Goal: Task Accomplishment & Management: Manage account settings

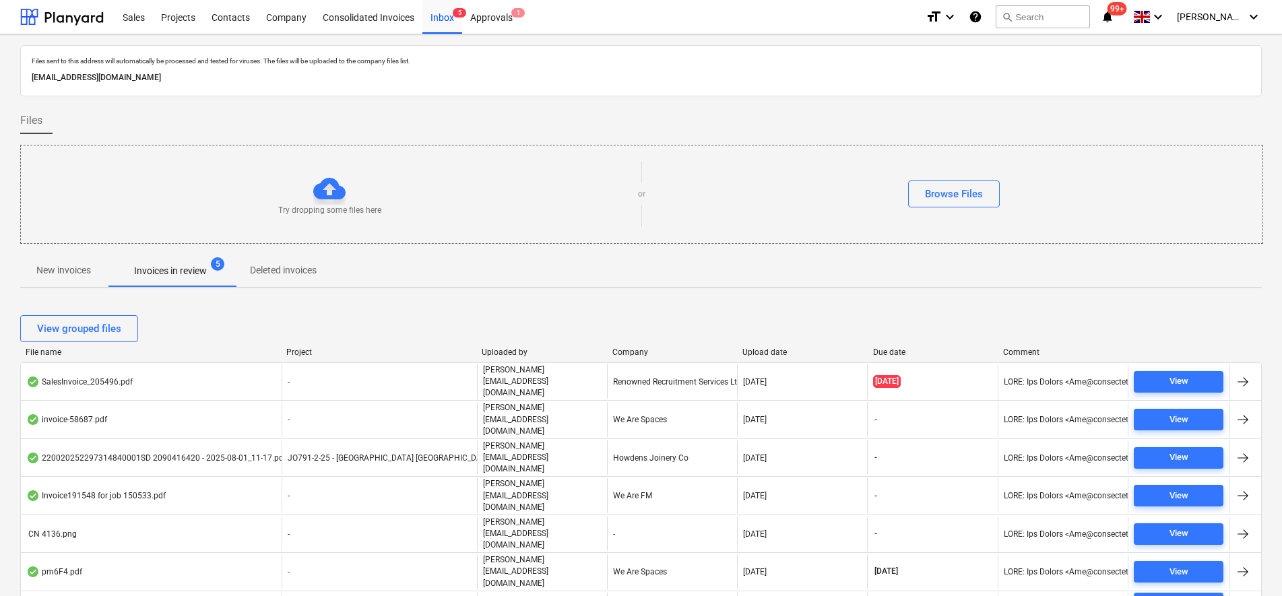
scroll to position [189, 0]
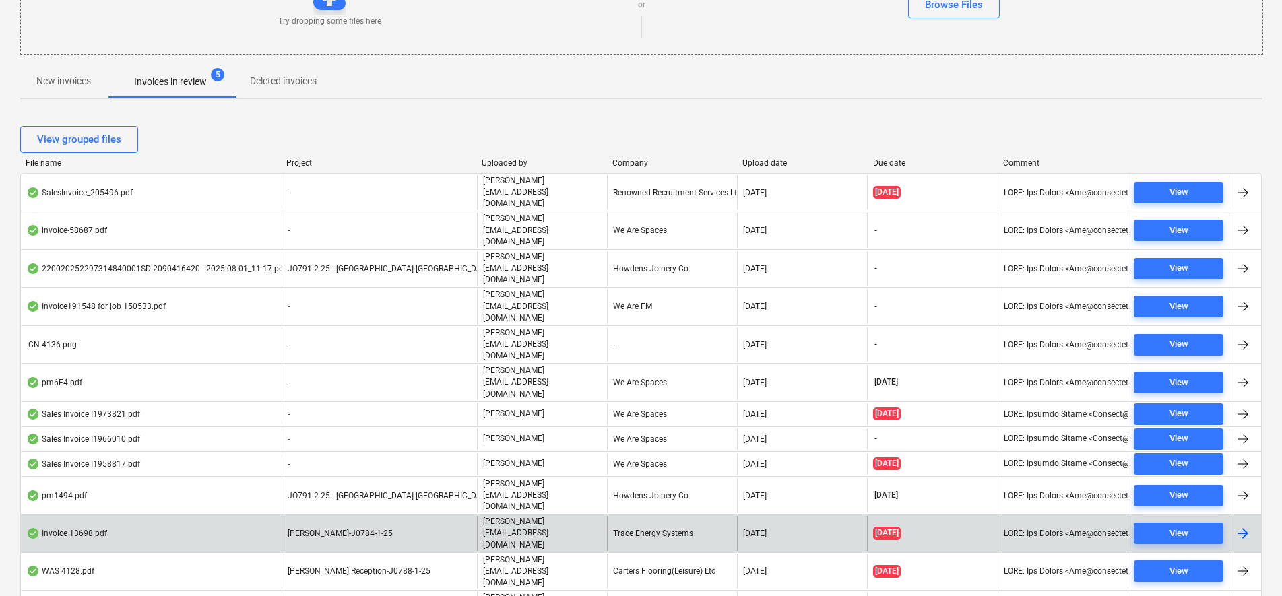
click at [259, 516] on div "Invoice 13698.pdf" at bounding box center [151, 533] width 261 height 34
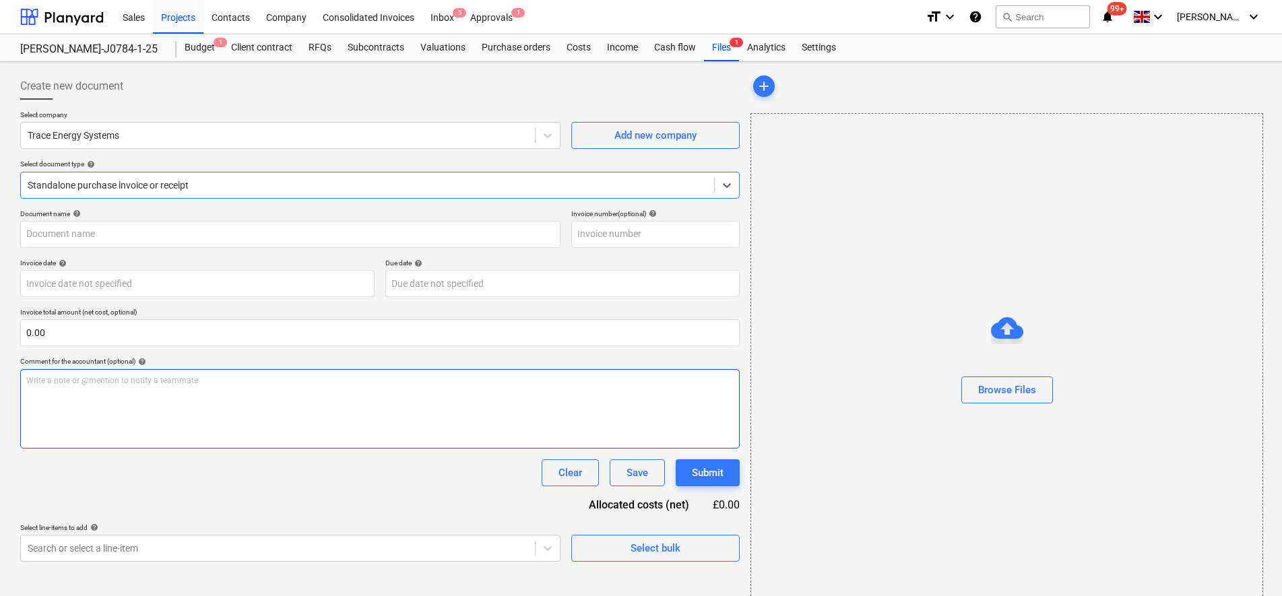
type input "13698"
type input "[DATE]"
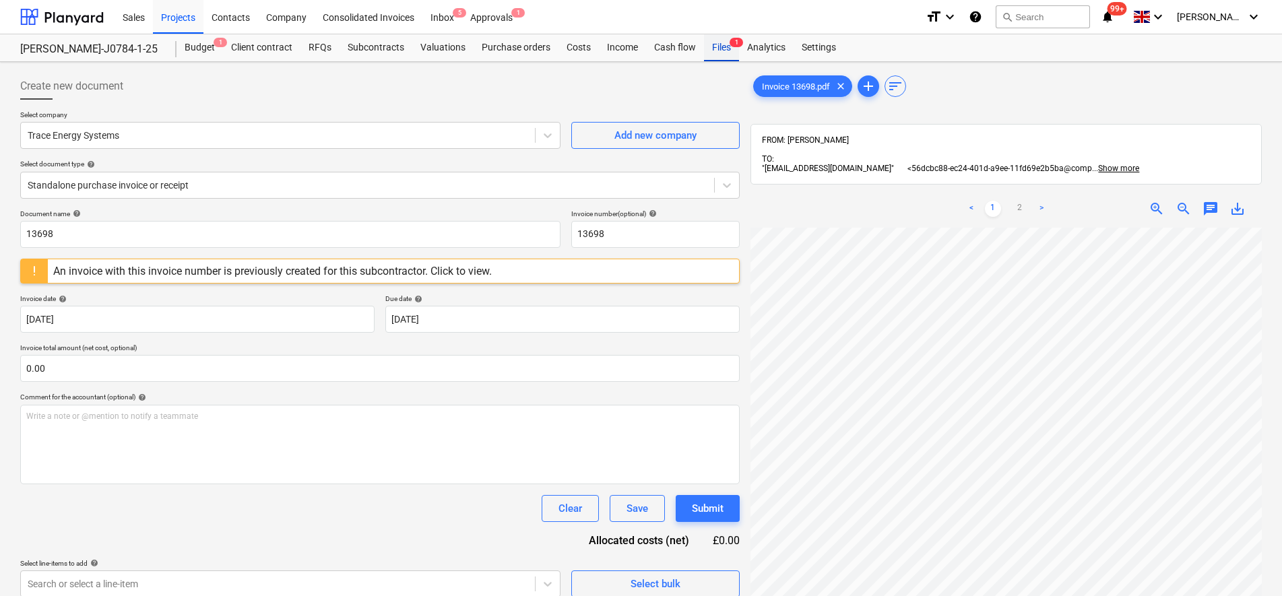
click at [717, 46] on div "Files 1" at bounding box center [721, 47] width 35 height 27
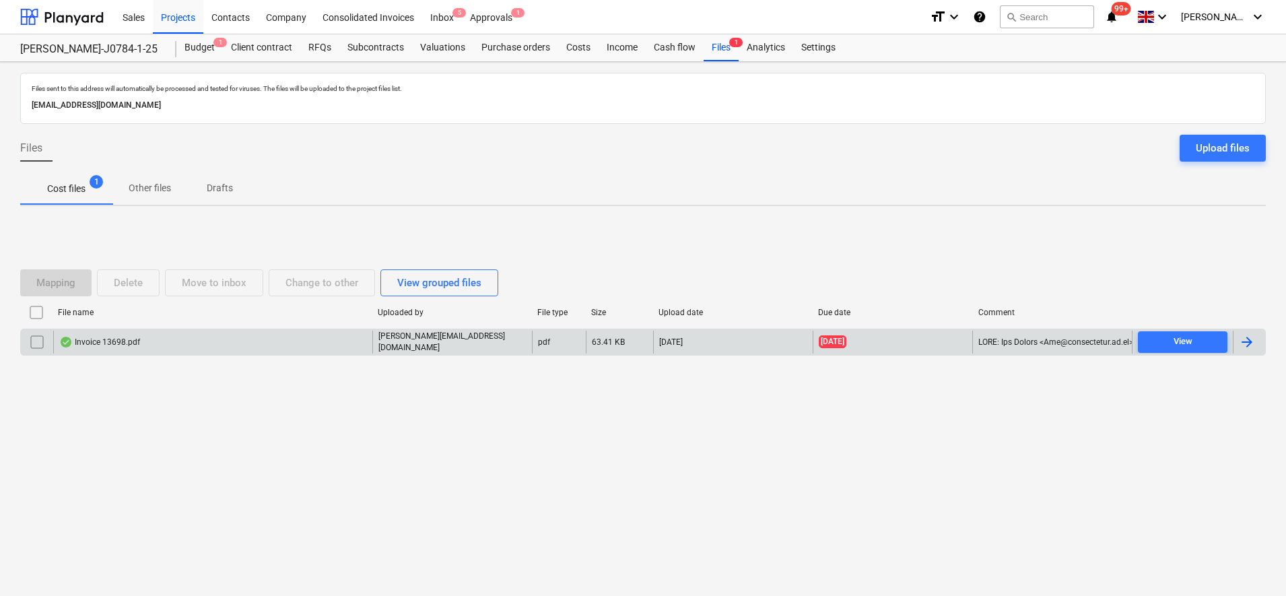
click at [31, 342] on input "checkbox" at bounding box center [37, 342] width 22 height 22
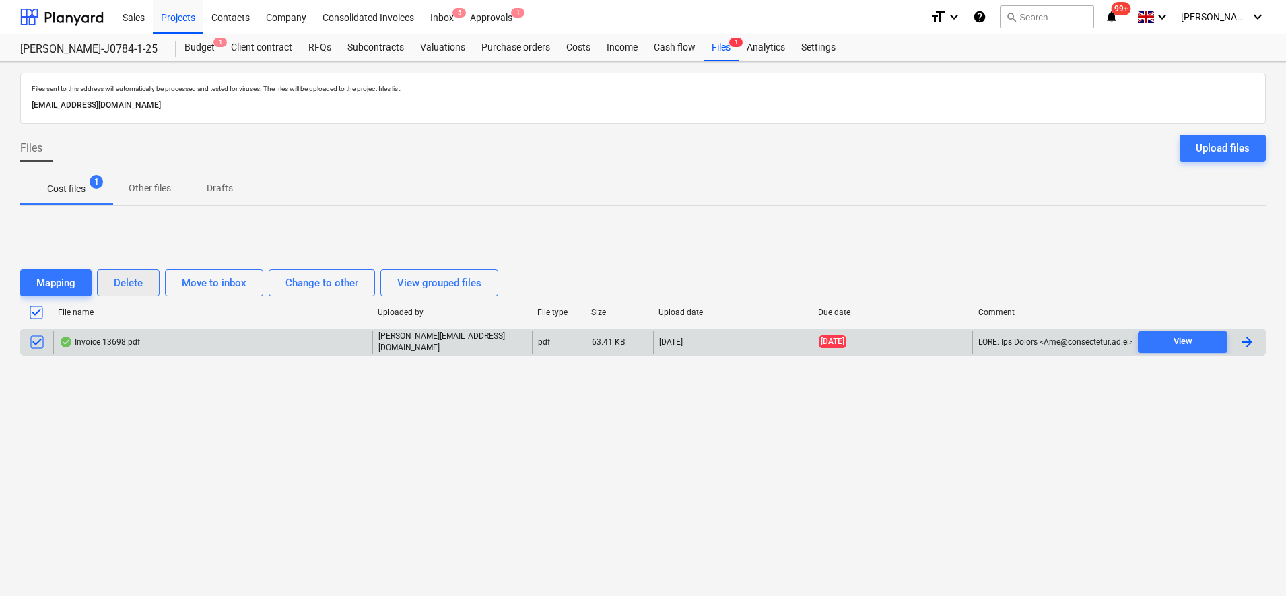
click at [127, 285] on div "Delete" at bounding box center [128, 283] width 29 height 18
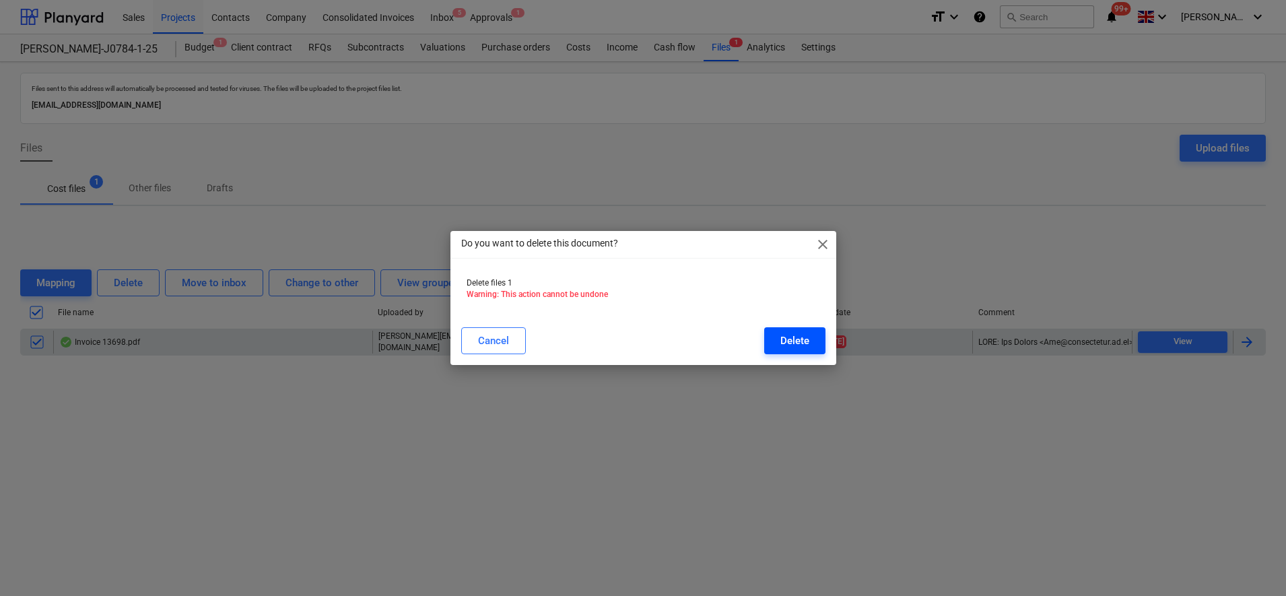
drag, startPoint x: 803, startPoint y: 360, endPoint x: 803, endPoint y: 345, distance: 14.2
click at [803, 356] on div "Cancel Delete" at bounding box center [643, 341] width 380 height 38
click at [803, 345] on div "Delete" at bounding box center [794, 341] width 29 height 18
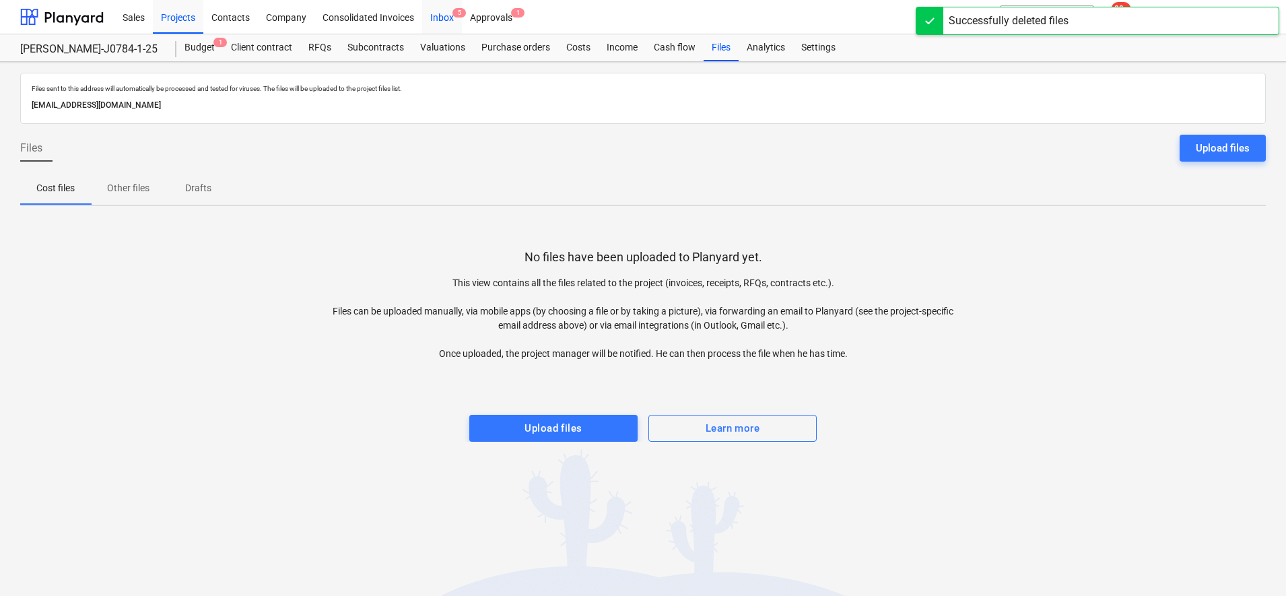
click at [445, 9] on div "Inbox 5" at bounding box center [442, 16] width 40 height 34
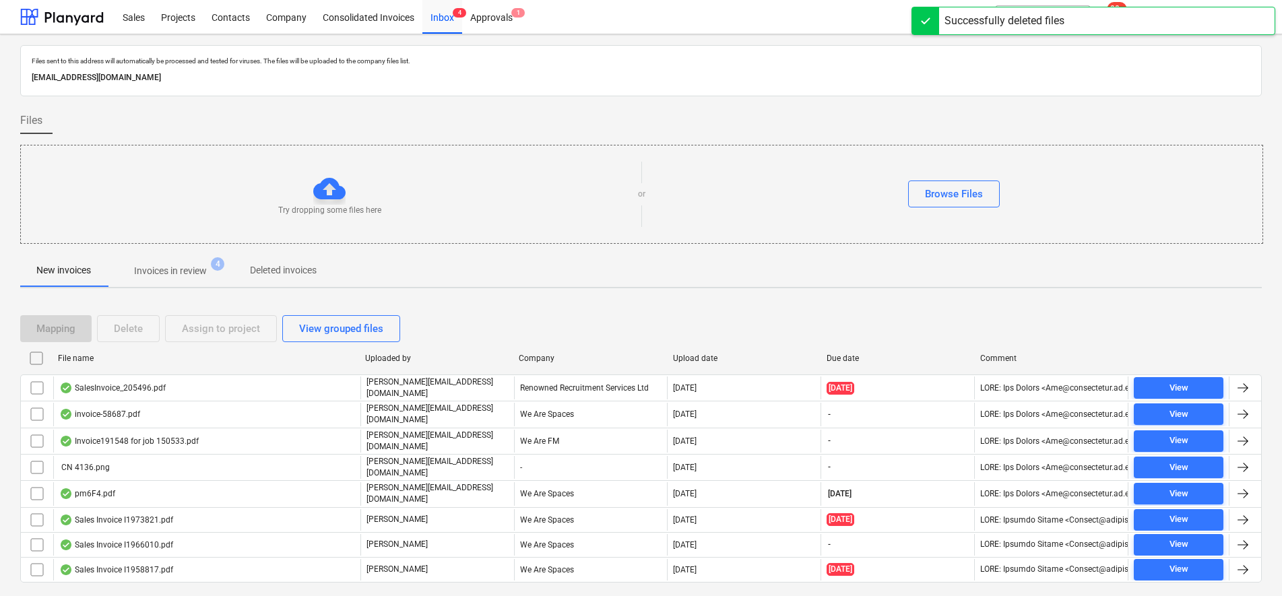
click at [151, 253] on div at bounding box center [640, 249] width 1241 height 11
click at [158, 271] on p "Invoices in review" at bounding box center [170, 271] width 73 height 14
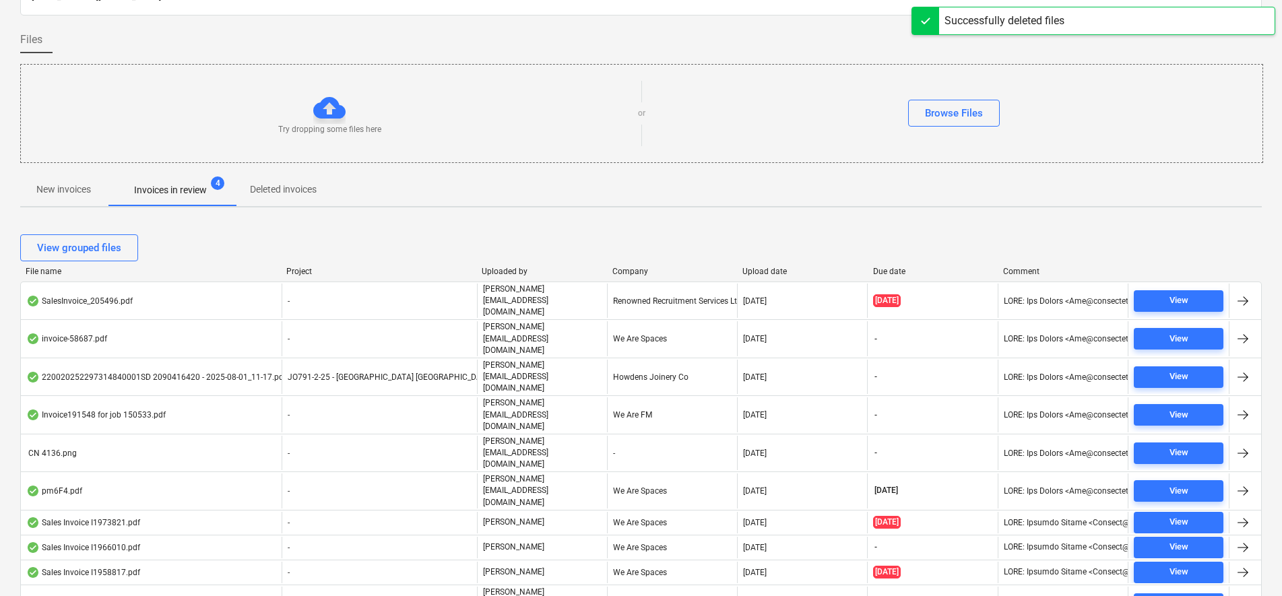
scroll to position [164, 0]
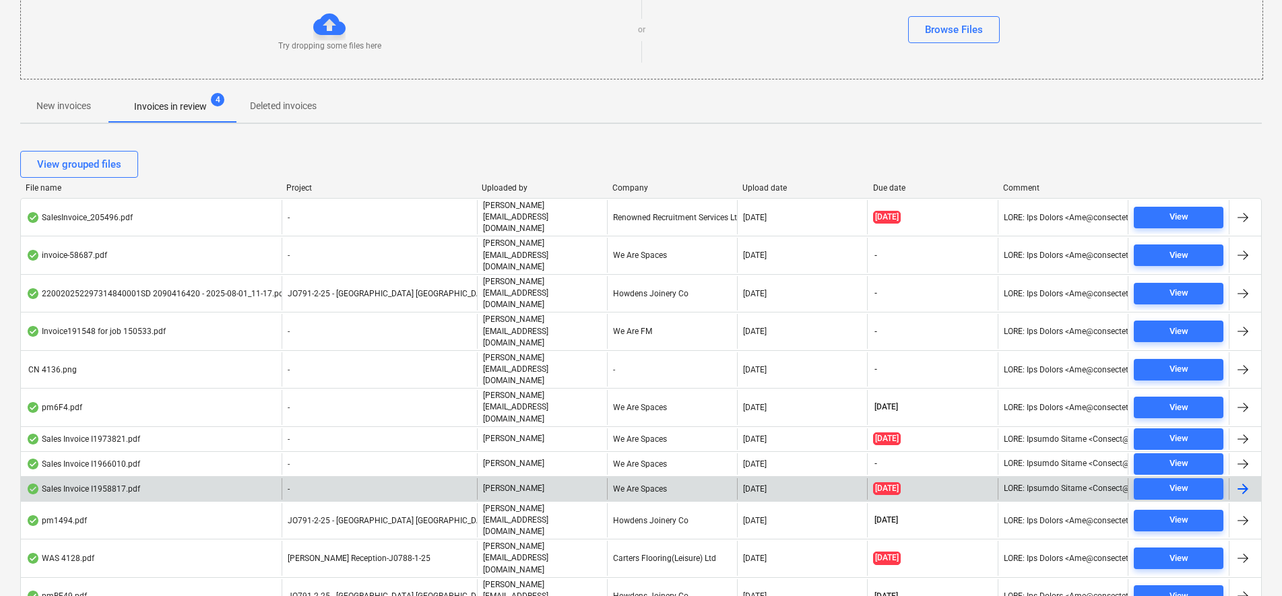
click at [612, 478] on div "We Are Spaces" at bounding box center [672, 489] width 130 height 22
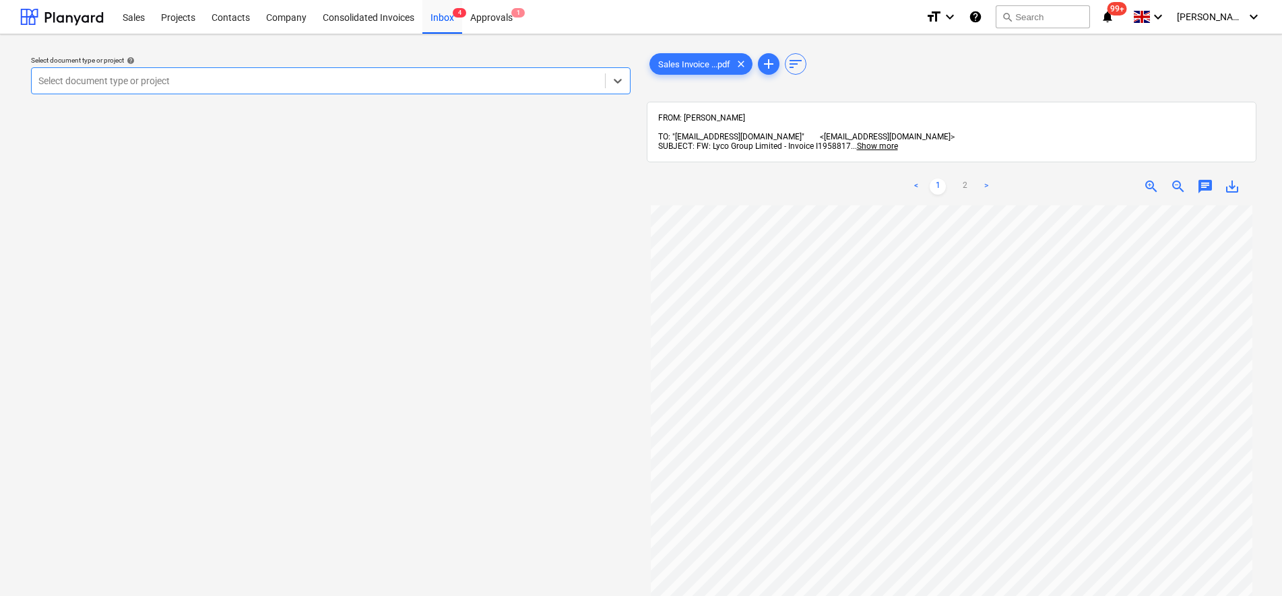
scroll to position [253, 0]
click at [273, 82] on div at bounding box center [318, 80] width 560 height 13
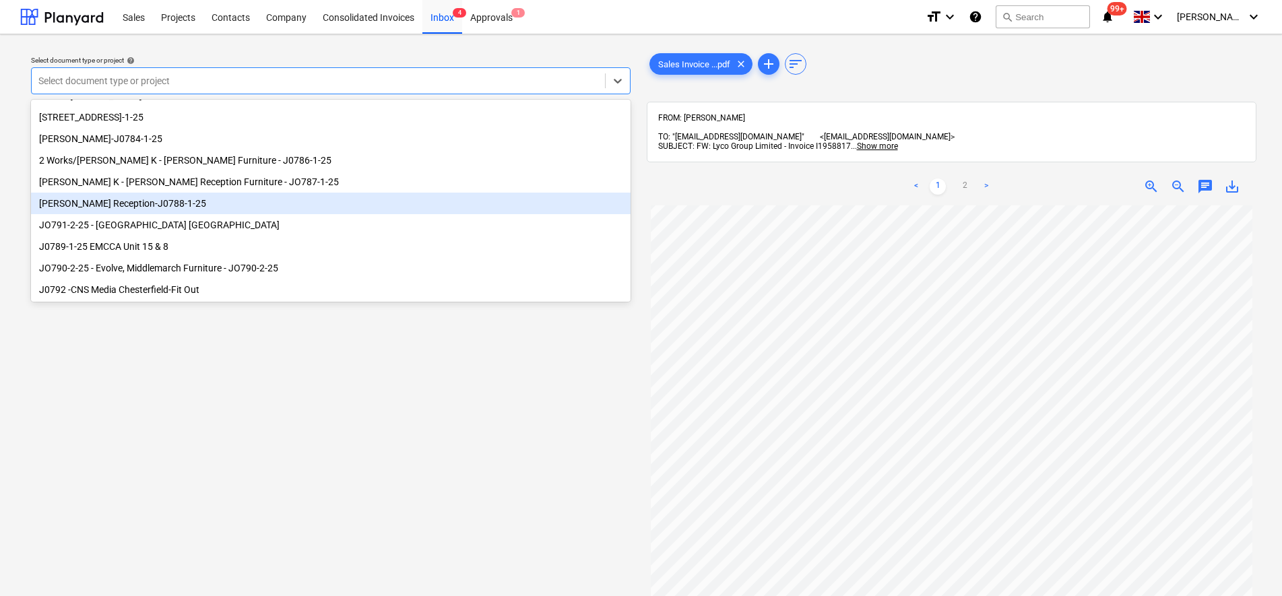
scroll to position [168, 0]
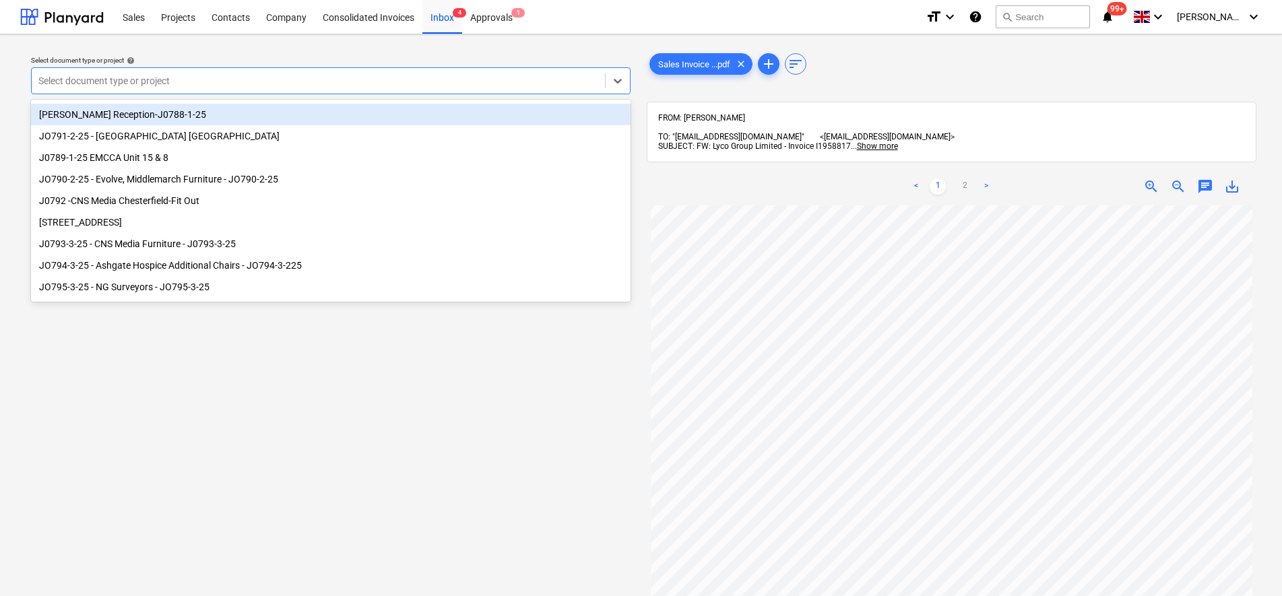
click at [154, 121] on div "[PERSON_NAME] Reception-J0788-1-25" at bounding box center [330, 115] width 599 height 22
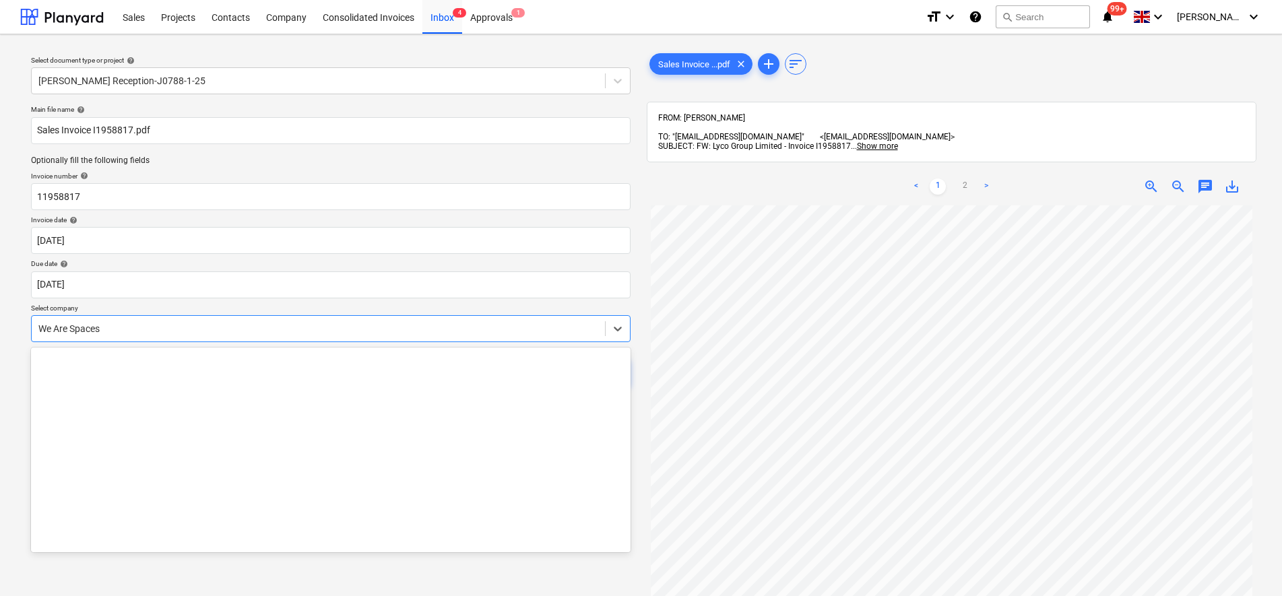
click at [135, 336] on div "We Are Spaces" at bounding box center [318, 328] width 573 height 19
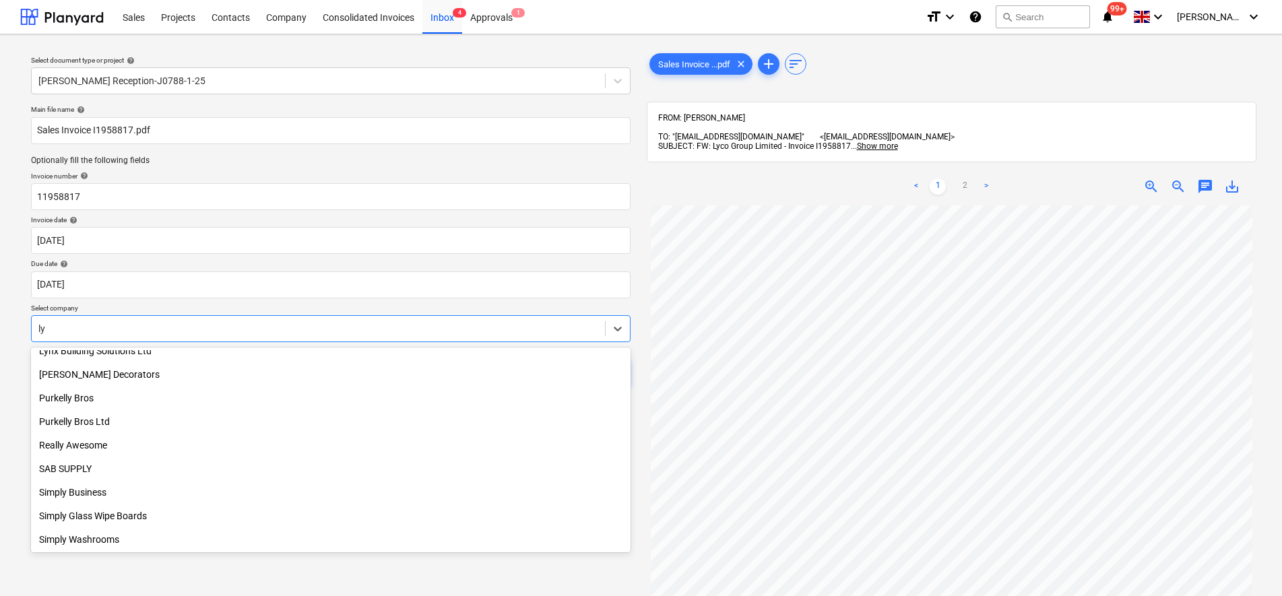
scroll to position [340, 0]
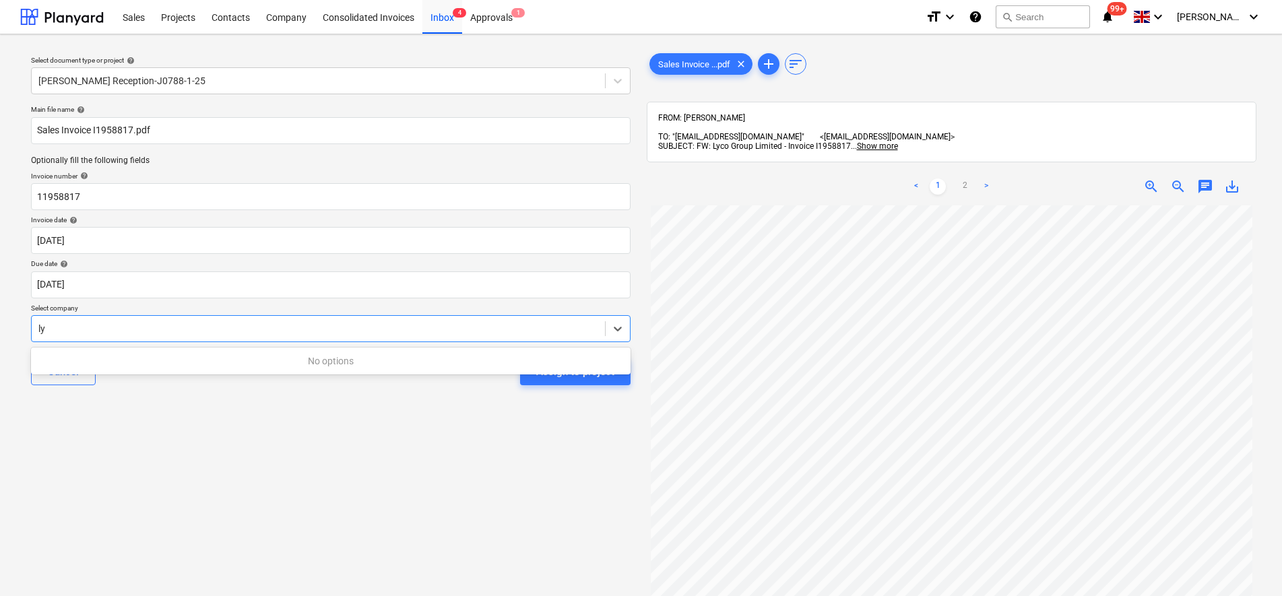
type input "l"
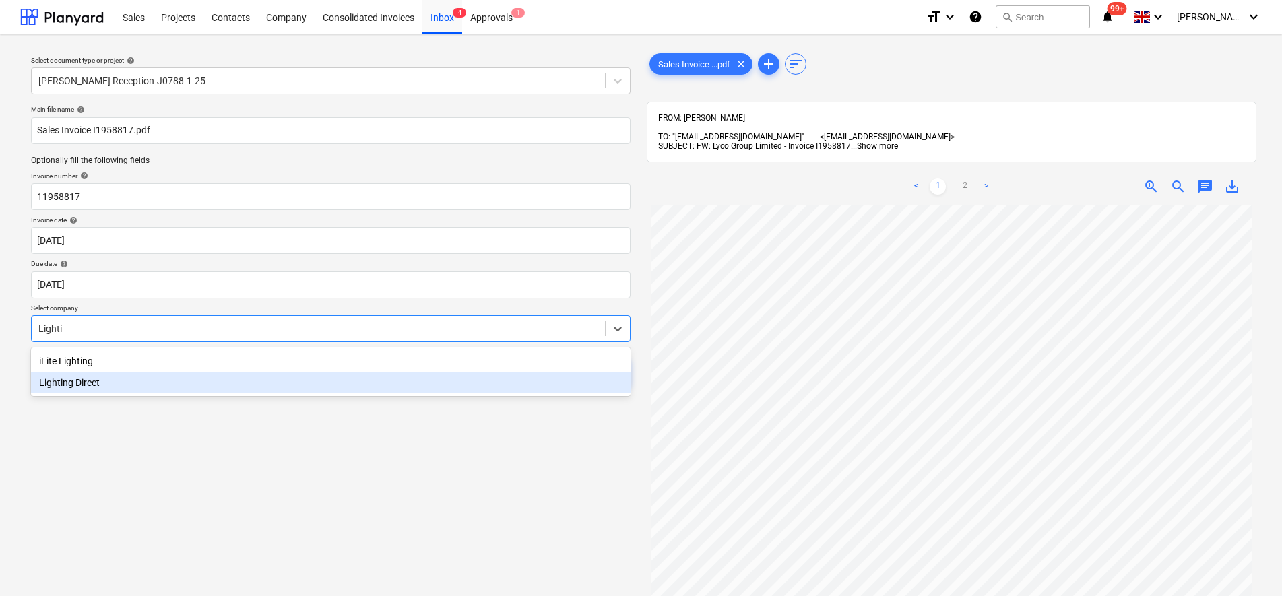
type input "Lighti"
click at [340, 453] on div "Select document type or project help [PERSON_NAME] Reception-J0788-1-25 Main fi…" at bounding box center [330, 407] width 621 height 724
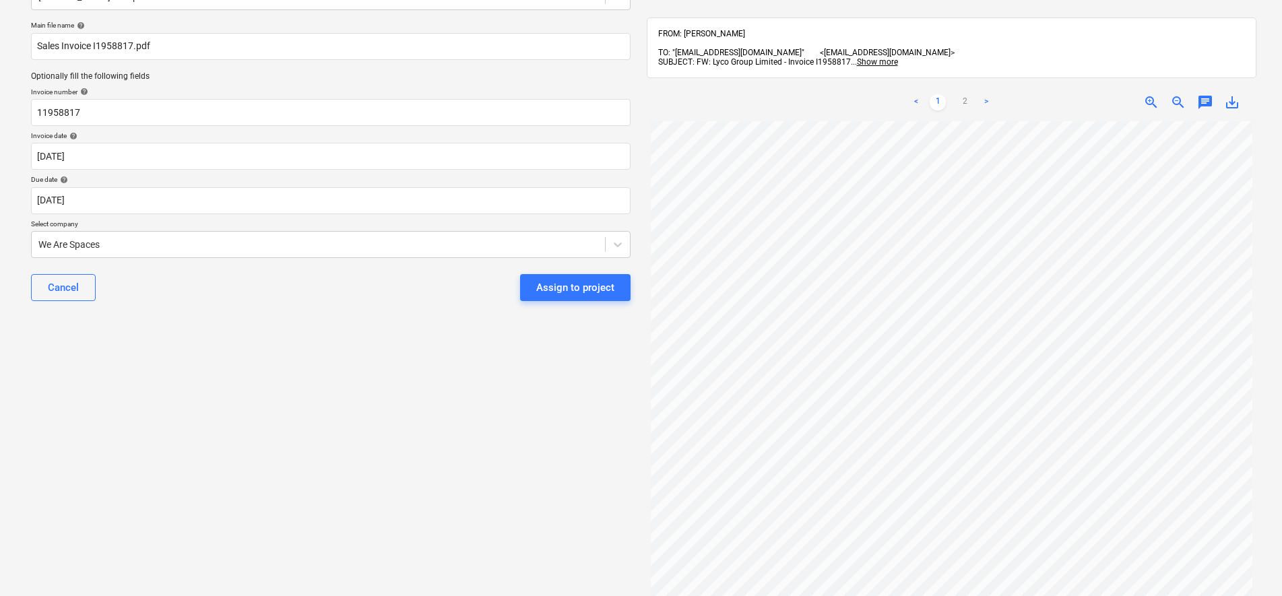
scroll to position [174, 0]
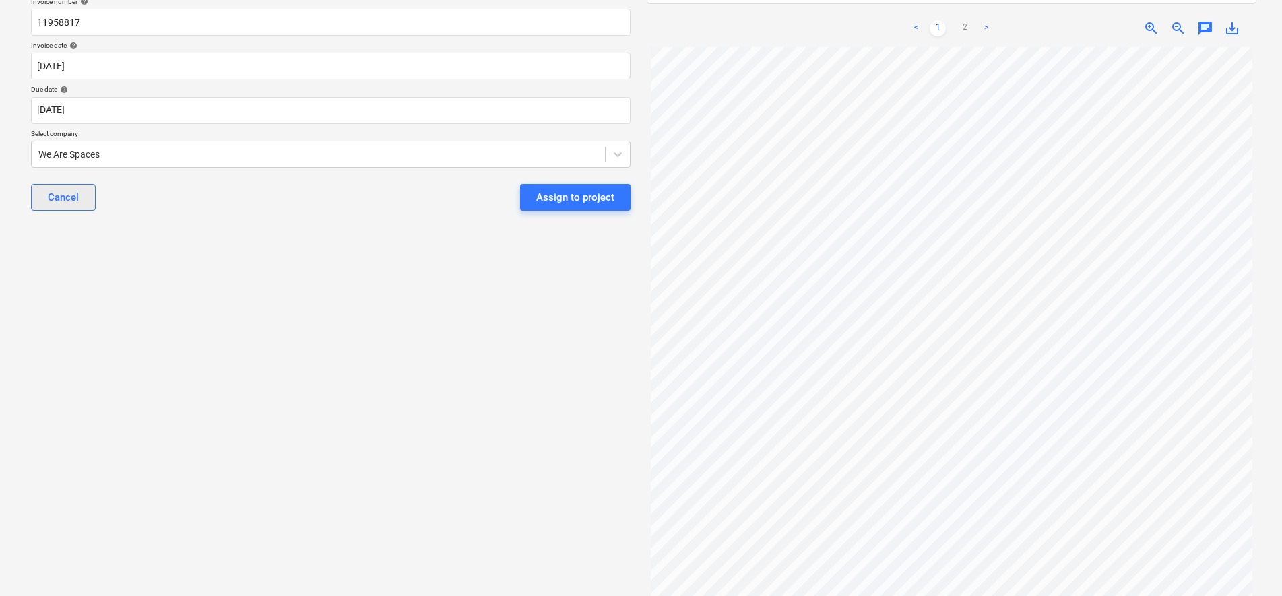
click at [80, 195] on button "Cancel" at bounding box center [63, 197] width 65 height 27
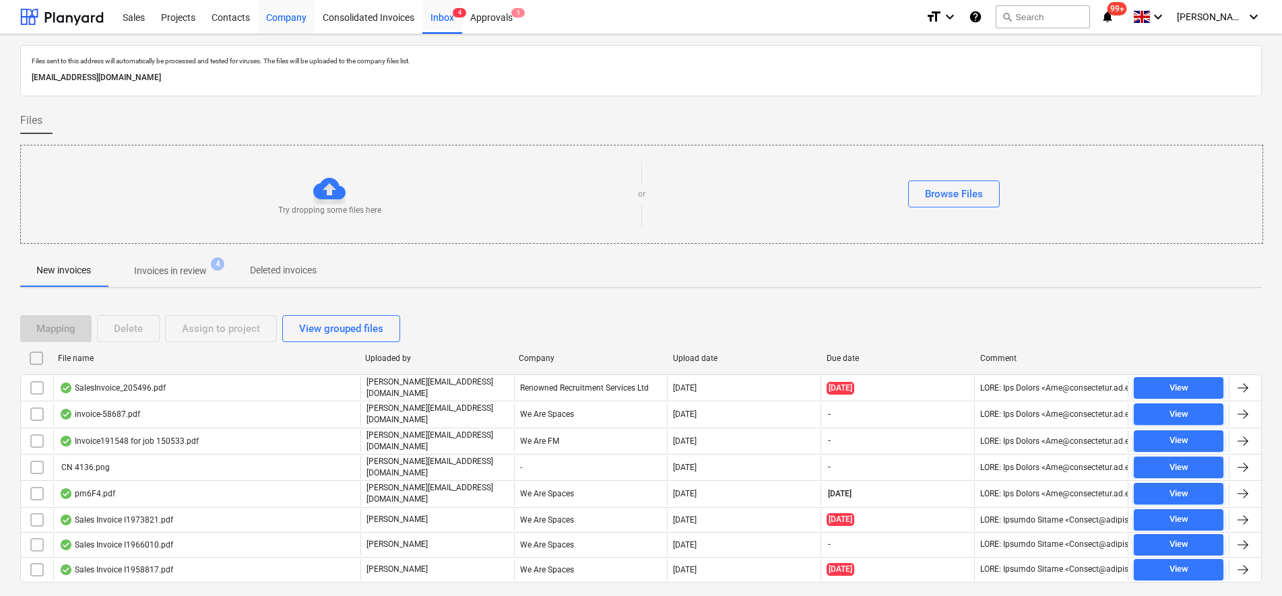
click at [272, 16] on div "Company" at bounding box center [286, 16] width 57 height 34
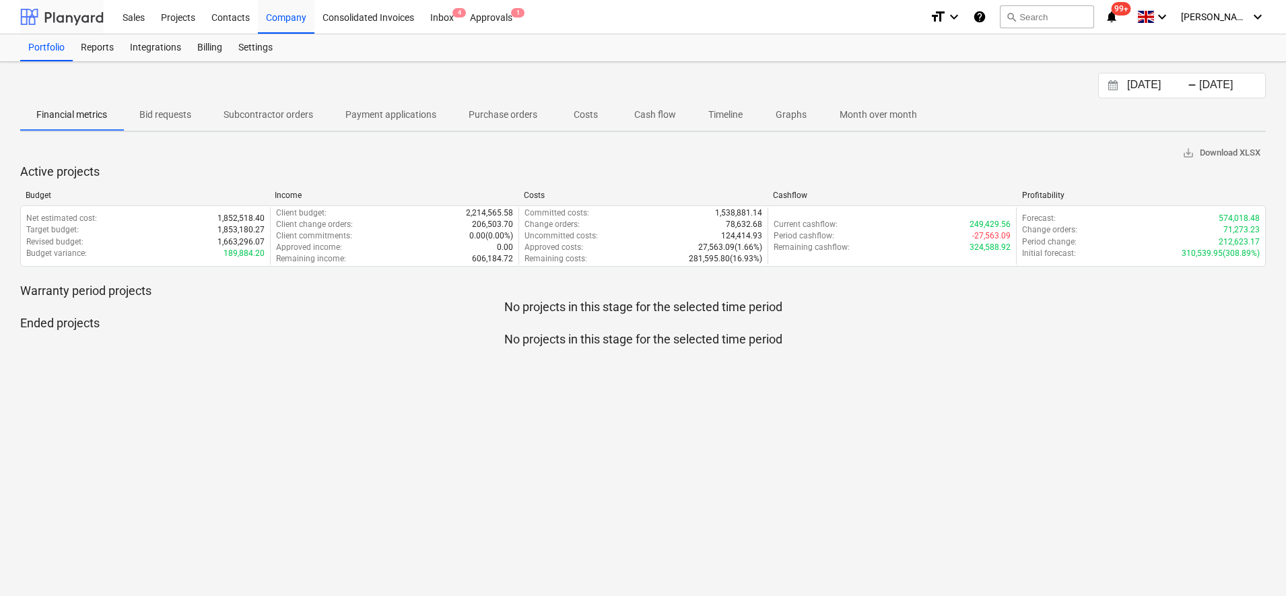
click at [90, 19] on div at bounding box center [62, 17] width 84 height 34
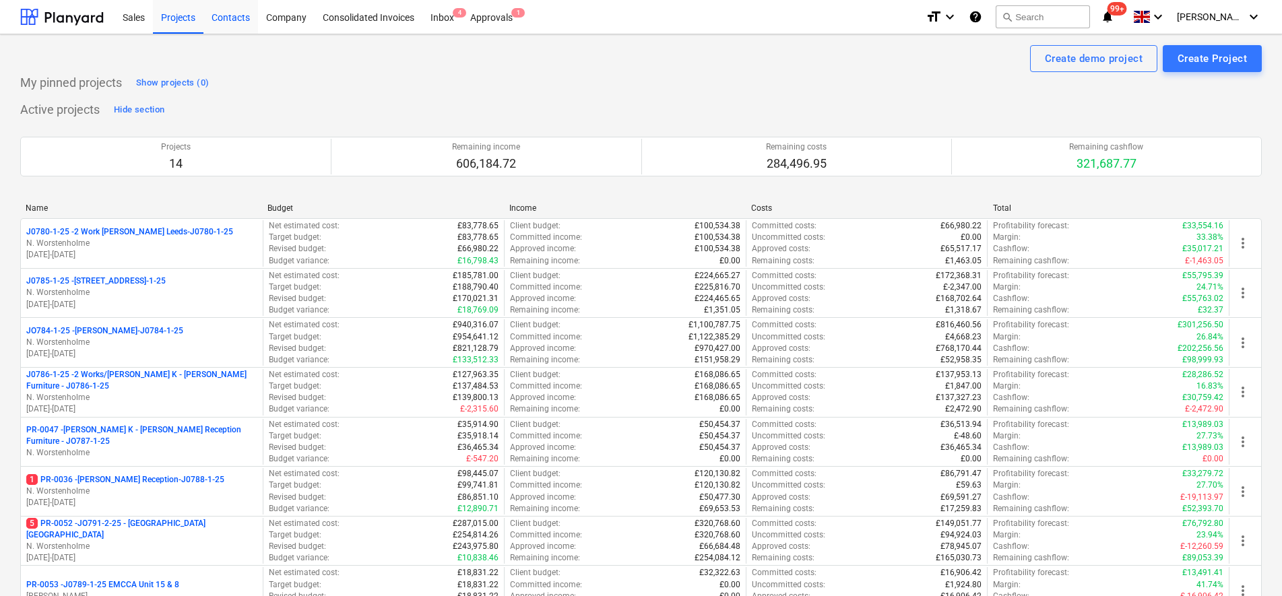
click at [244, 24] on div "Contacts" at bounding box center [230, 16] width 55 height 34
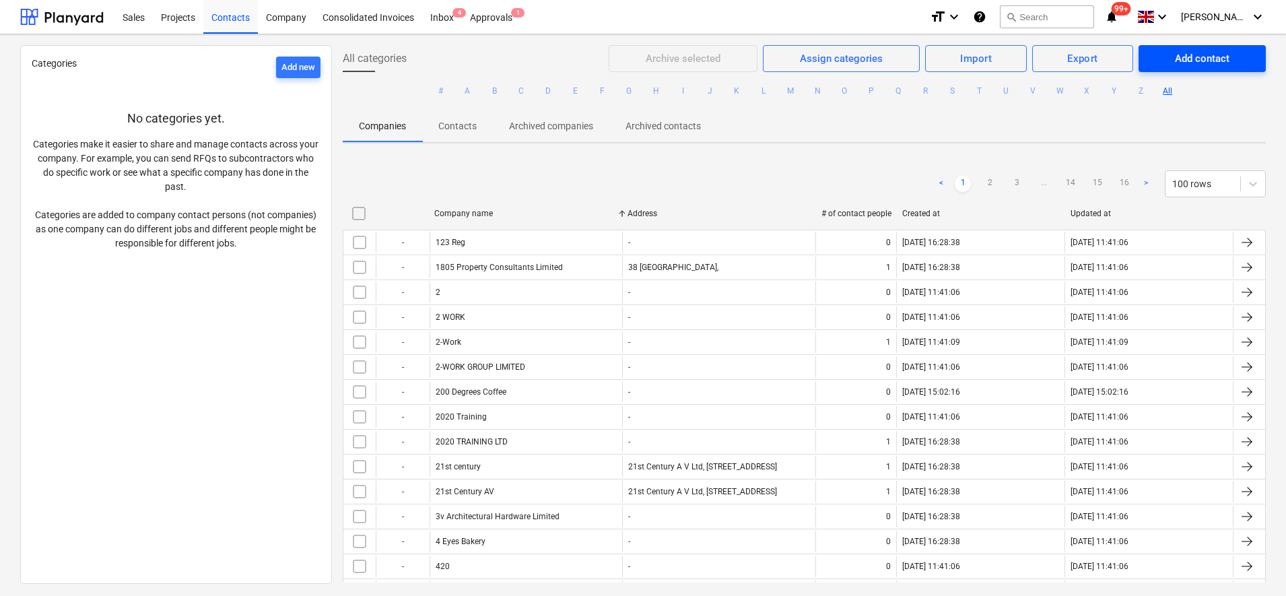
click at [1253, 56] on button "Add contact" at bounding box center [1202, 58] width 127 height 27
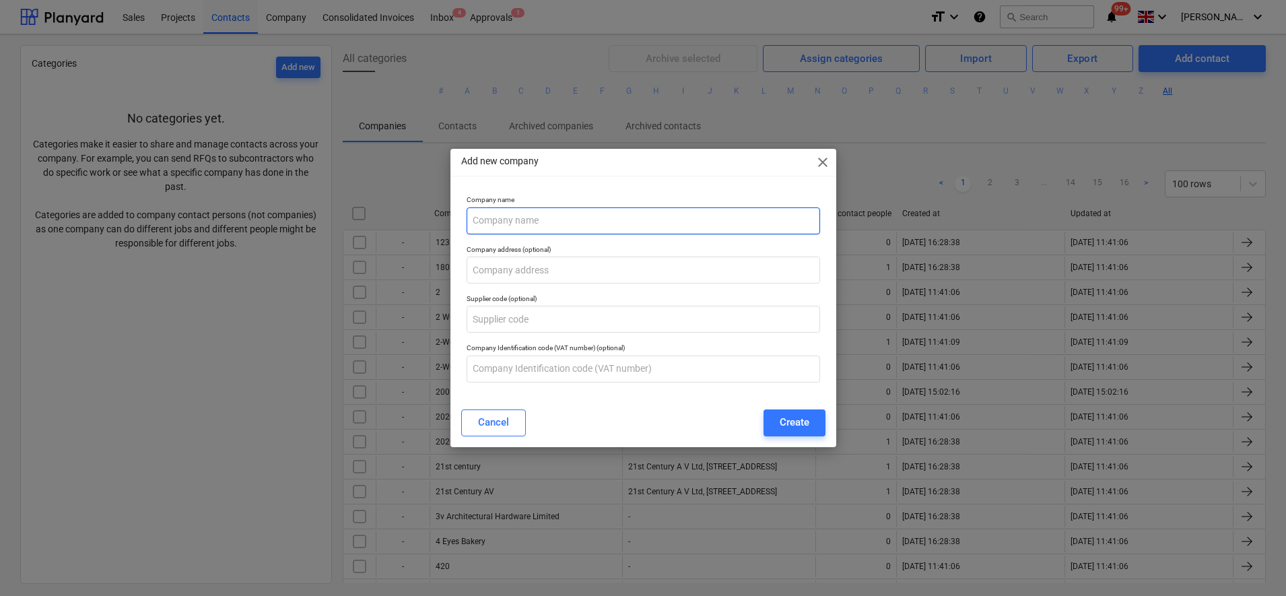
click at [496, 227] on input "text" at bounding box center [644, 220] width 354 height 27
type input "Lyco"
click at [809, 422] on button "Create" at bounding box center [795, 422] width 62 height 27
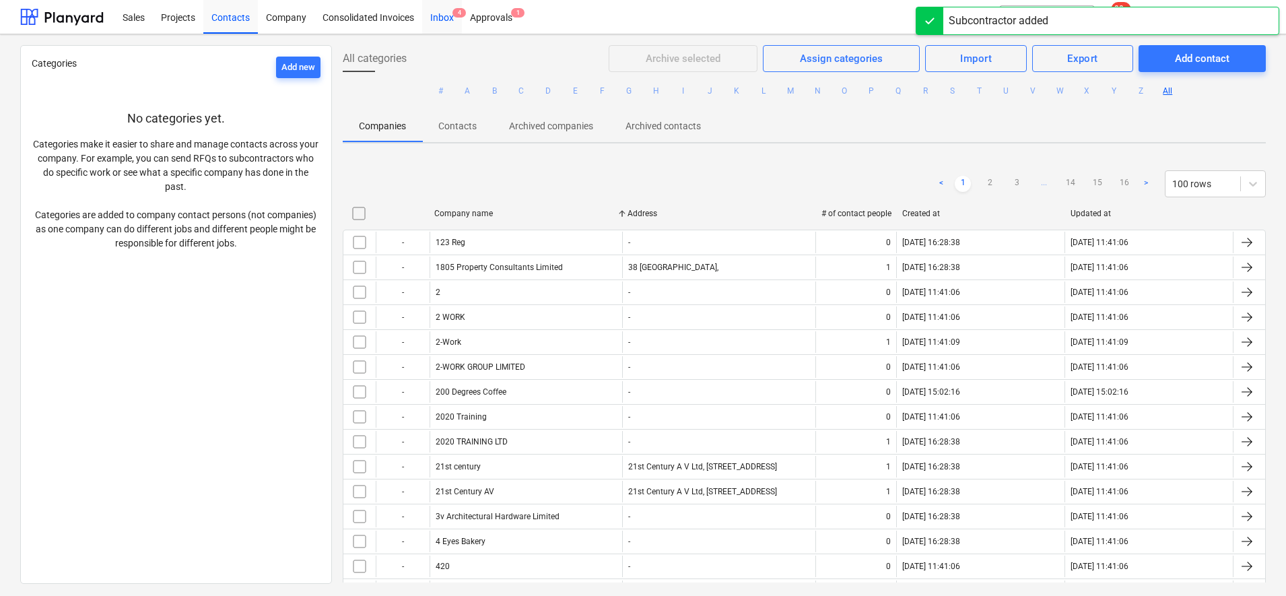
click at [446, 24] on div "Inbox 4" at bounding box center [442, 16] width 40 height 34
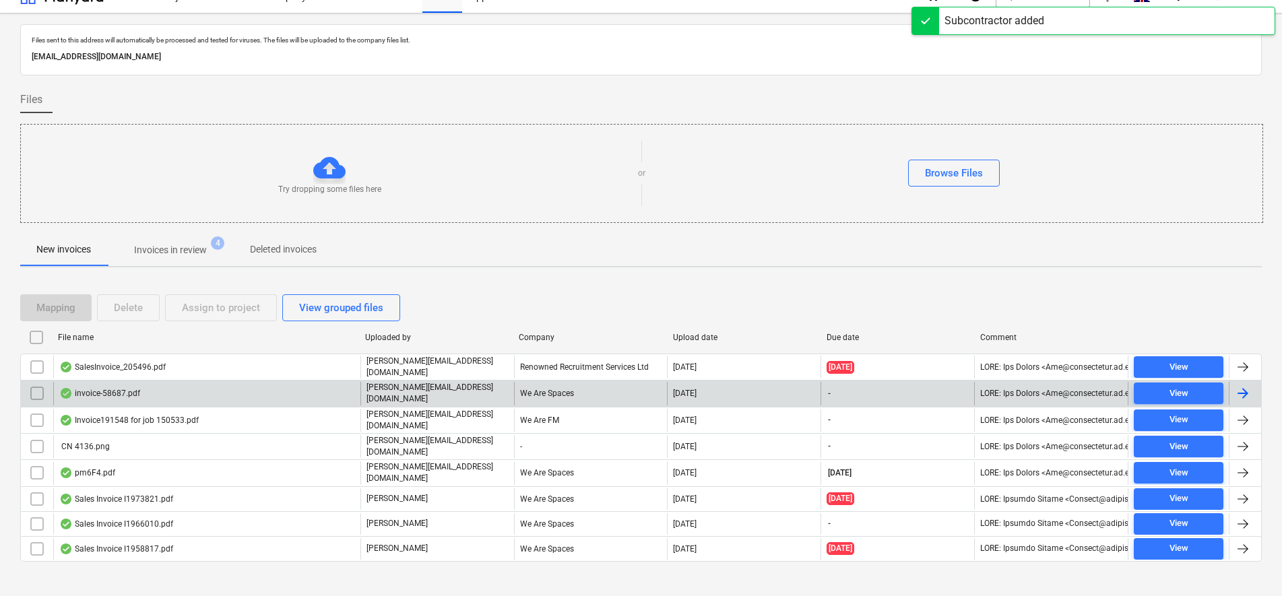
scroll to position [27, 0]
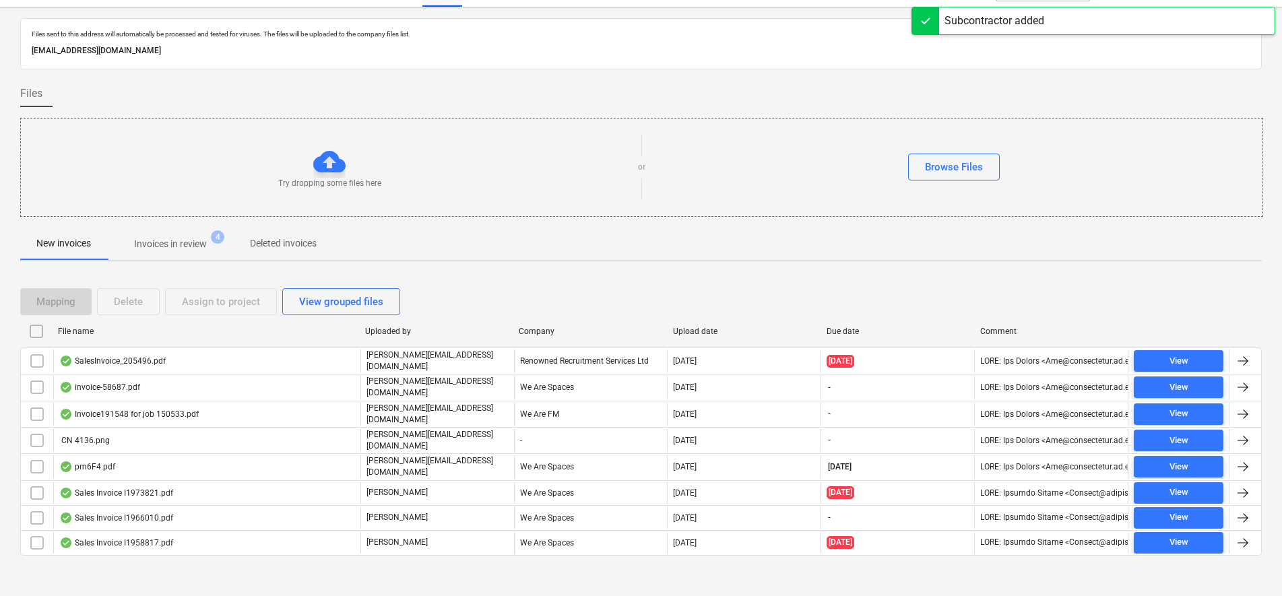
click at [194, 251] on p "Invoices in review" at bounding box center [170, 244] width 73 height 14
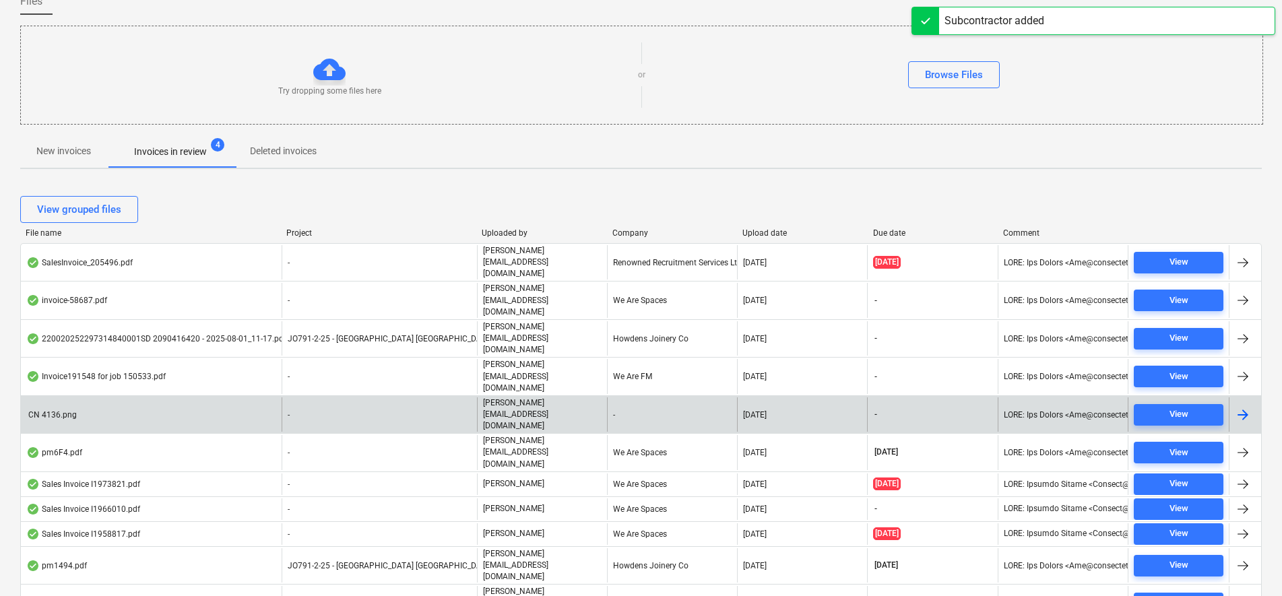
scroll to position [164, 0]
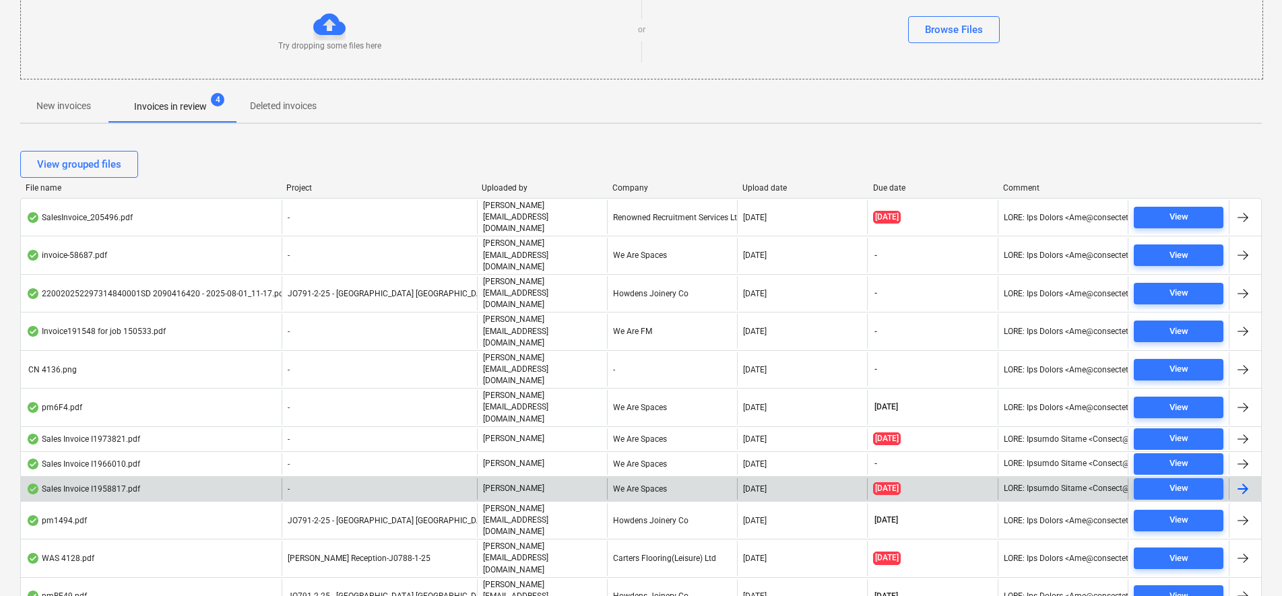
click at [502, 483] on p "[PERSON_NAME]" at bounding box center [513, 488] width 61 height 11
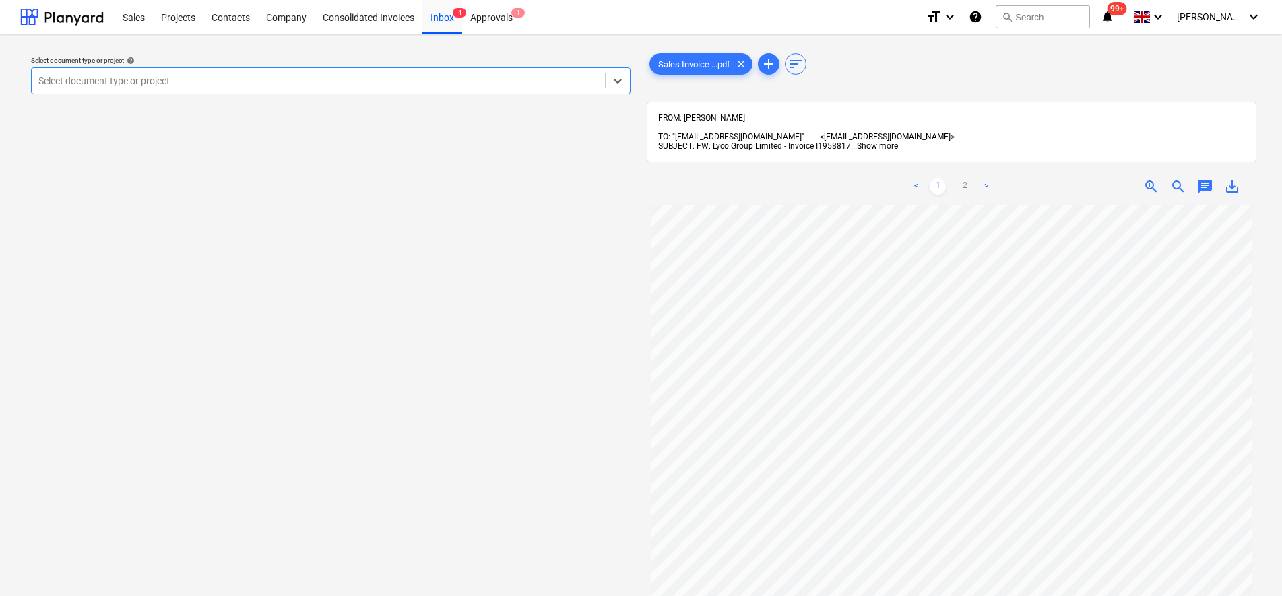
scroll to position [295, 0]
click at [416, 76] on div at bounding box center [318, 80] width 560 height 13
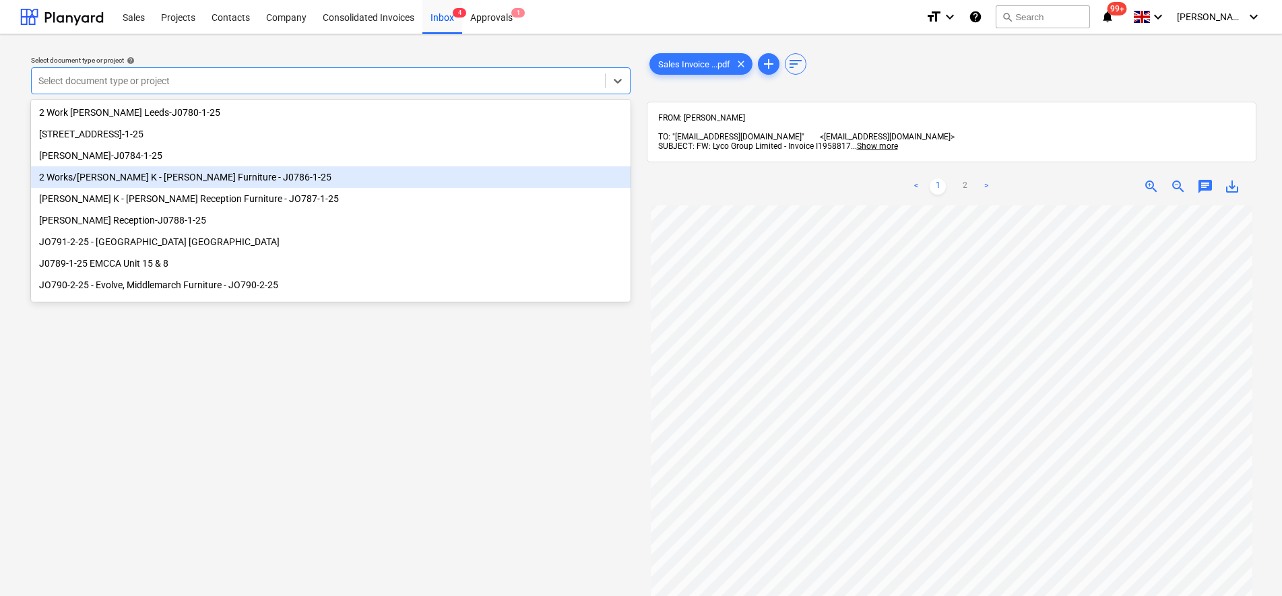
scroll to position [84, 0]
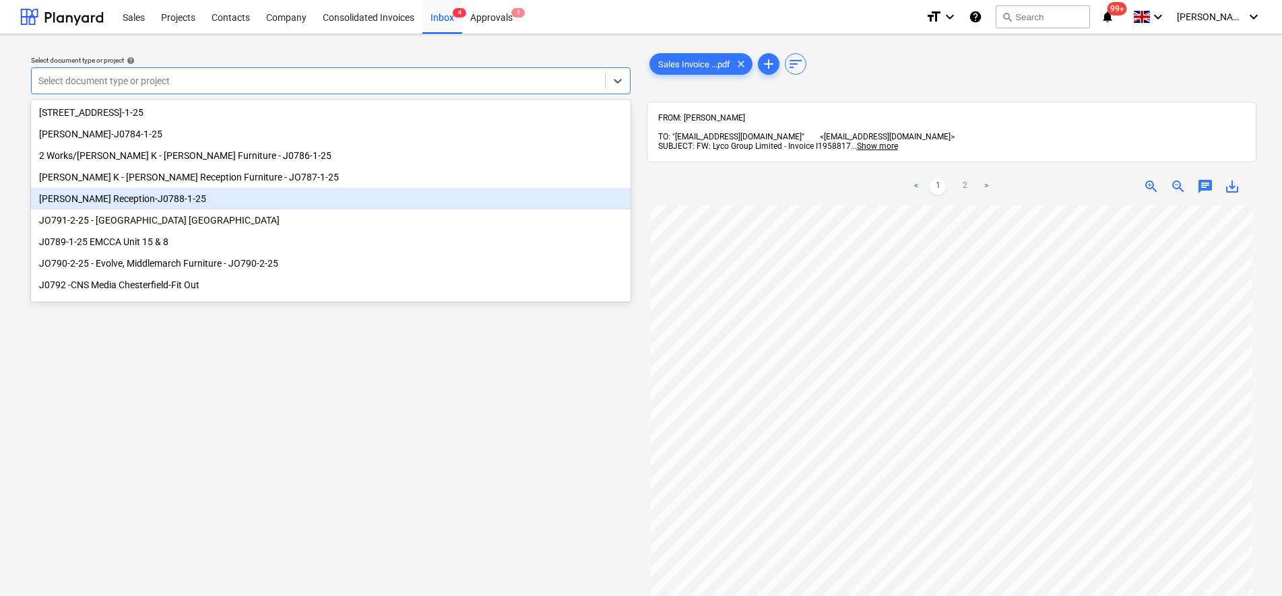
click at [133, 209] on div "[PERSON_NAME] Reception-J0788-1-25" at bounding box center [330, 199] width 599 height 22
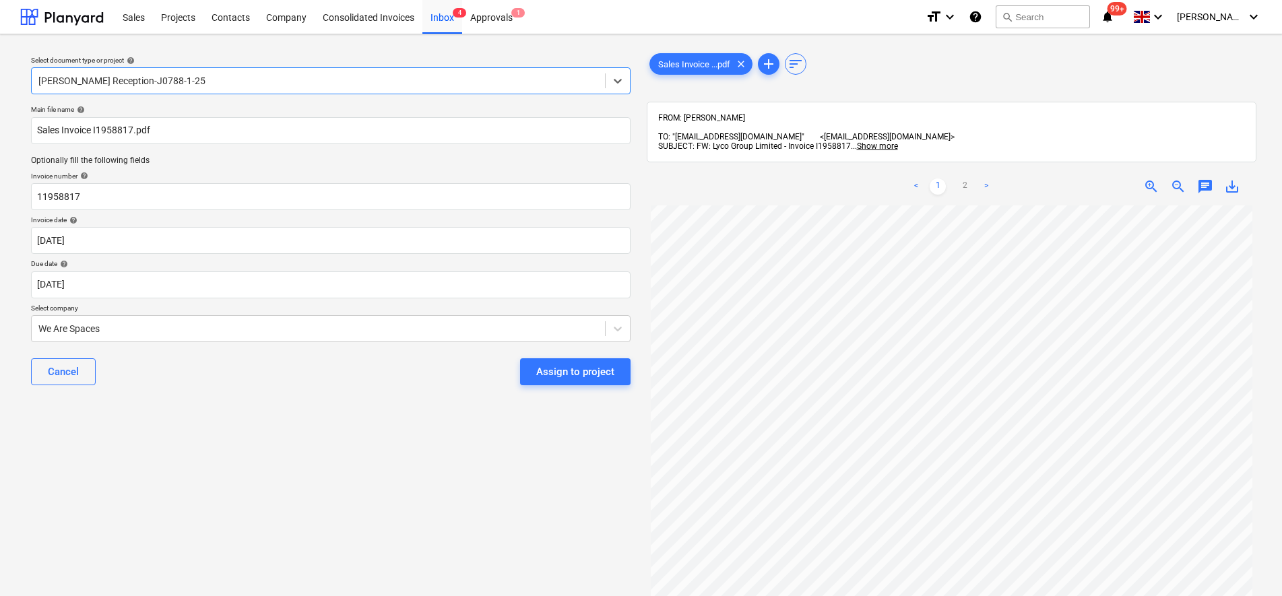
click at [190, 418] on div "Select document type or project help option [PERSON_NAME] Reception-J0788-1-25,…" at bounding box center [330, 407] width 621 height 724
click at [143, 325] on div at bounding box center [318, 328] width 560 height 13
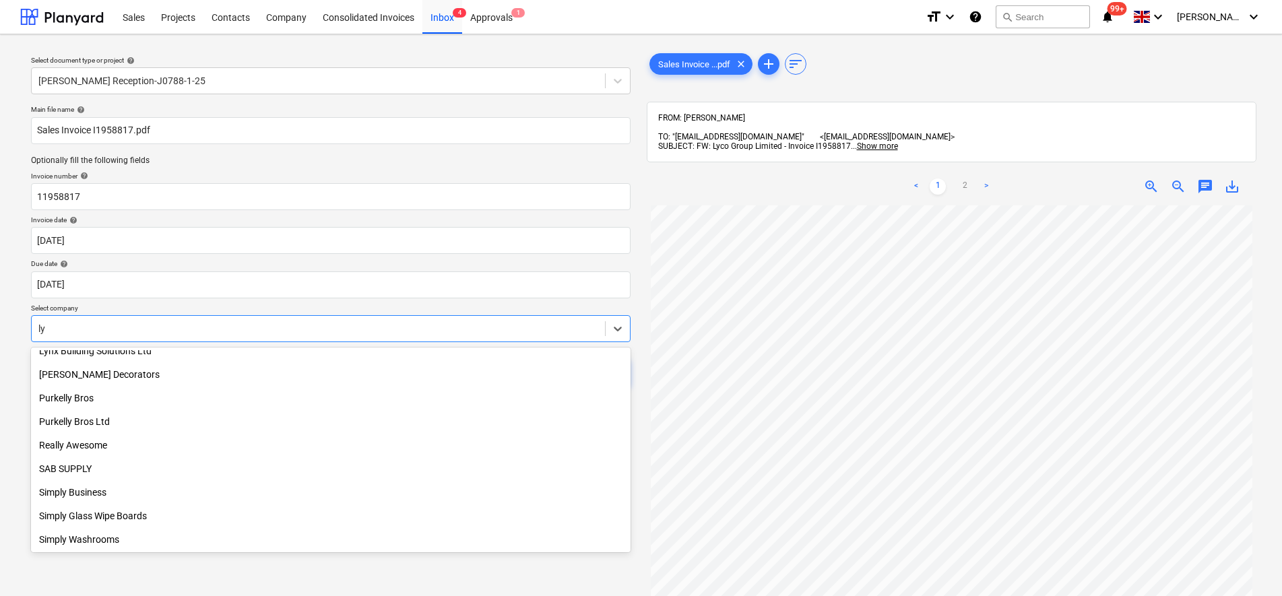
scroll to position [364, 0]
type input "lyco"
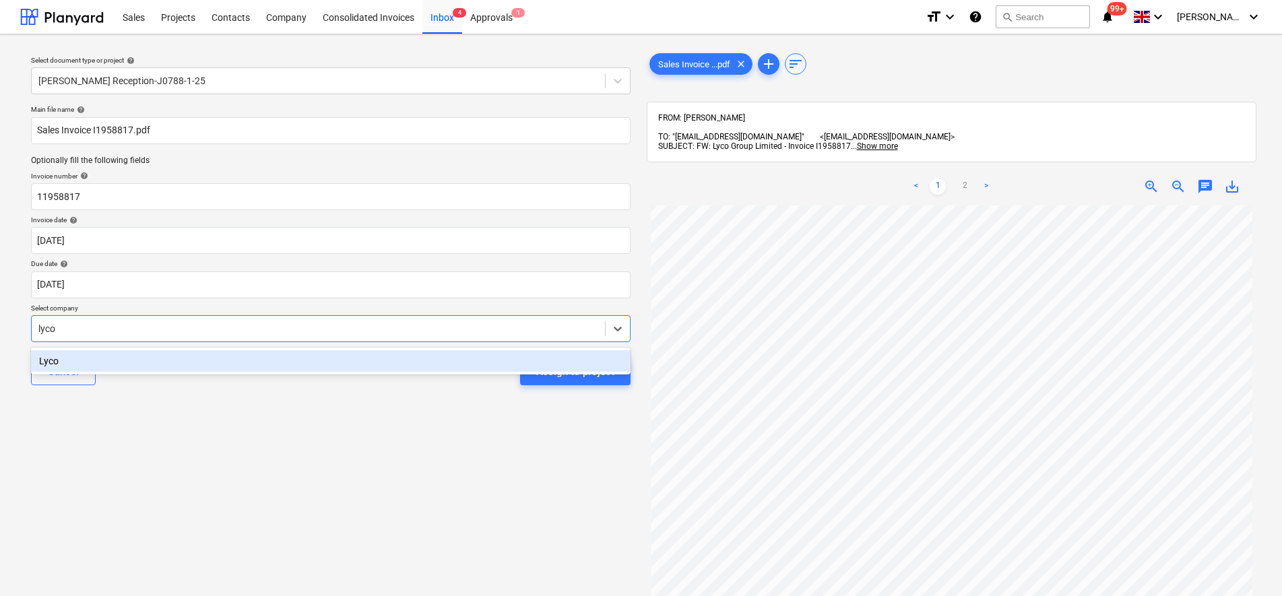
click at [164, 361] on div "Lyco" at bounding box center [330, 361] width 599 height 22
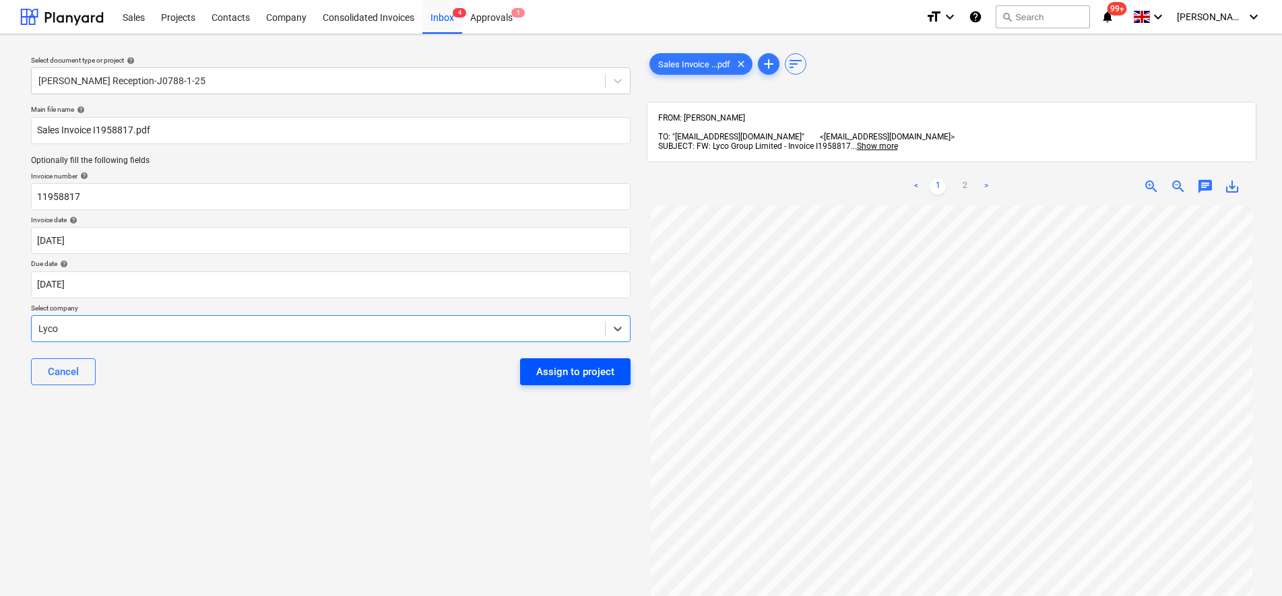
click at [570, 374] on div "Assign to project" at bounding box center [575, 372] width 78 height 18
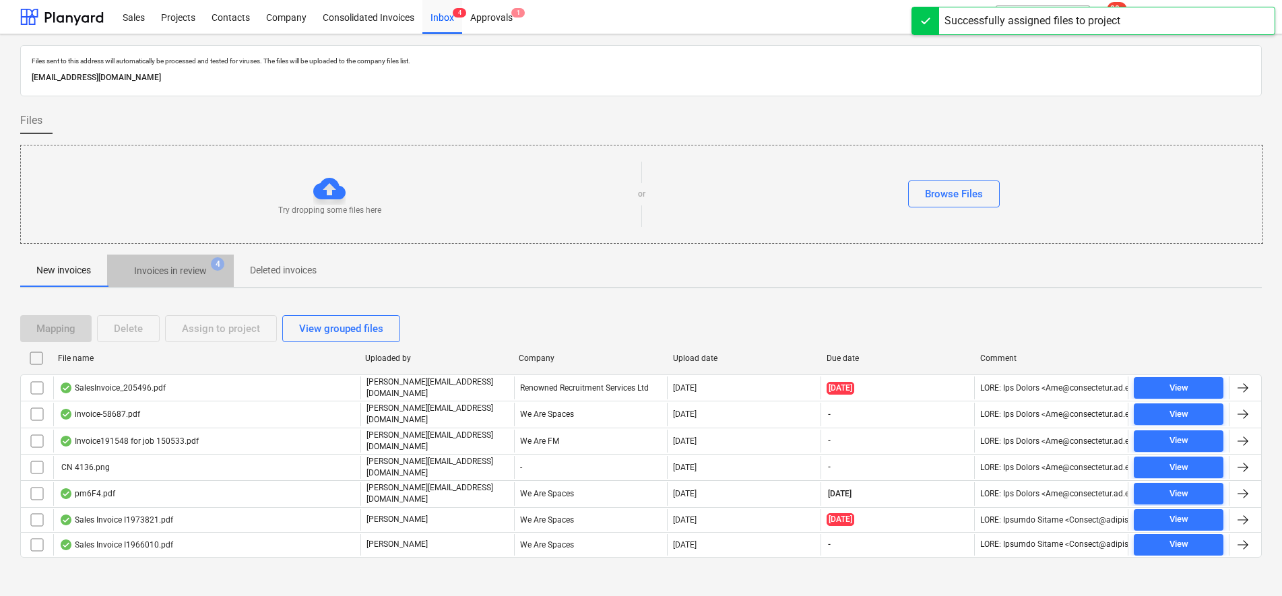
click at [160, 270] on p "Invoices in review" at bounding box center [170, 271] width 73 height 14
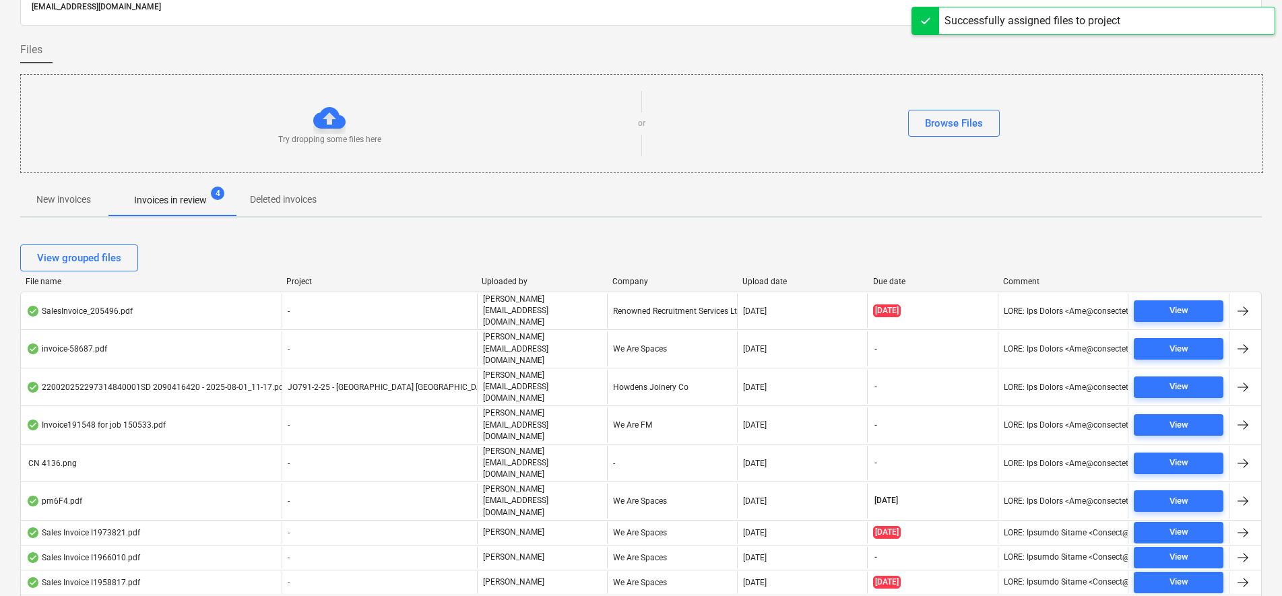
scroll to position [164, 0]
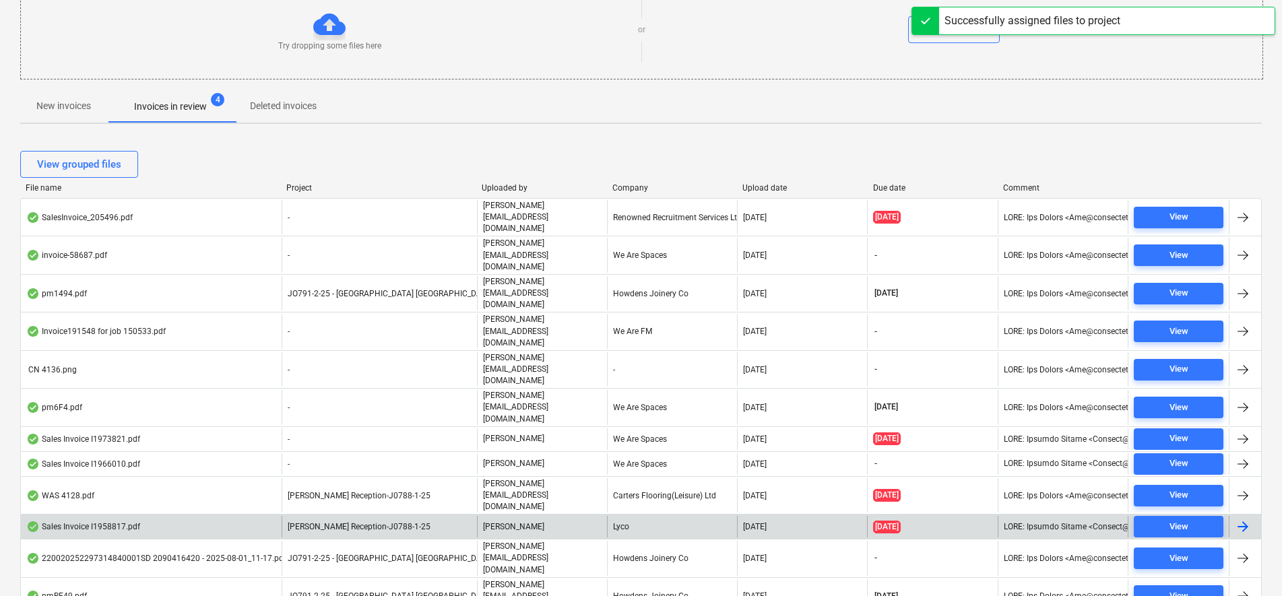
click at [403, 522] on span "[PERSON_NAME] Reception-J0788-1-25" at bounding box center [359, 526] width 143 height 9
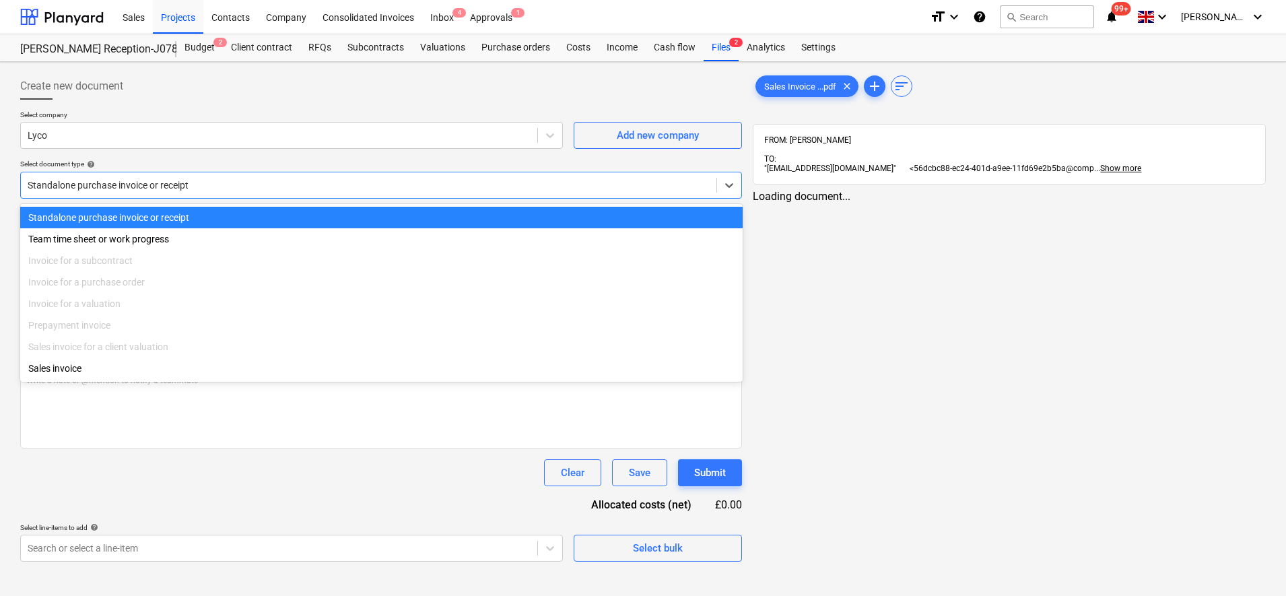
click at [79, 182] on div at bounding box center [369, 184] width 682 height 13
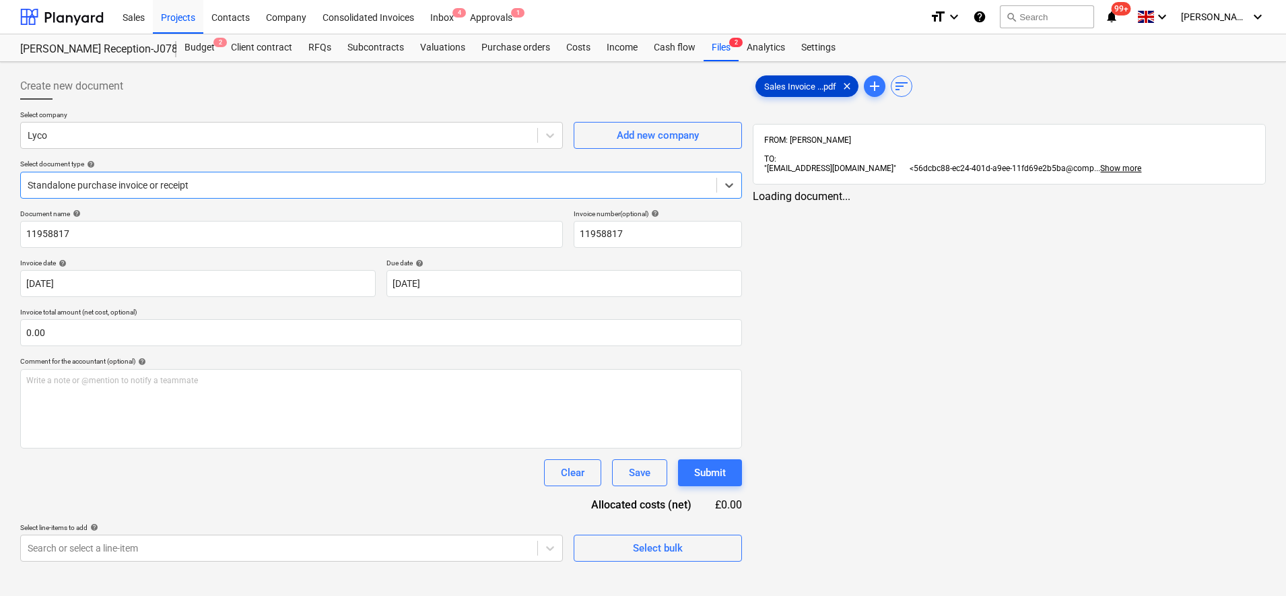
click at [773, 84] on span "Sales Invoice ...pdf" at bounding box center [800, 86] width 88 height 10
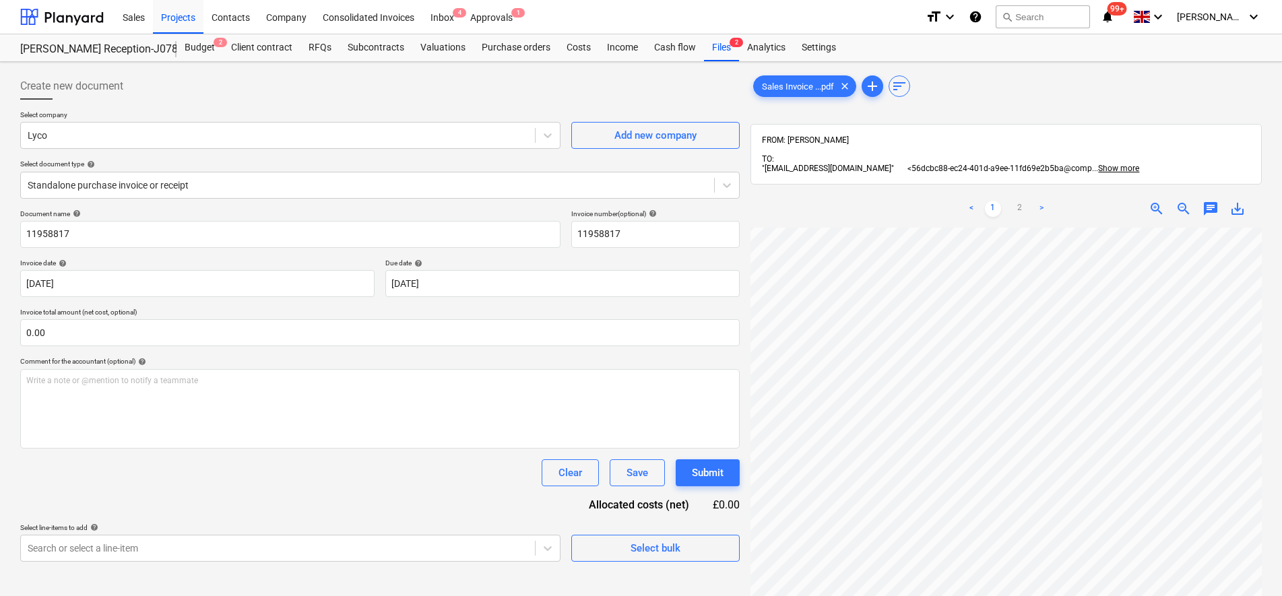
click at [900, 107] on div "Sales Invoice ...pdf clear add sort FROM: [PERSON_NAME] TO: "[EMAIL_ADDRESS][DO…" at bounding box center [1005, 429] width 511 height 713
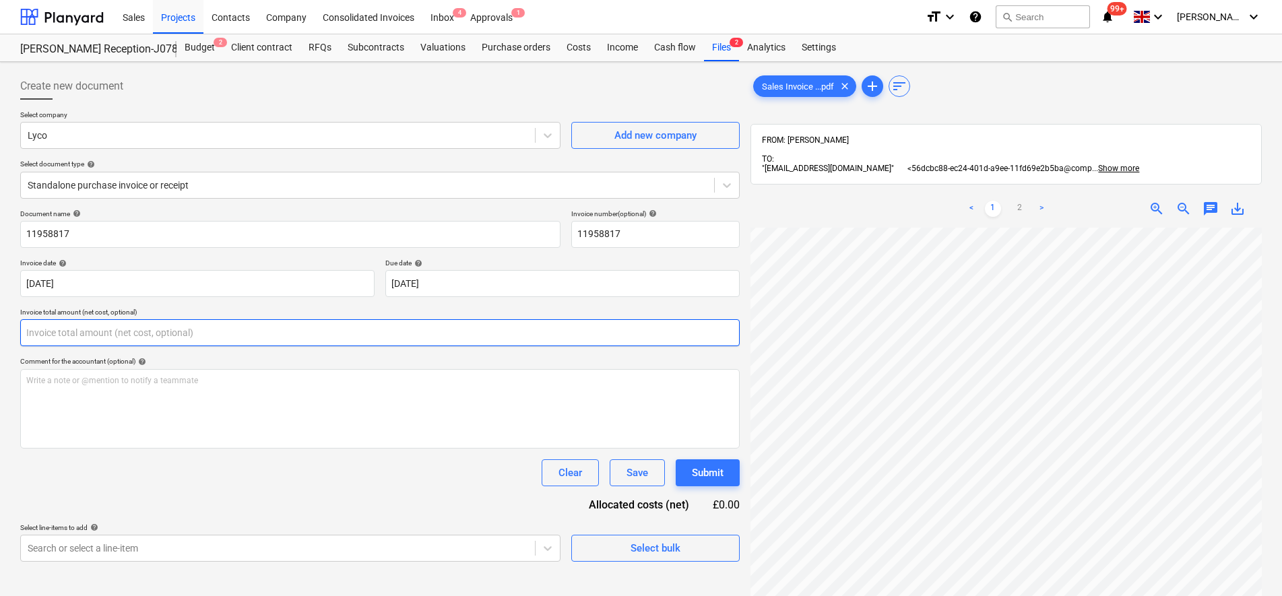
click at [106, 334] on input "text" at bounding box center [379, 332] width 719 height 27
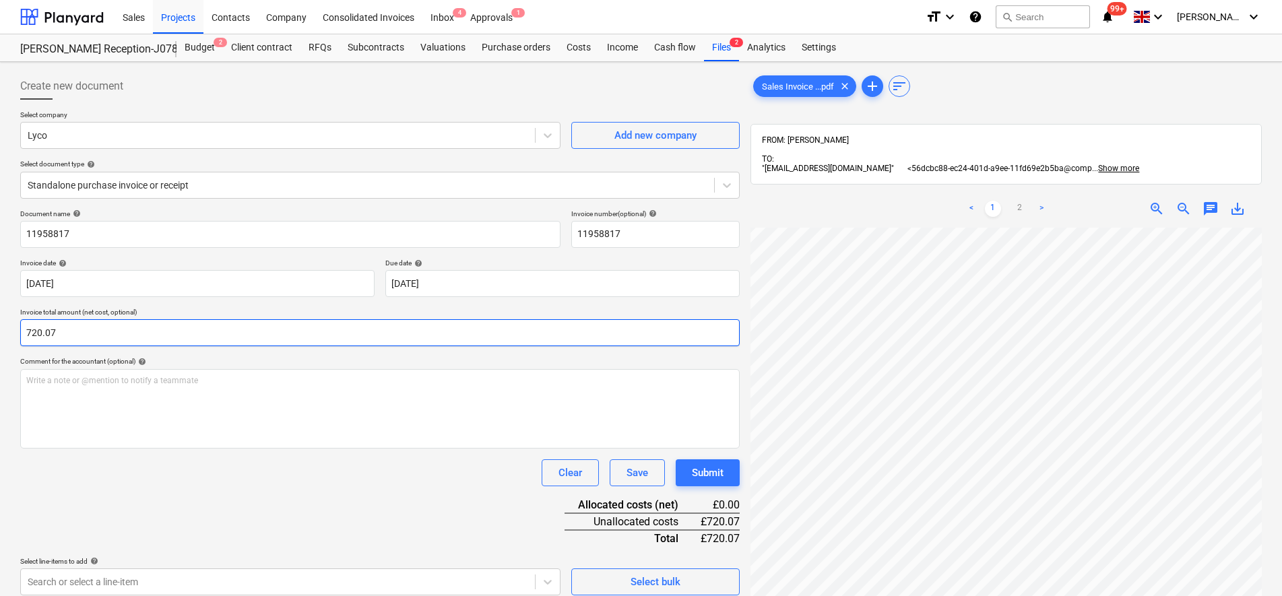
type input "720.07"
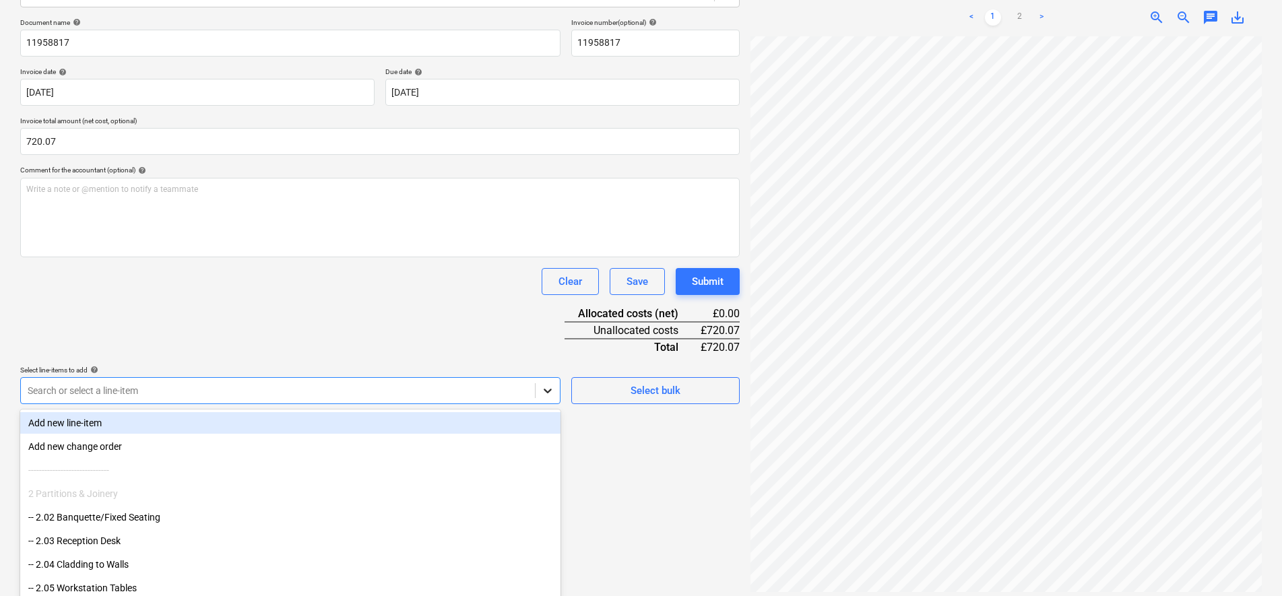
scroll to position [209, 0]
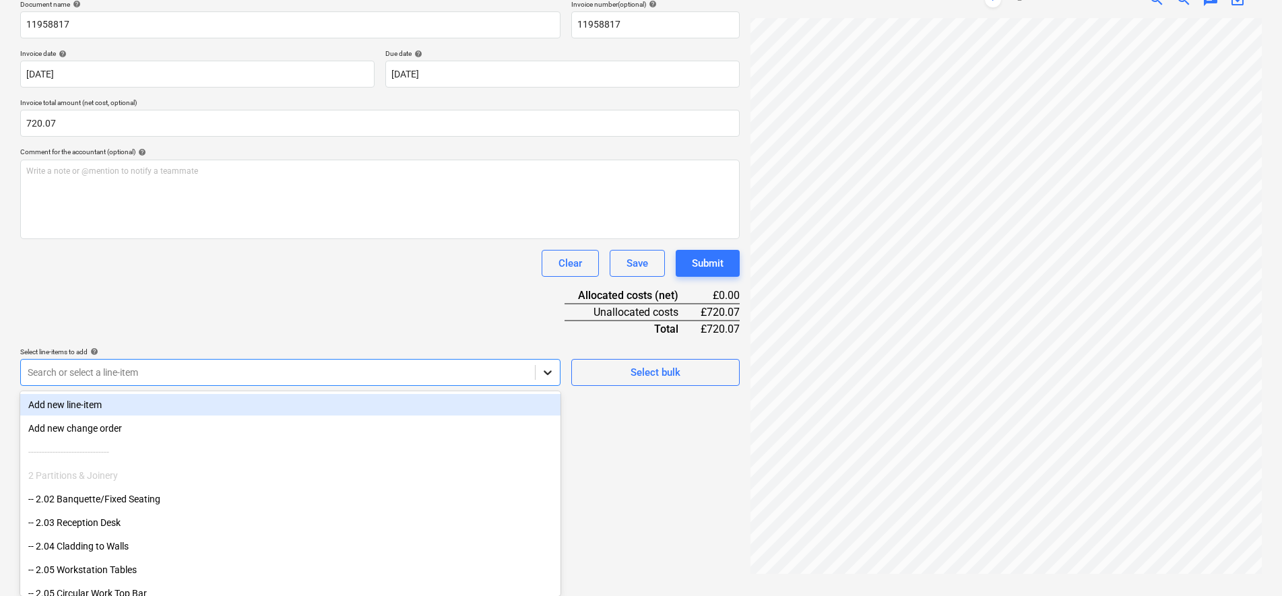
click at [547, 389] on div "Create new document Select company Lyco Add new company Select document type he…" at bounding box center [380, 220] width 730 height 724
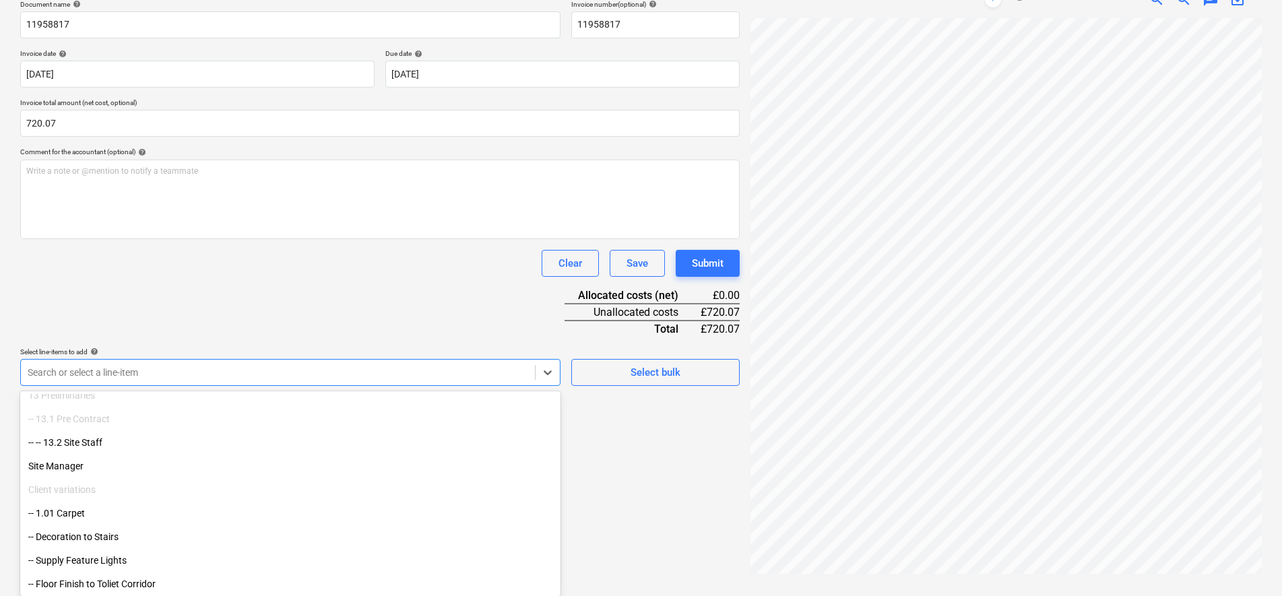
scroll to position [505, 0]
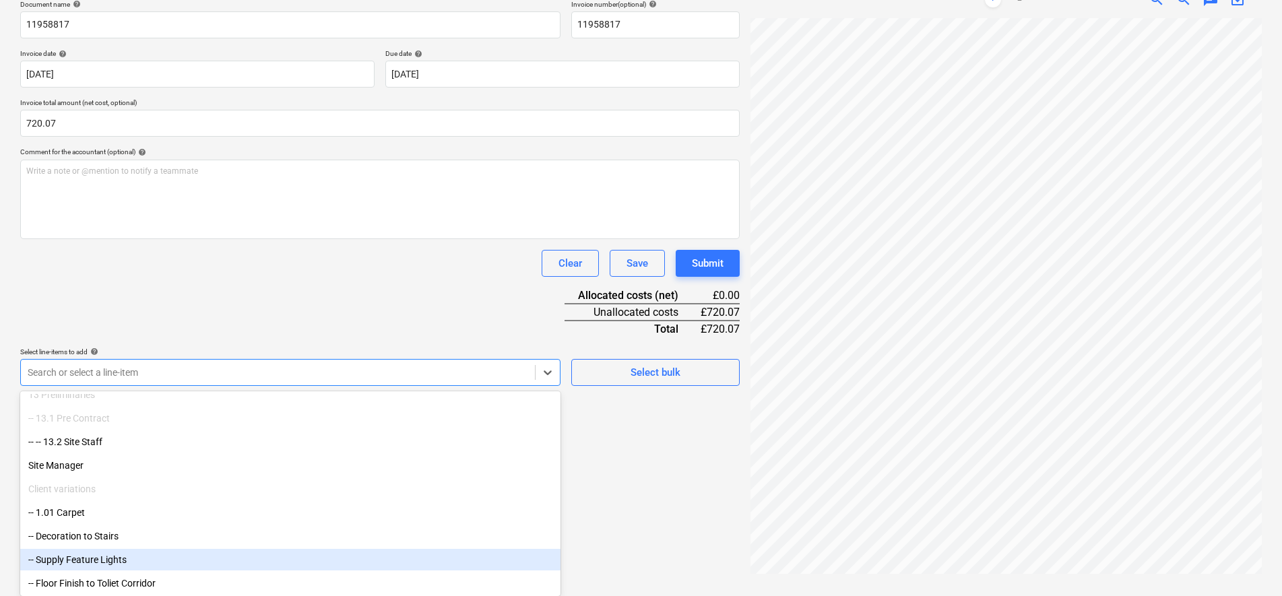
click at [160, 559] on div "-- Supply Feature Lights" at bounding box center [290, 560] width 540 height 22
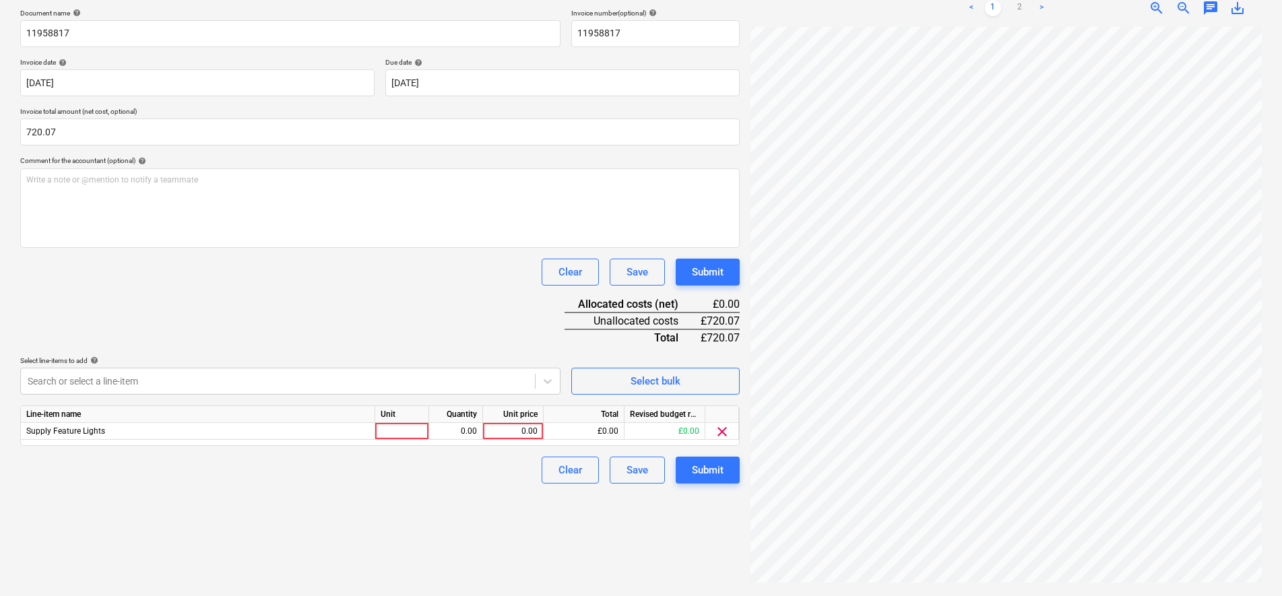
click at [300, 306] on div "Document name help 11958817 Invoice number (optional) help 11958817 Invoice dat…" at bounding box center [379, 246] width 719 height 475
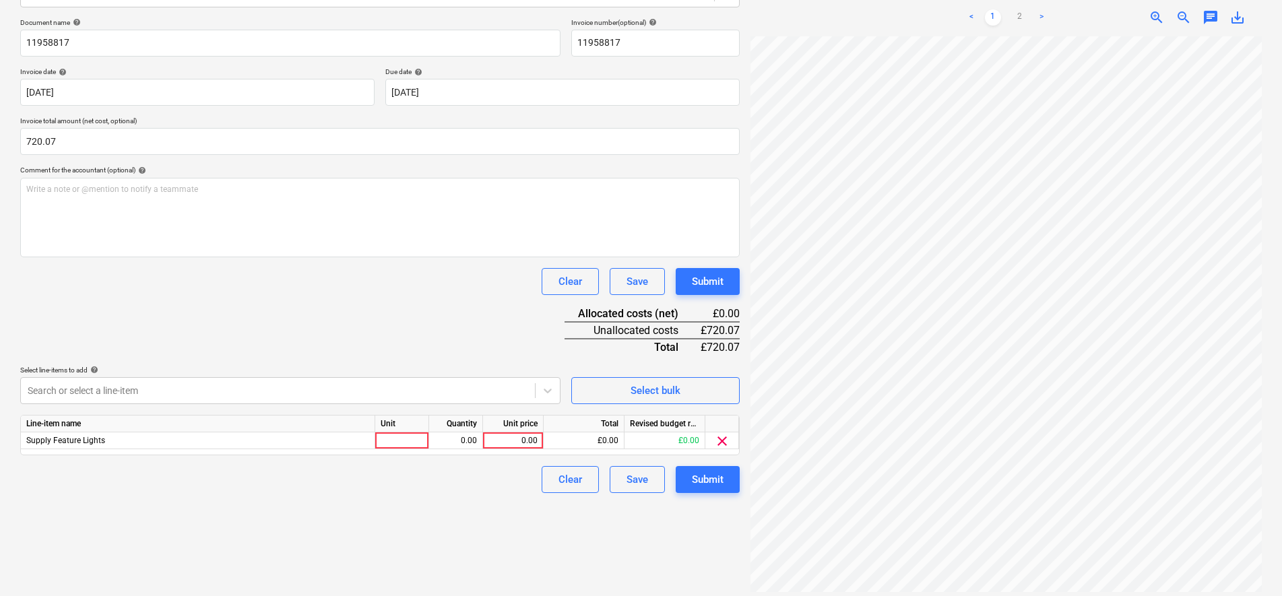
click at [399, 451] on div "Line-item name Unit Quantity Unit price Total Revised budget remaining Supply F…" at bounding box center [379, 435] width 719 height 40
click at [399, 446] on div at bounding box center [402, 440] width 54 height 17
type input "pcs"
type input "600.06"
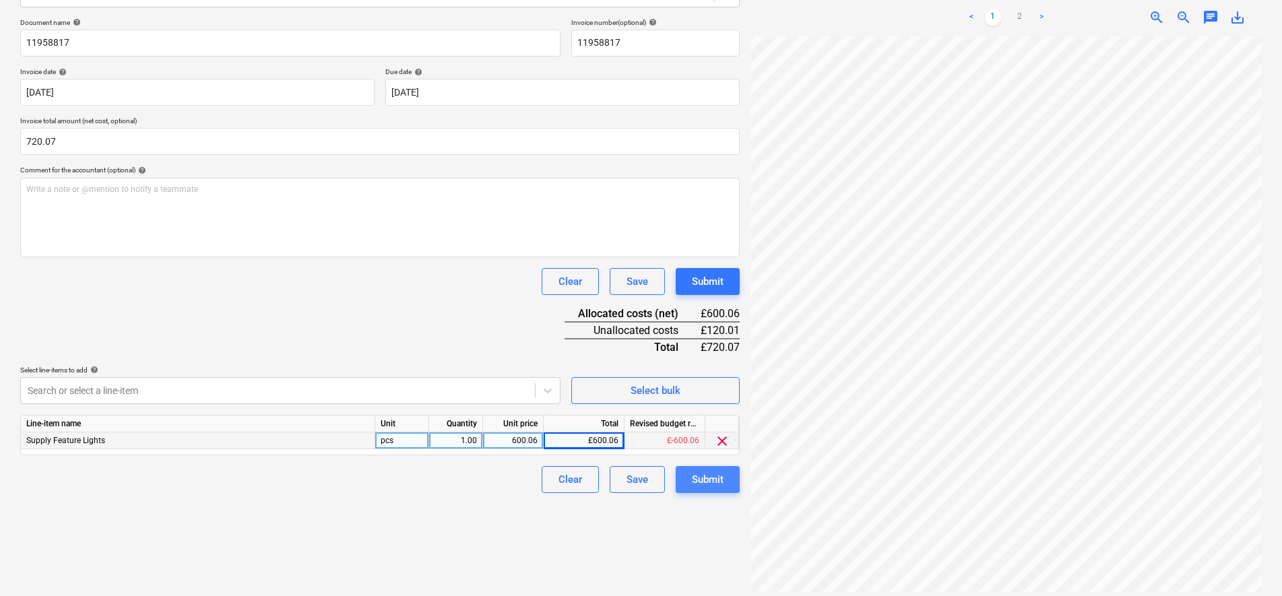
click at [710, 482] on div "Submit" at bounding box center [708, 480] width 32 height 18
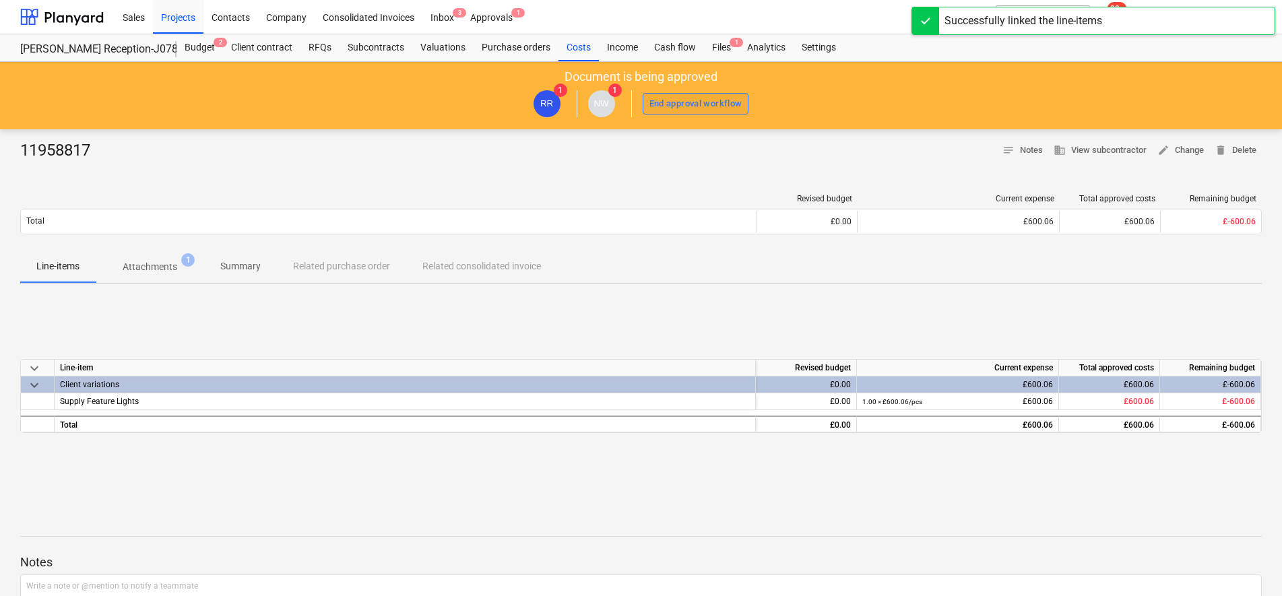
click at [672, 96] on div "End approval workflow" at bounding box center [695, 103] width 93 height 15
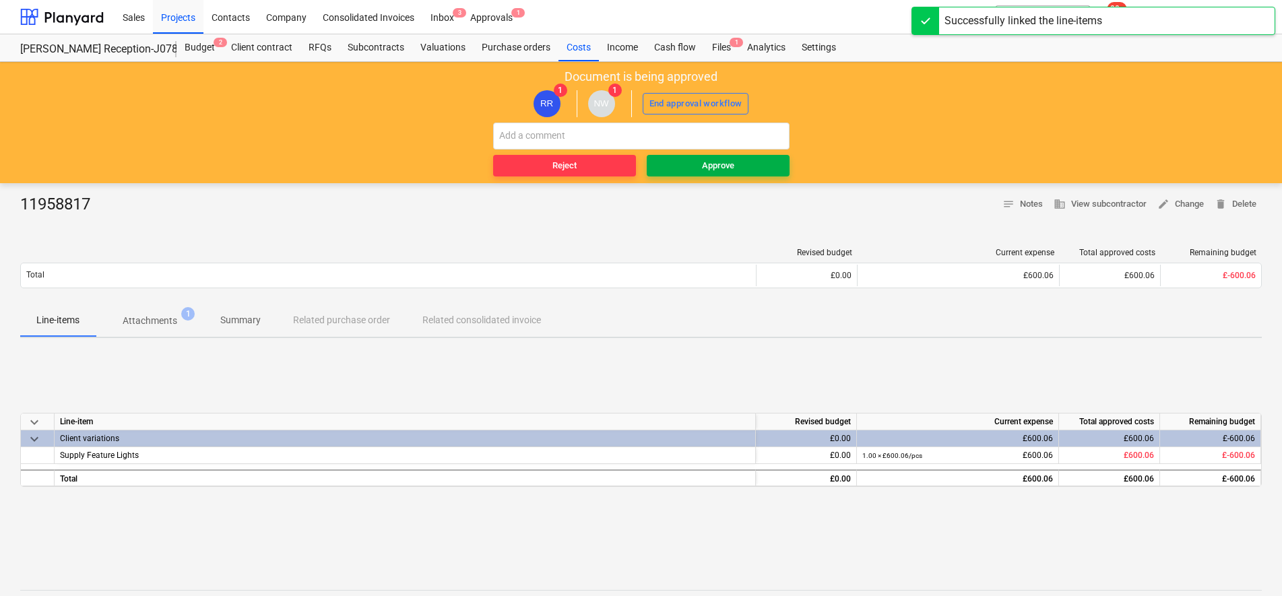
click at [697, 169] on span "Approve" at bounding box center [718, 165] width 132 height 15
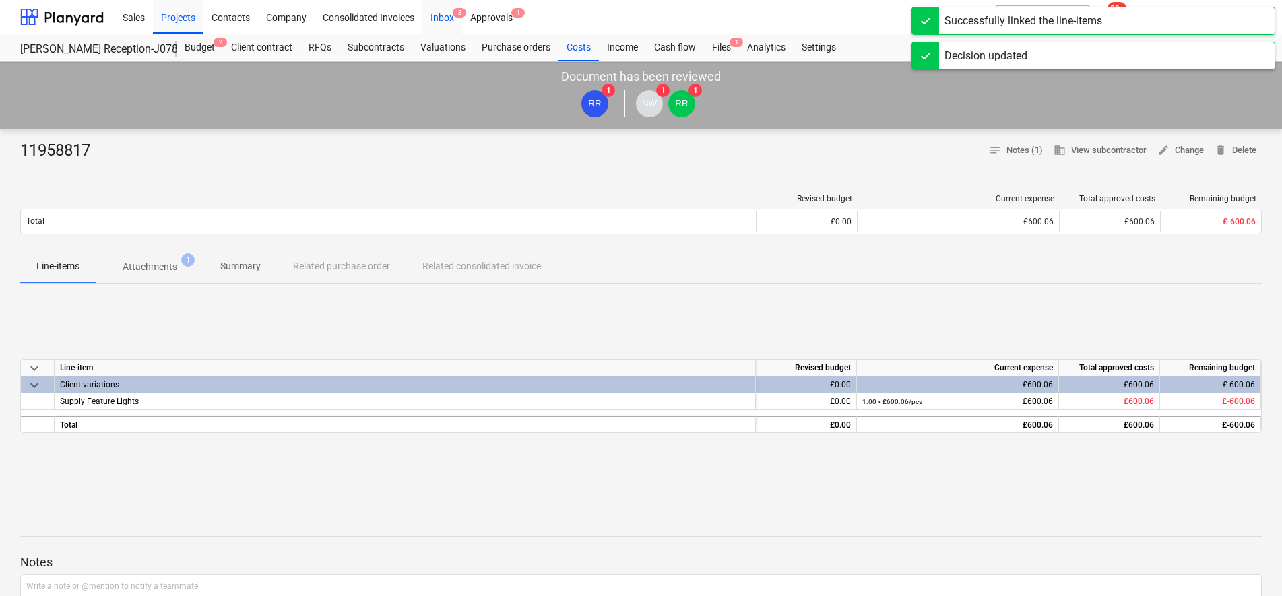
click at [443, 18] on div "Inbox 3" at bounding box center [442, 16] width 40 height 34
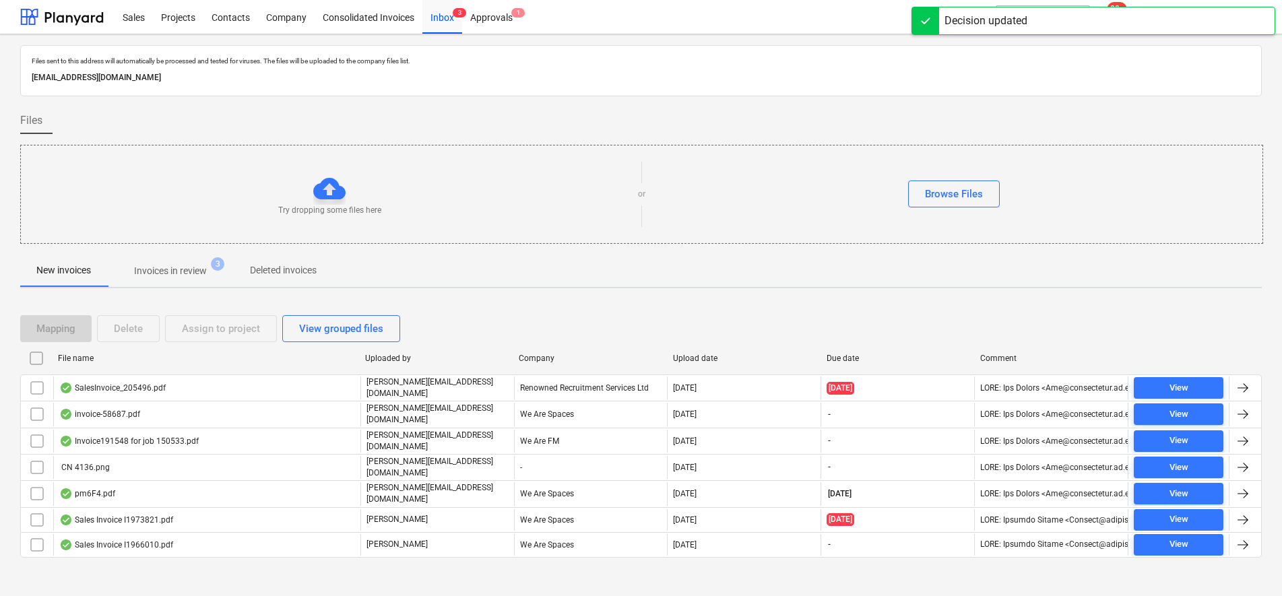
click at [170, 271] on p "Invoices in review" at bounding box center [170, 271] width 73 height 14
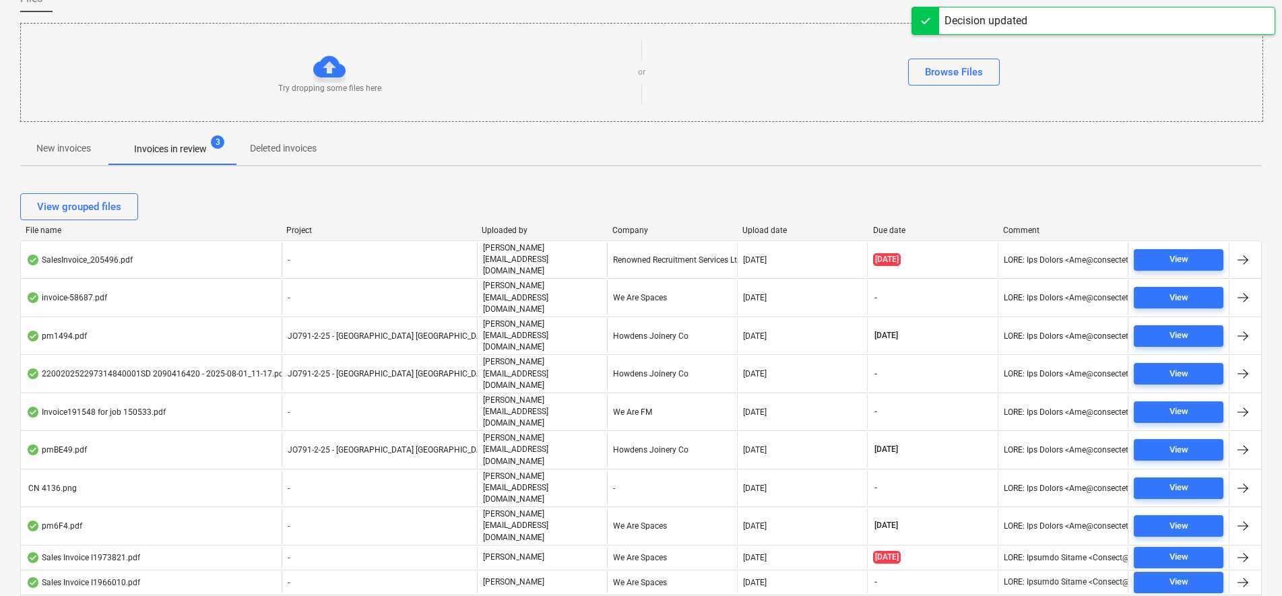
scroll to position [139, 0]
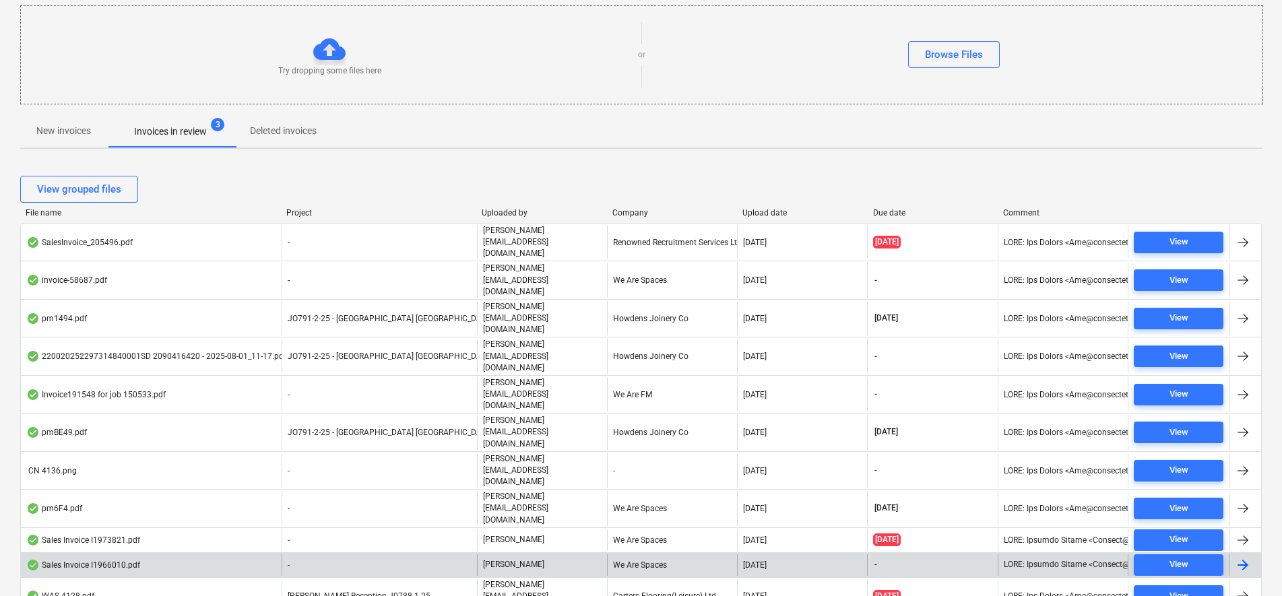
click at [639, 554] on div "We Are Spaces" at bounding box center [672, 565] width 130 height 22
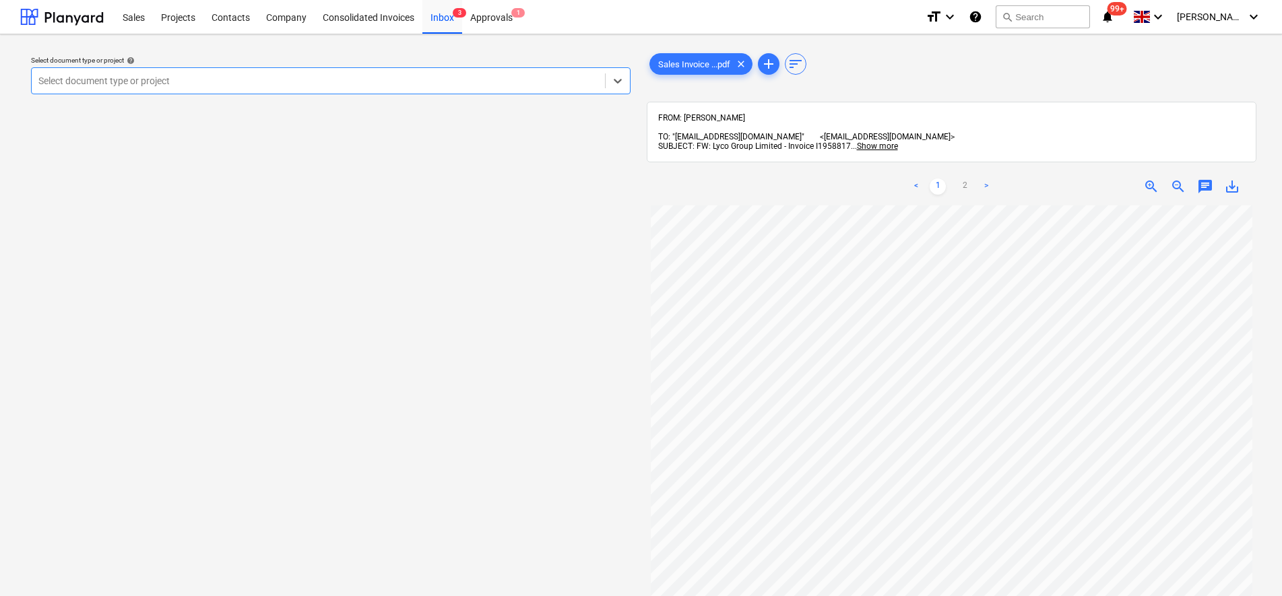
click at [358, 75] on div at bounding box center [318, 80] width 560 height 13
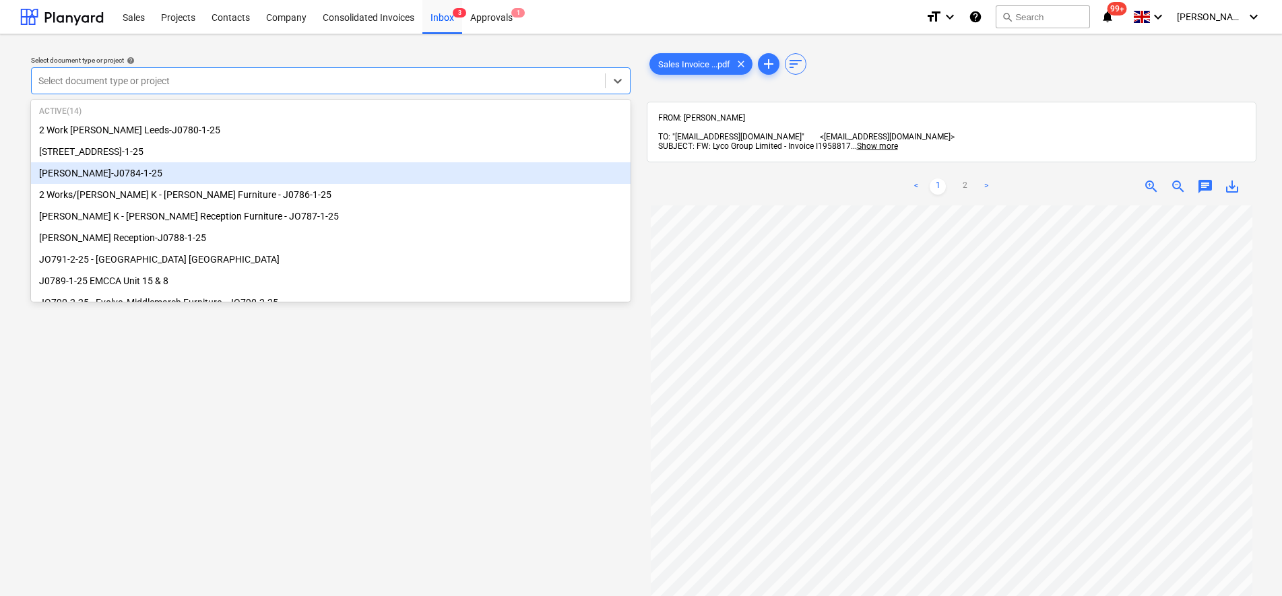
scroll to position [84, 0]
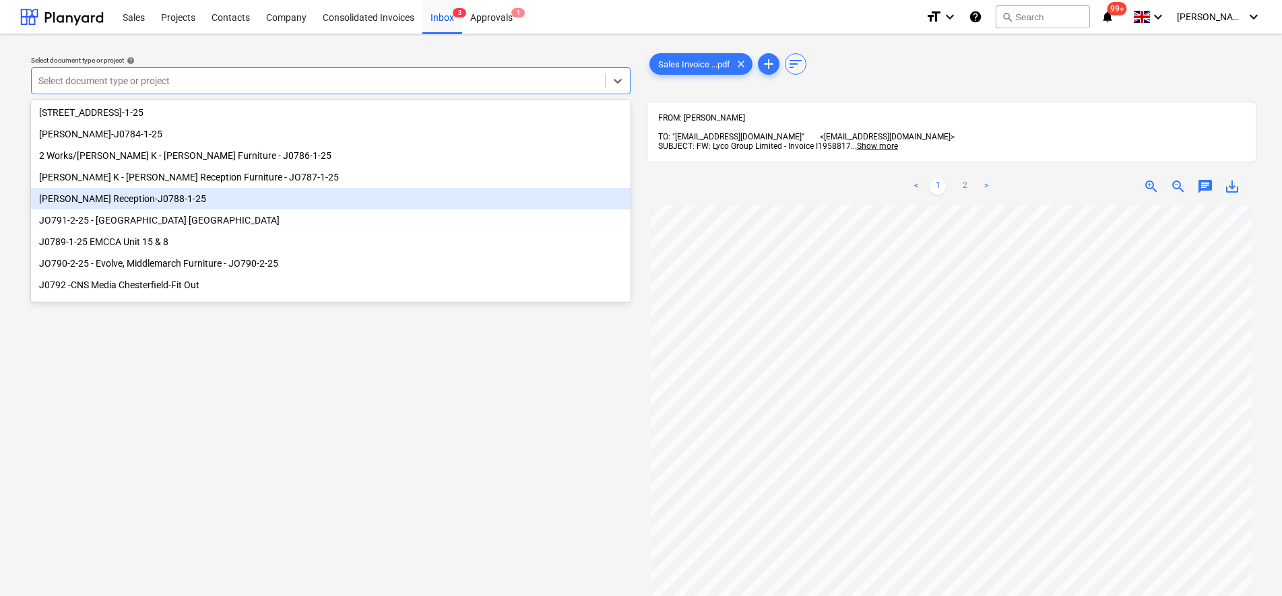
click at [141, 203] on div "[PERSON_NAME] Reception-J0788-1-25" at bounding box center [330, 199] width 599 height 22
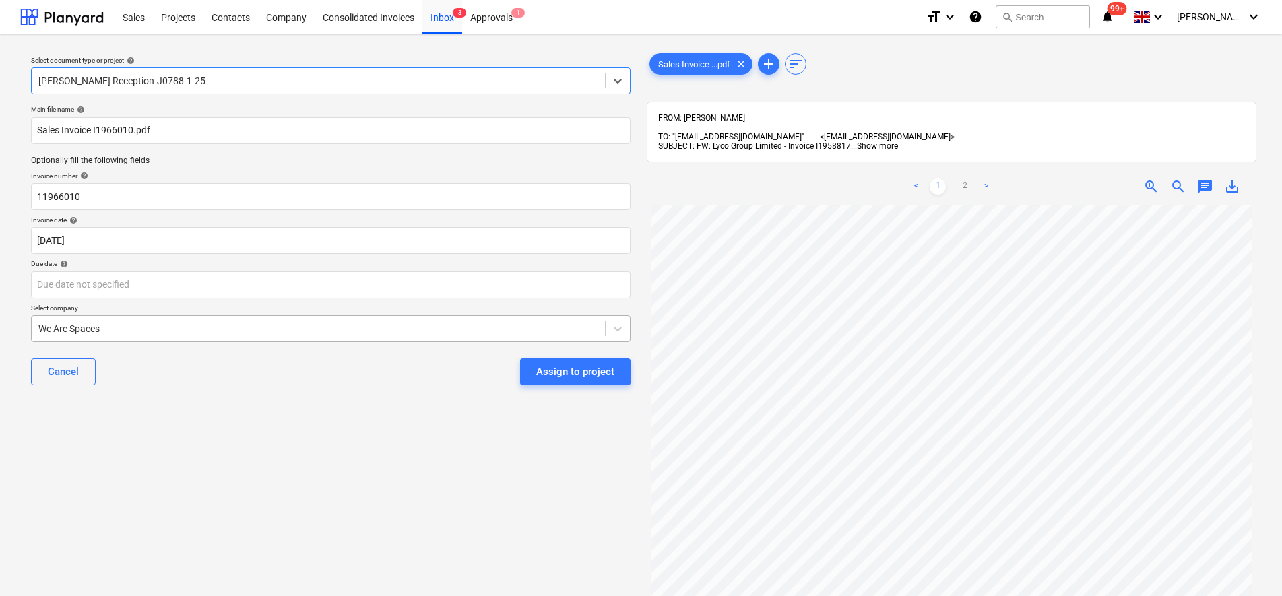
click at [151, 325] on div at bounding box center [318, 328] width 560 height 13
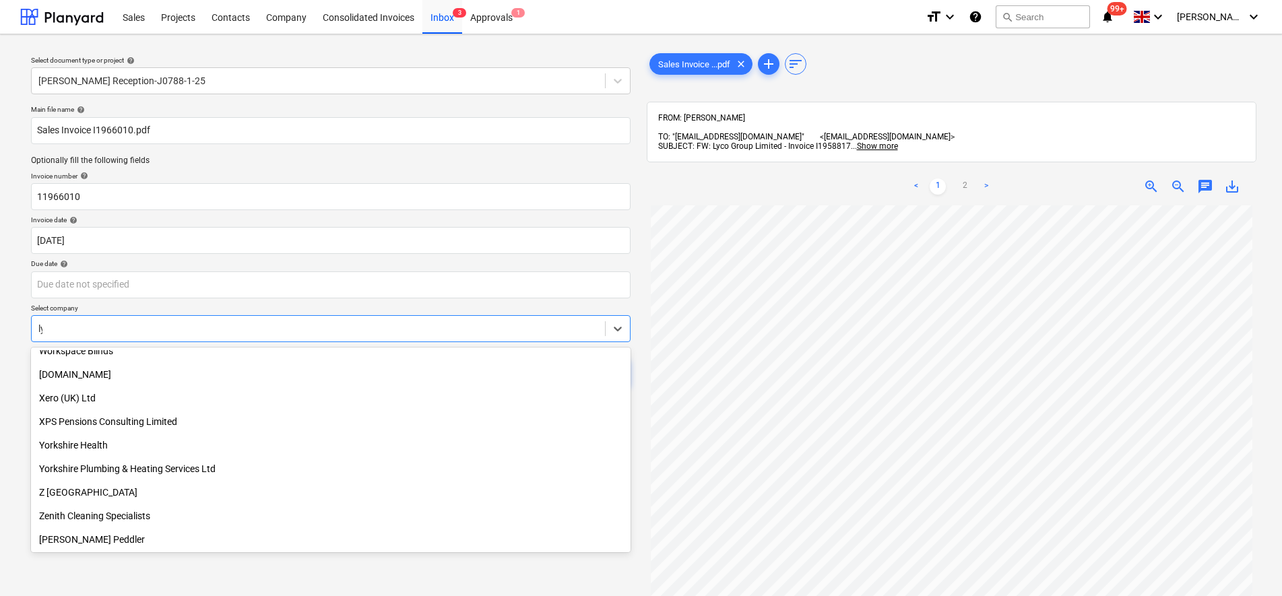
scroll to position [364, 0]
type input "lyco"
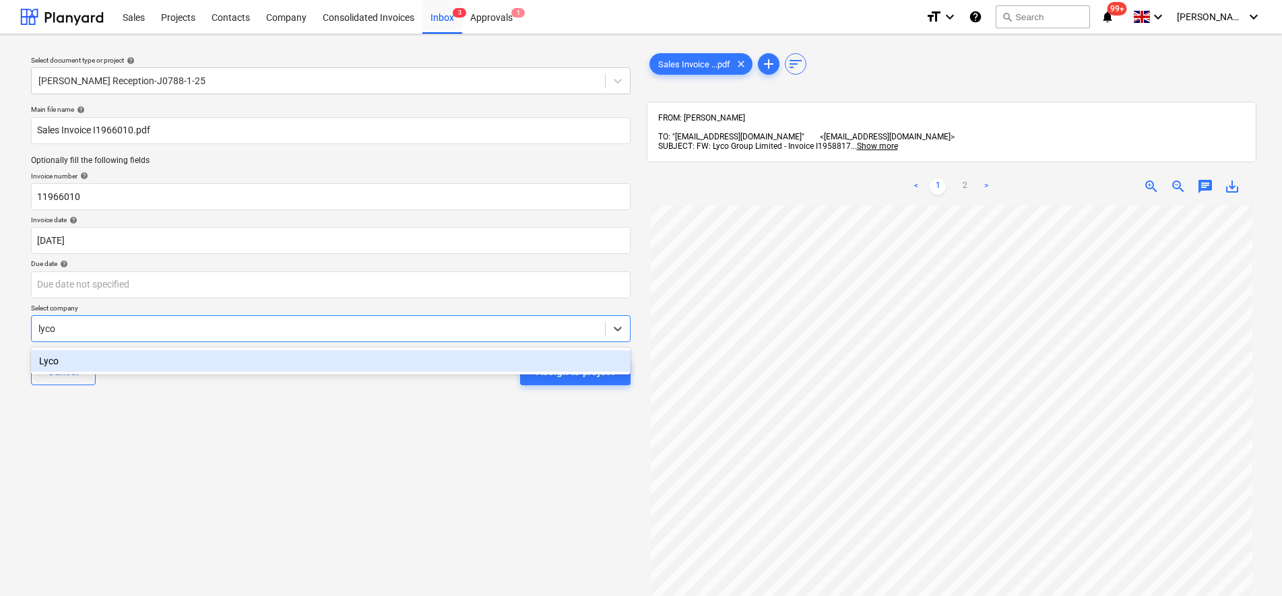
click at [103, 355] on div "Lyco" at bounding box center [330, 361] width 599 height 22
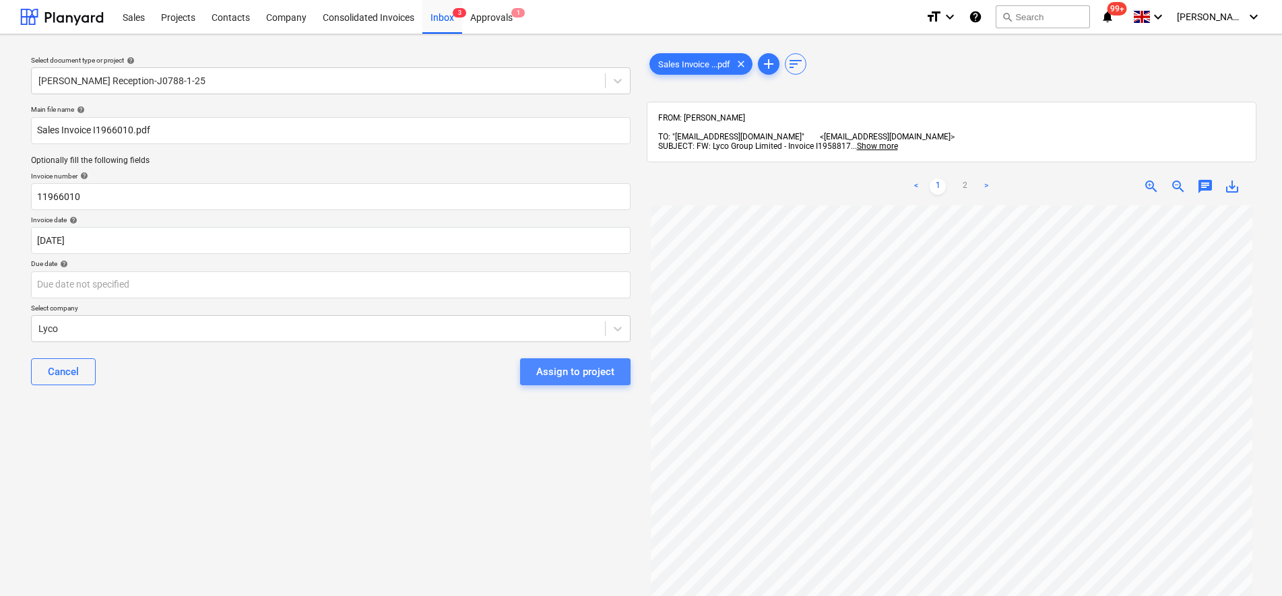
click at [575, 384] on button "Assign to project" at bounding box center [575, 371] width 110 height 27
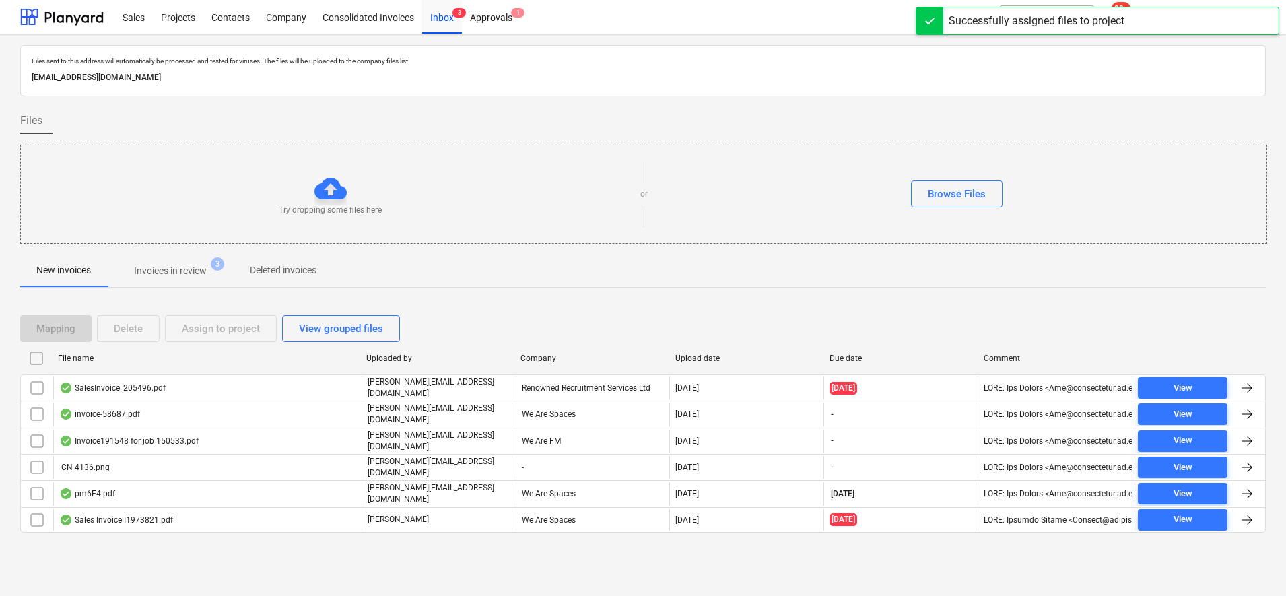
click at [172, 273] on p "Invoices in review" at bounding box center [170, 271] width 73 height 14
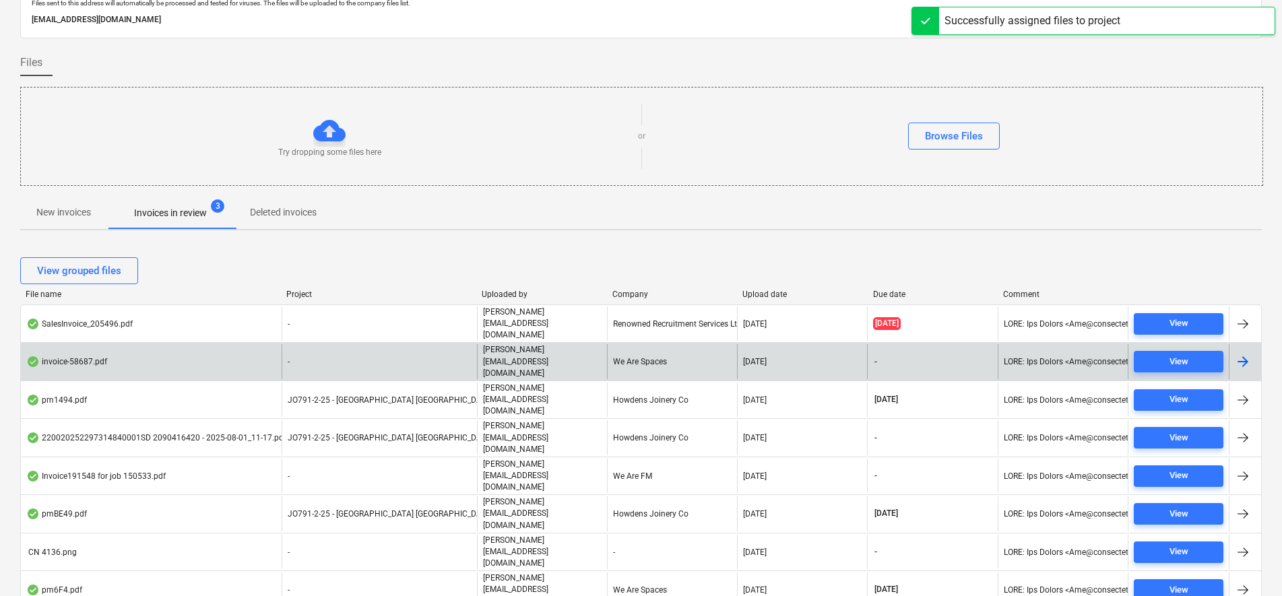
scroll to position [139, 0]
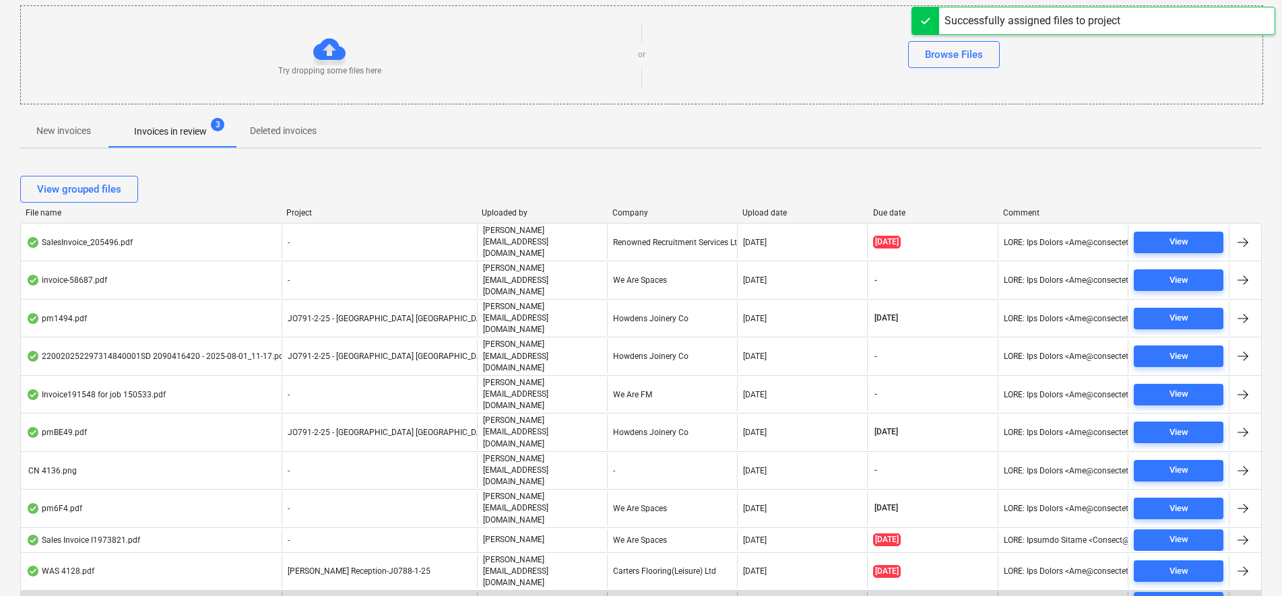
click at [622, 592] on div "Lyco" at bounding box center [672, 603] width 130 height 22
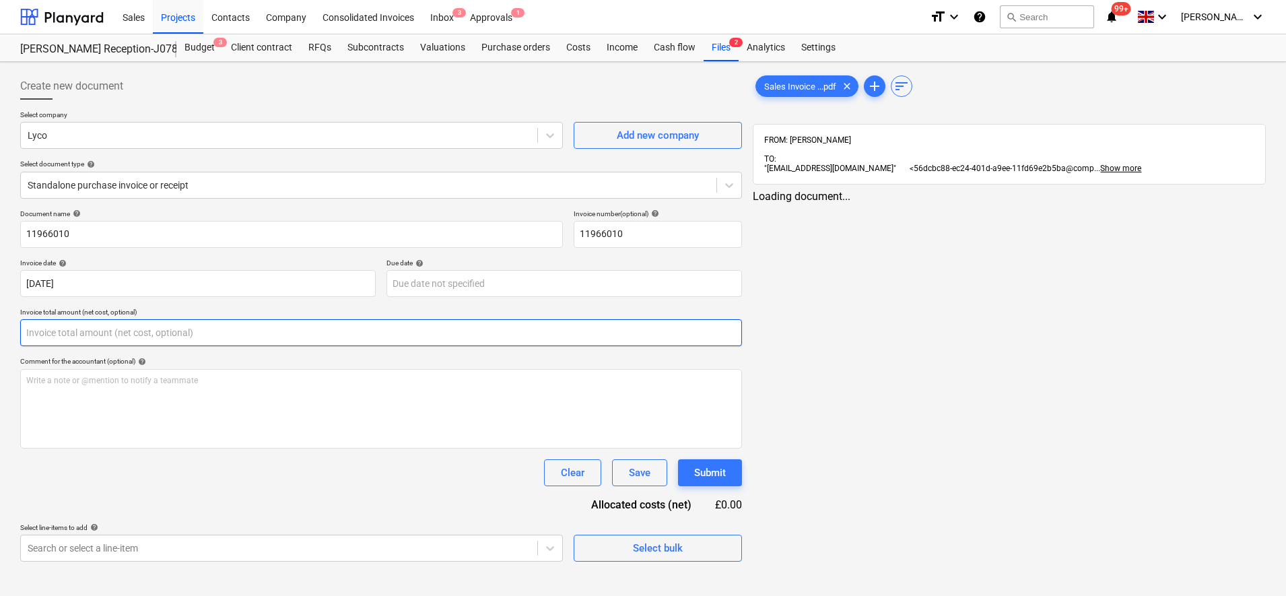
click at [136, 339] on input "text" at bounding box center [381, 332] width 722 height 27
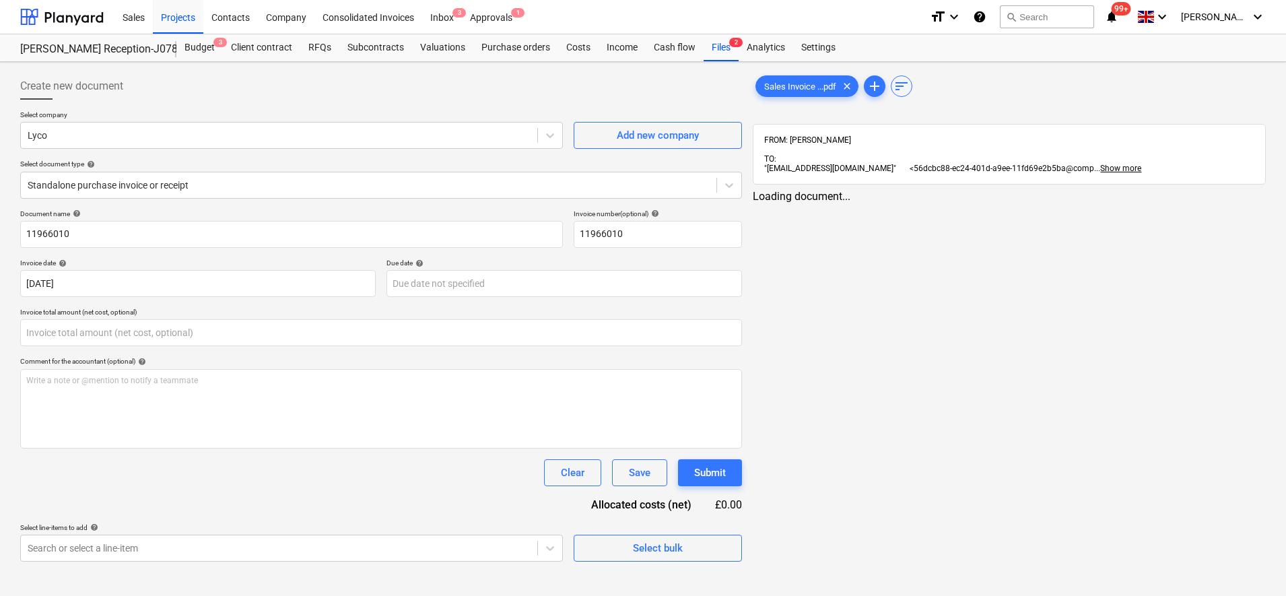
type input "0.00"
click at [800, 77] on div "Sales Invoice ...pdf clear" at bounding box center [807, 86] width 103 height 22
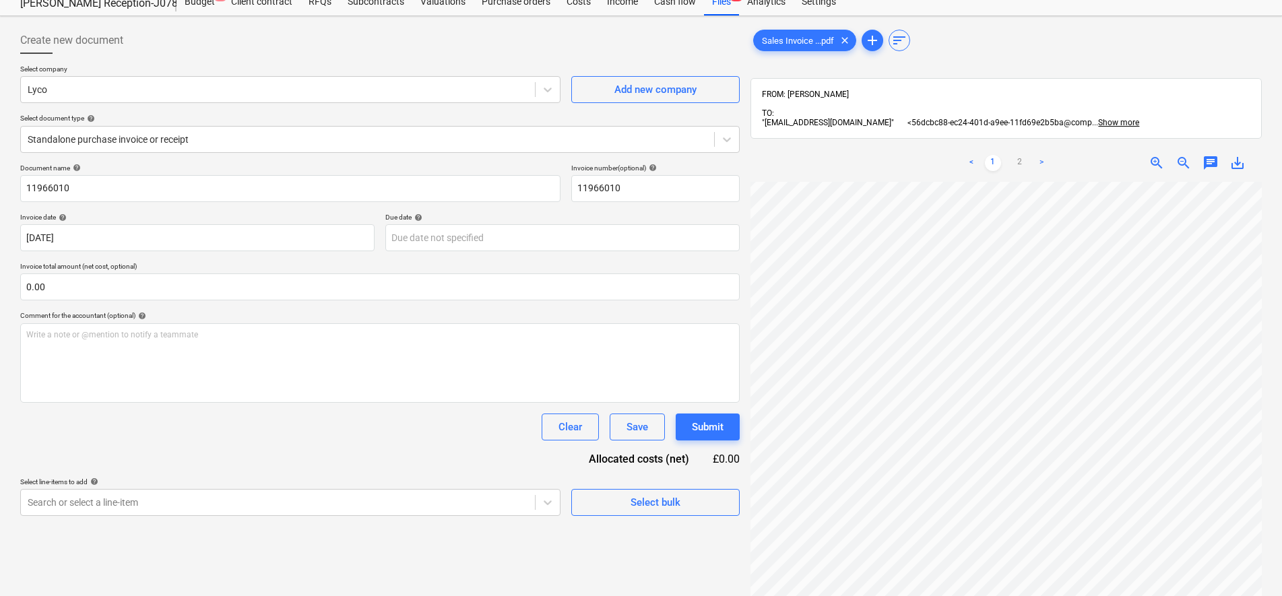
scroll to position [84, 0]
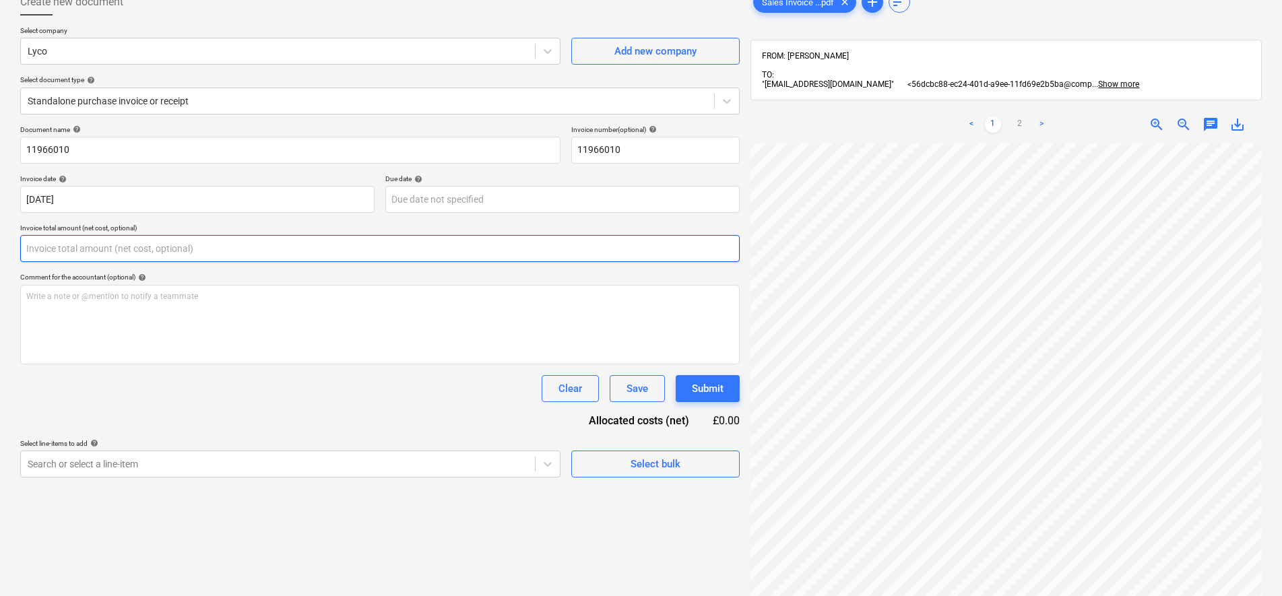
click at [119, 254] on input "text" at bounding box center [379, 248] width 719 height 27
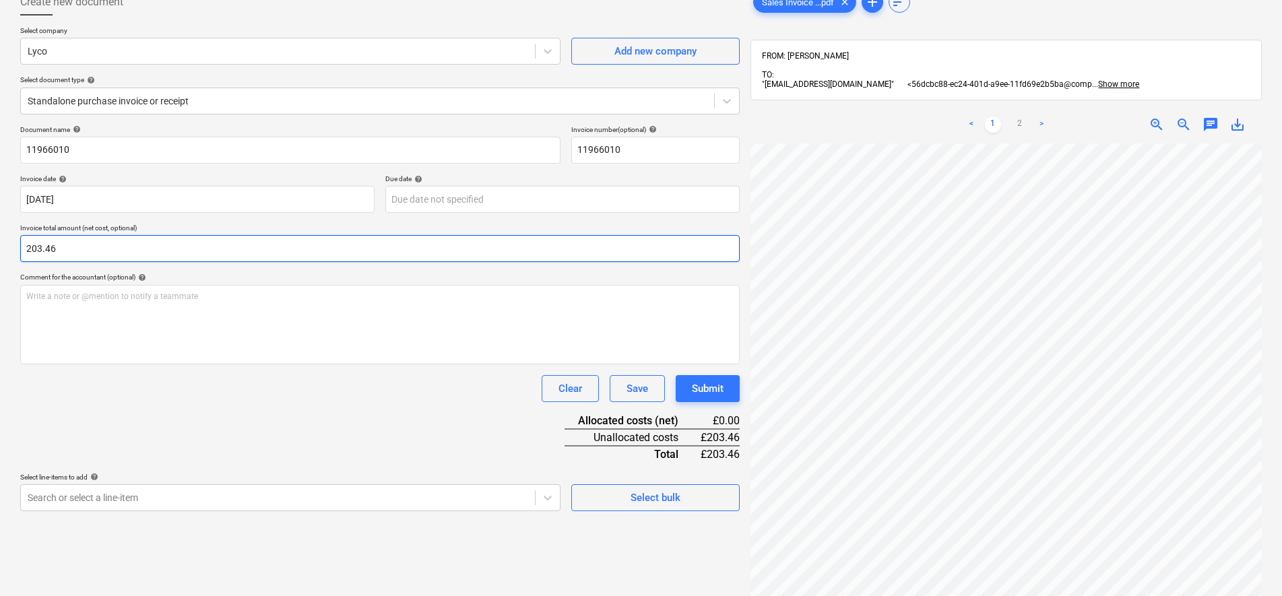
type input "203.46"
click at [566, 488] on div "Select line-items to add help Search or select a line-item Select bulk" at bounding box center [379, 492] width 719 height 38
click at [539, 494] on body "Sales Projects Contacts Company Consolidated Invoices Inbox 3 Approvals 1 forma…" at bounding box center [641, 214] width 1282 height 596
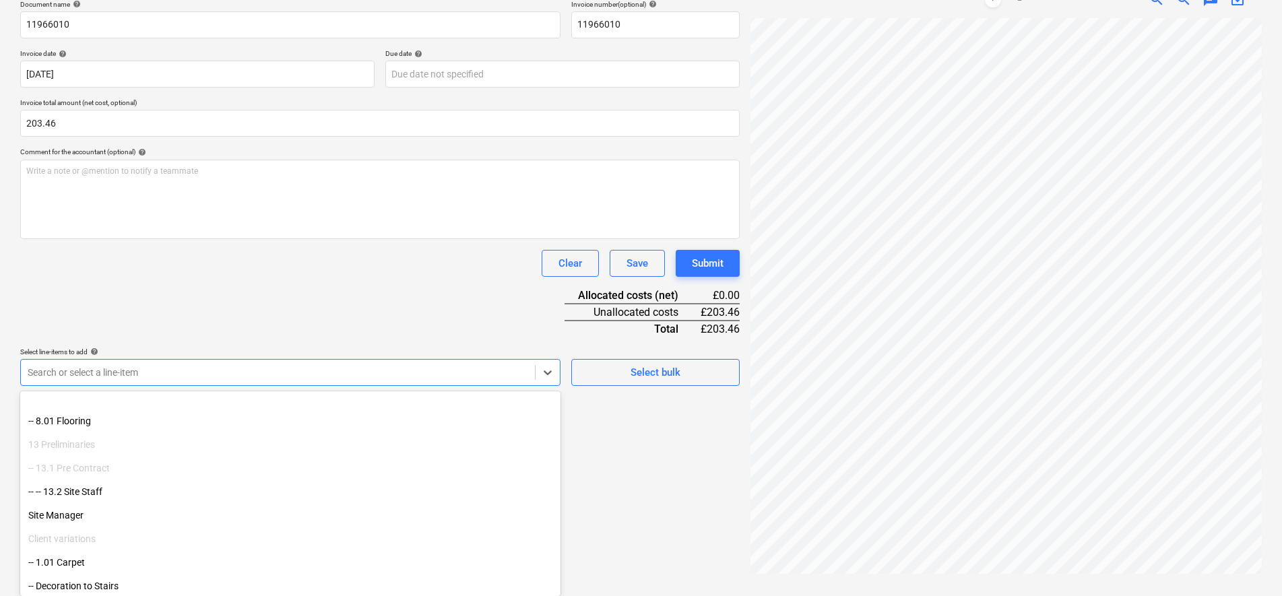
scroll to position [505, 0]
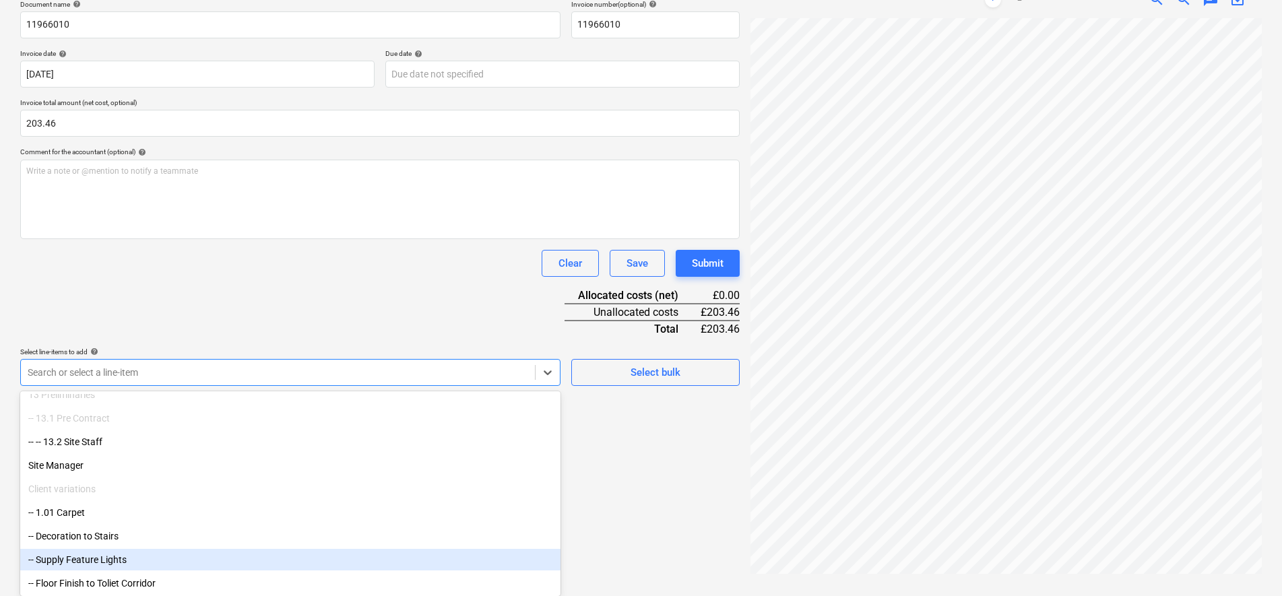
drag, startPoint x: 539, startPoint y: 494, endPoint x: 116, endPoint y: 550, distance: 426.6
click at [114, 553] on div "-- Supply Feature Lights" at bounding box center [290, 560] width 540 height 22
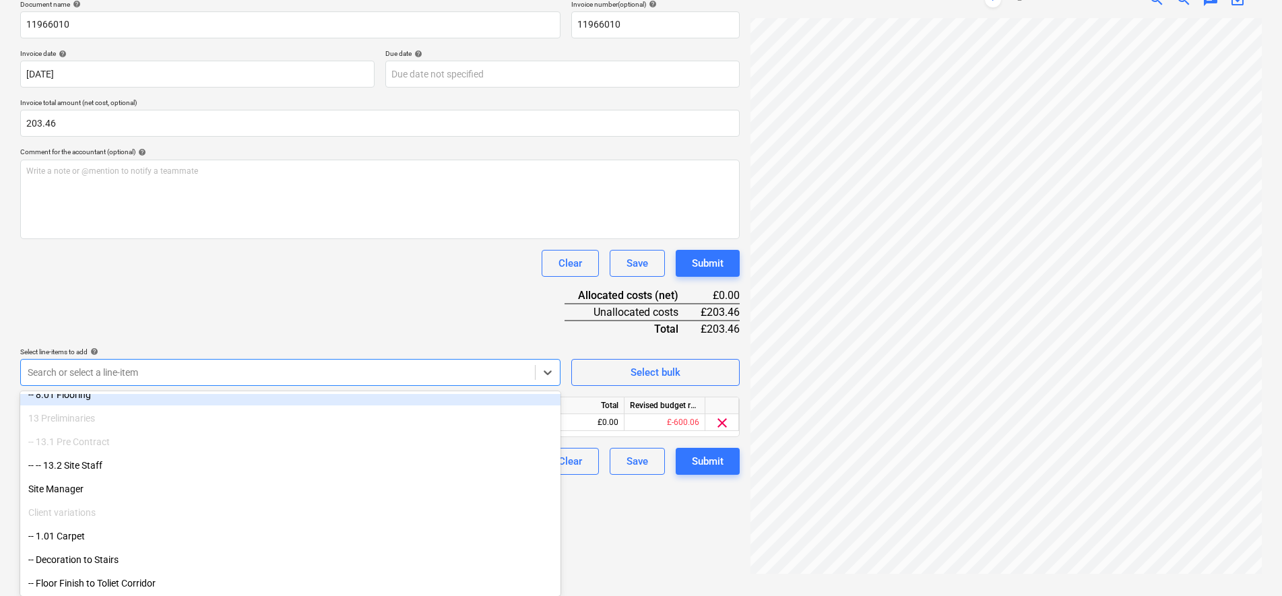
click at [300, 301] on div "Document name help 11966010 Invoice number (optional) help 11966010 Invoice dat…" at bounding box center [379, 237] width 719 height 475
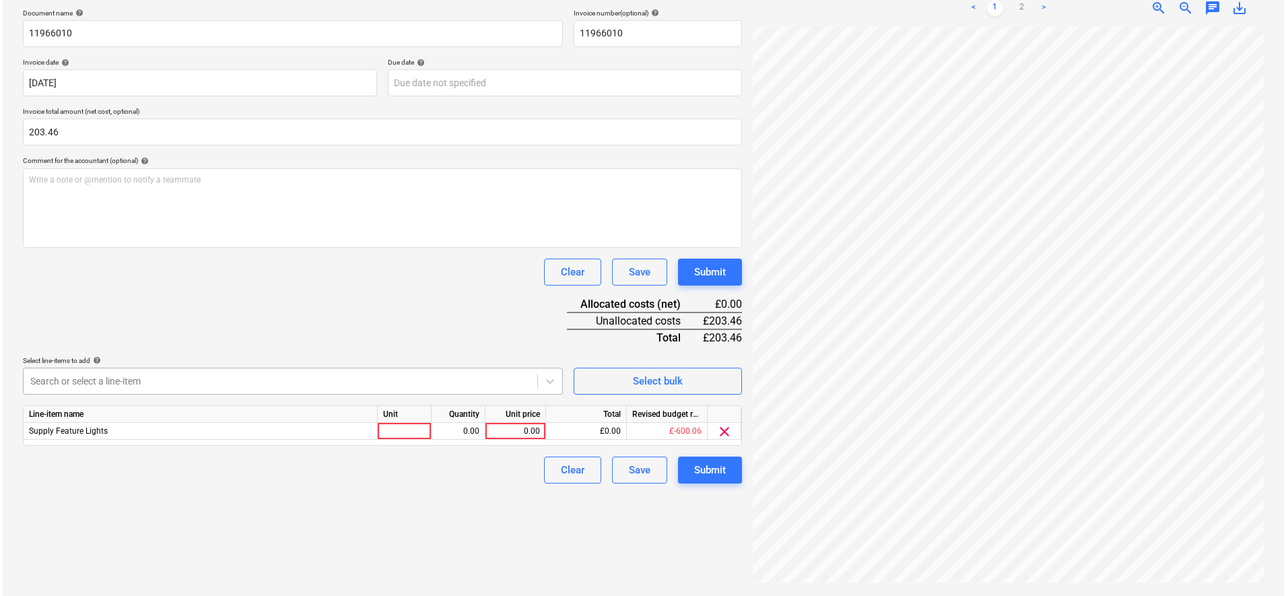
scroll to position [191, 0]
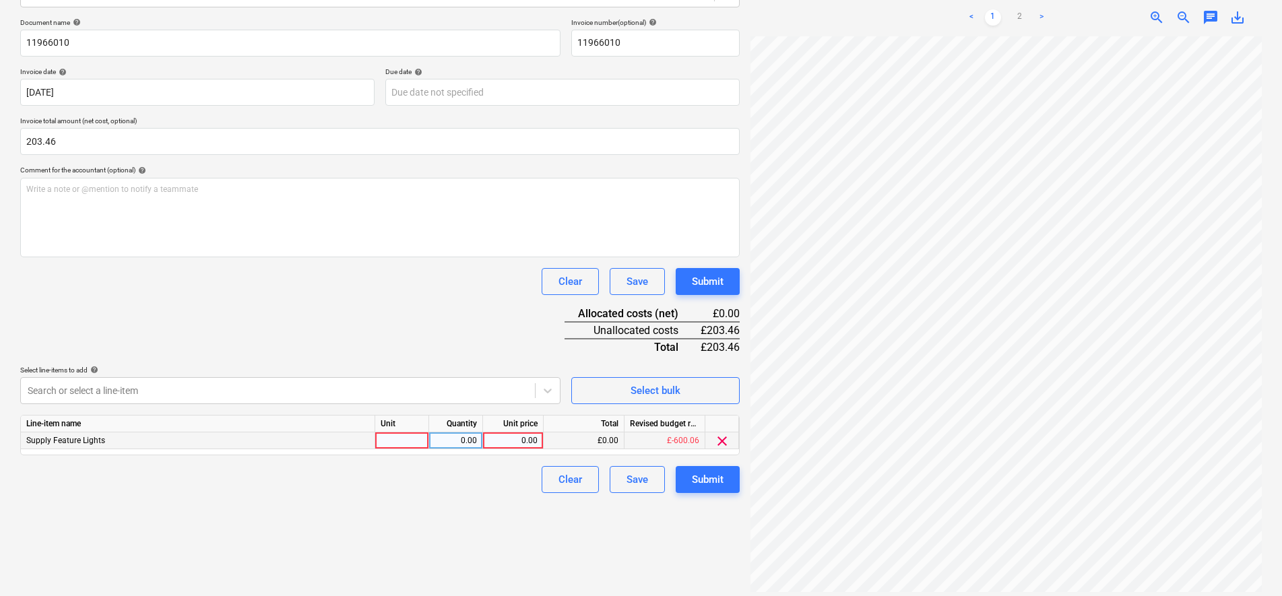
click at [416, 440] on div at bounding box center [402, 440] width 54 height 17
type input "pcs"
type input "169.55"
click at [701, 482] on div "Submit" at bounding box center [708, 480] width 32 height 18
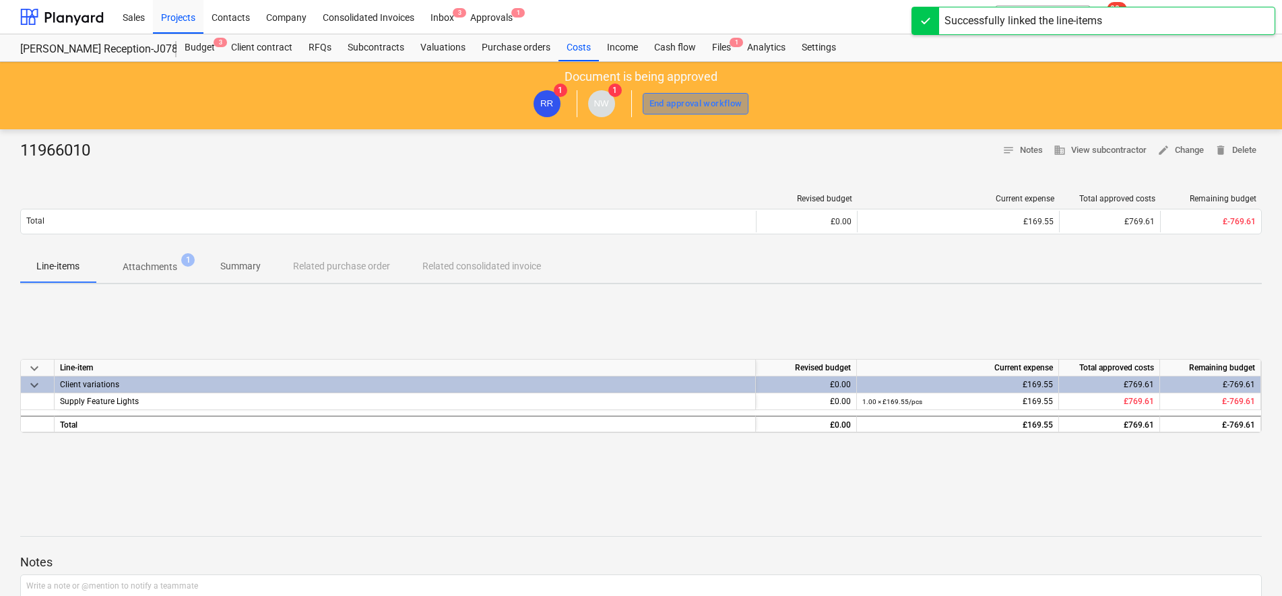
click at [688, 106] on div "End approval workflow" at bounding box center [695, 103] width 93 height 15
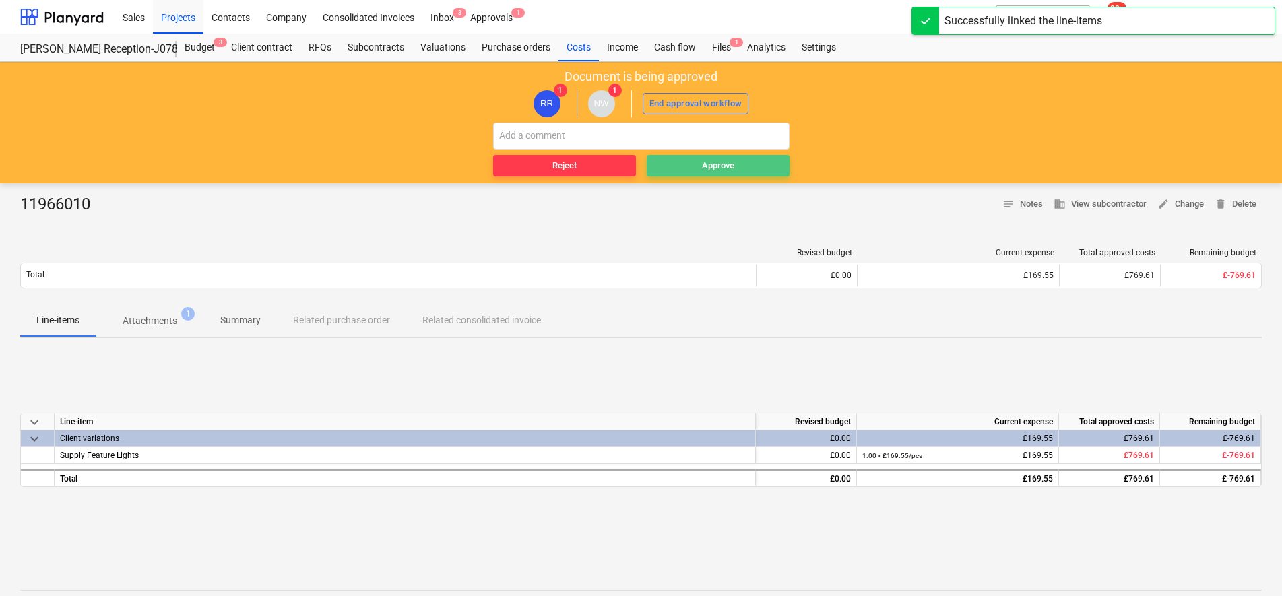
click at [686, 161] on span "Approve" at bounding box center [718, 165] width 132 height 15
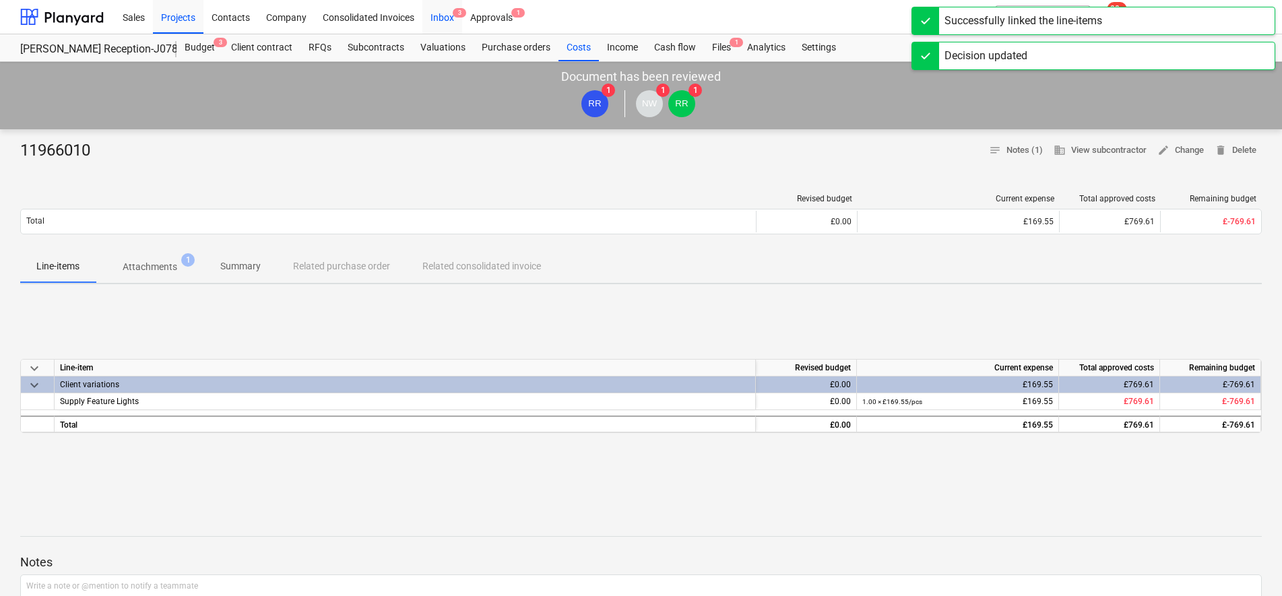
click at [439, 9] on div "Inbox 3" at bounding box center [442, 16] width 40 height 34
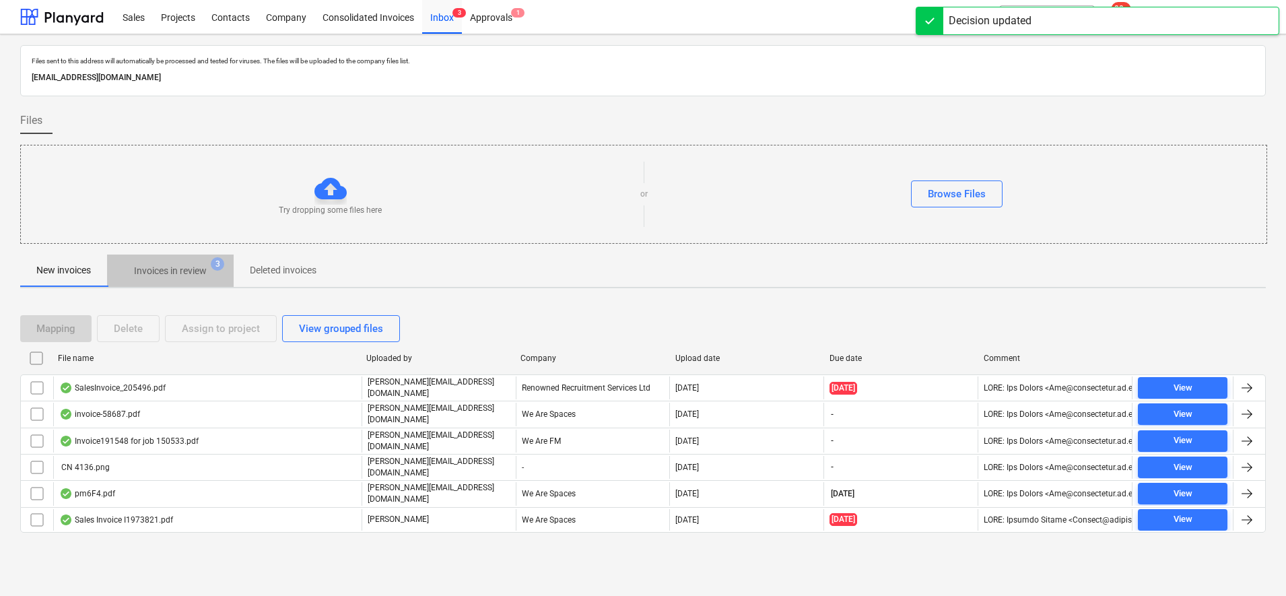
click at [156, 277] on p "Invoices in review" at bounding box center [170, 271] width 73 height 14
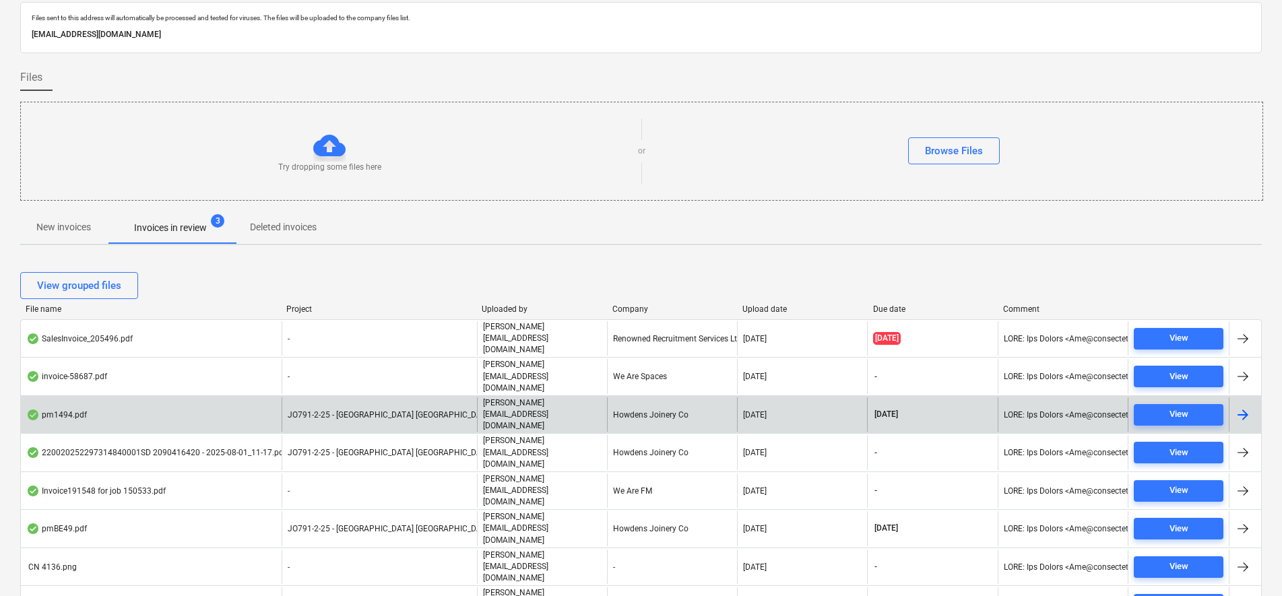
scroll to position [114, 0]
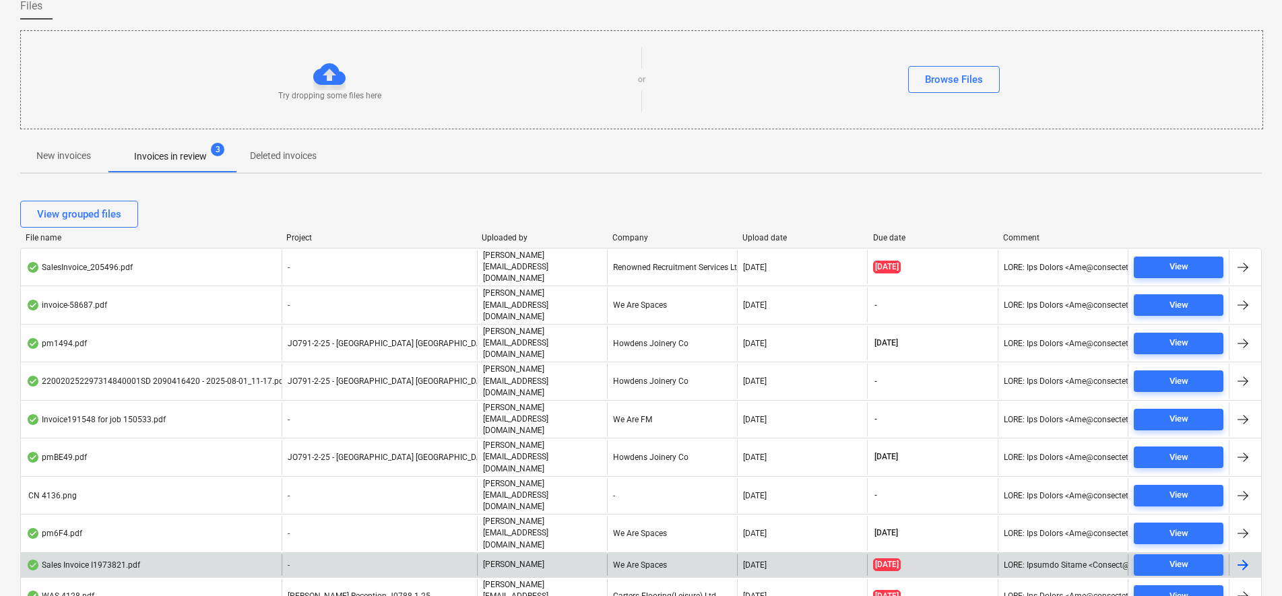
click at [265, 554] on div "Sales Invoice I1973821.pdf" at bounding box center [151, 565] width 261 height 22
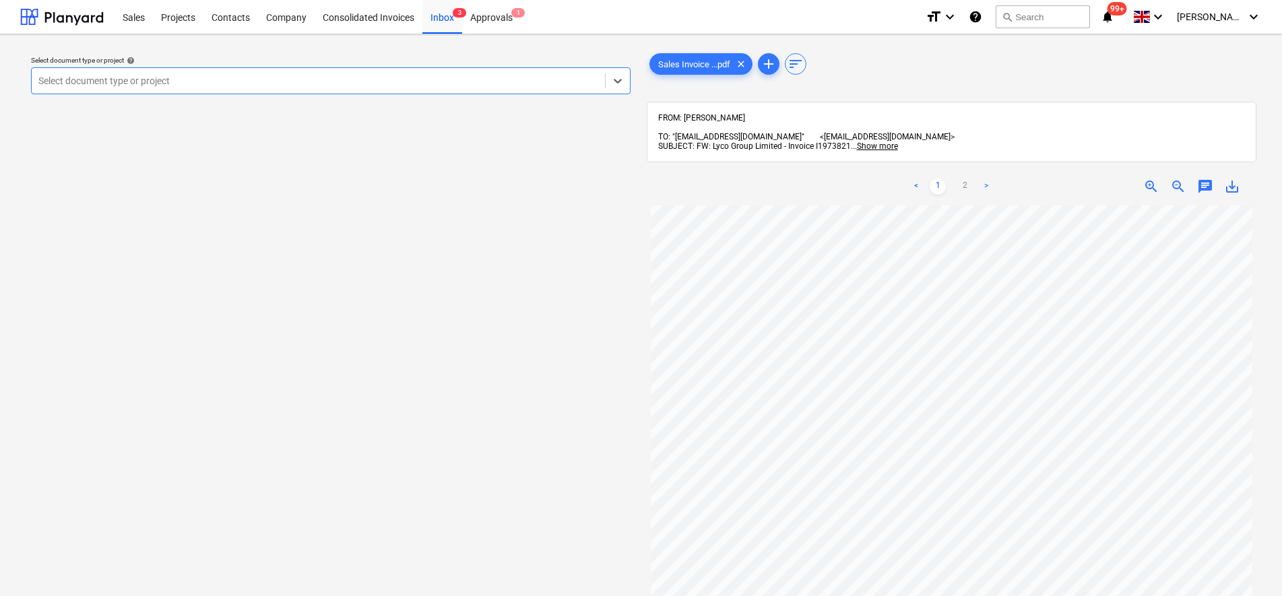
scroll to position [127, 0]
click at [285, 83] on div at bounding box center [318, 80] width 560 height 13
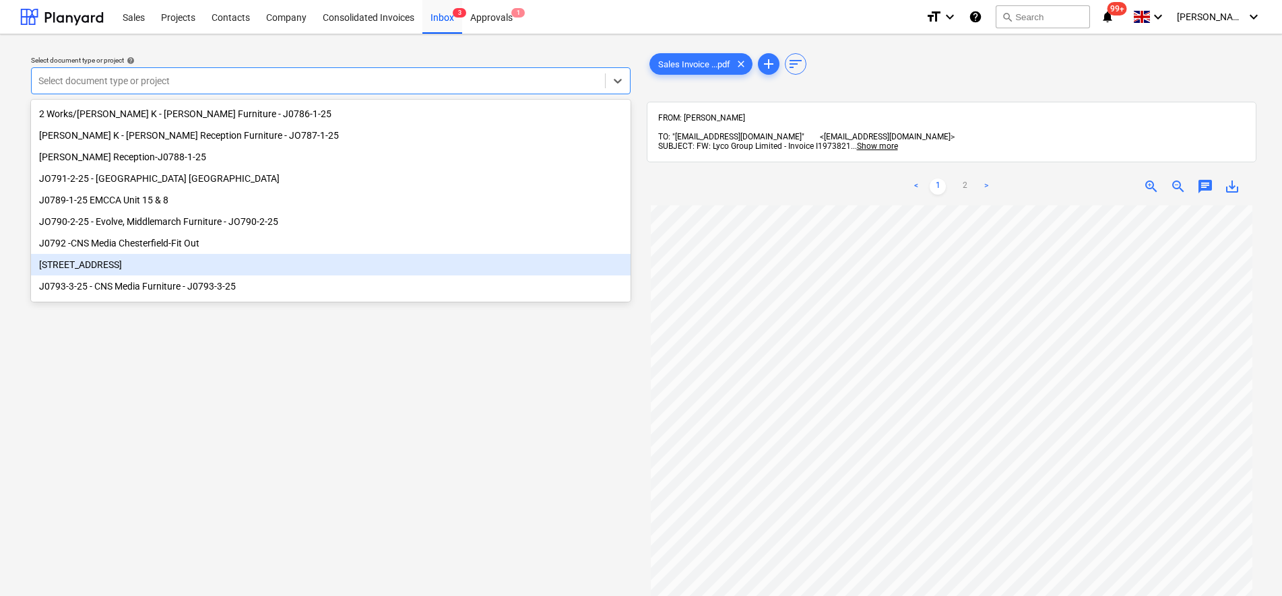
scroll to position [99, 0]
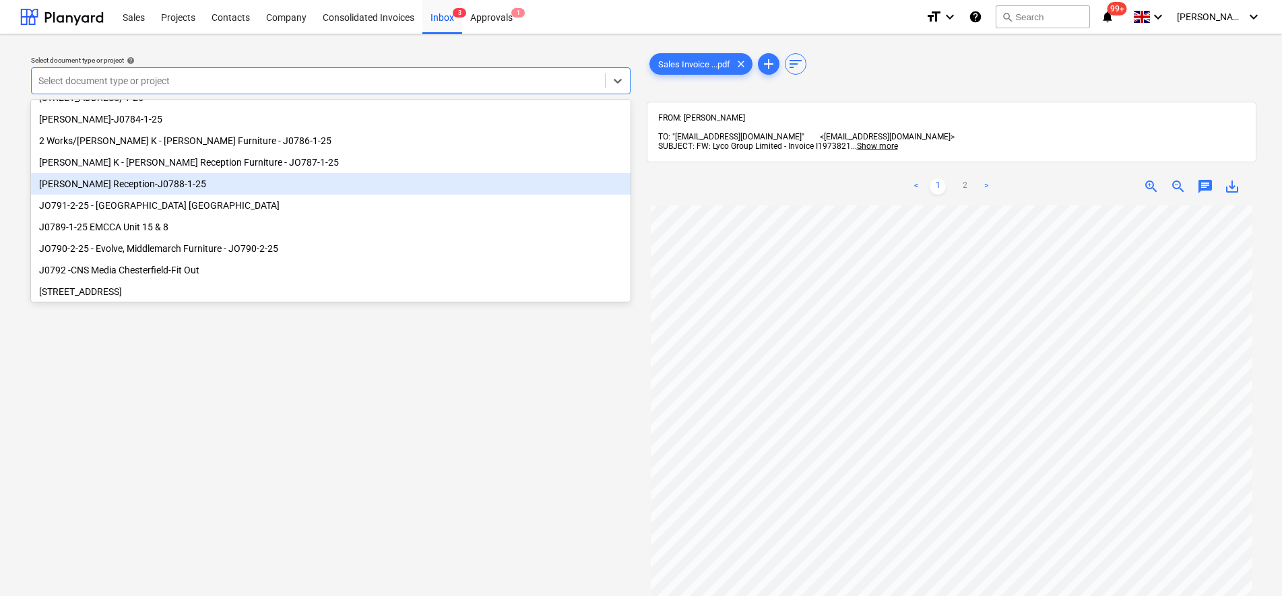
click at [145, 184] on div "[PERSON_NAME] Reception-J0788-1-25" at bounding box center [330, 184] width 599 height 22
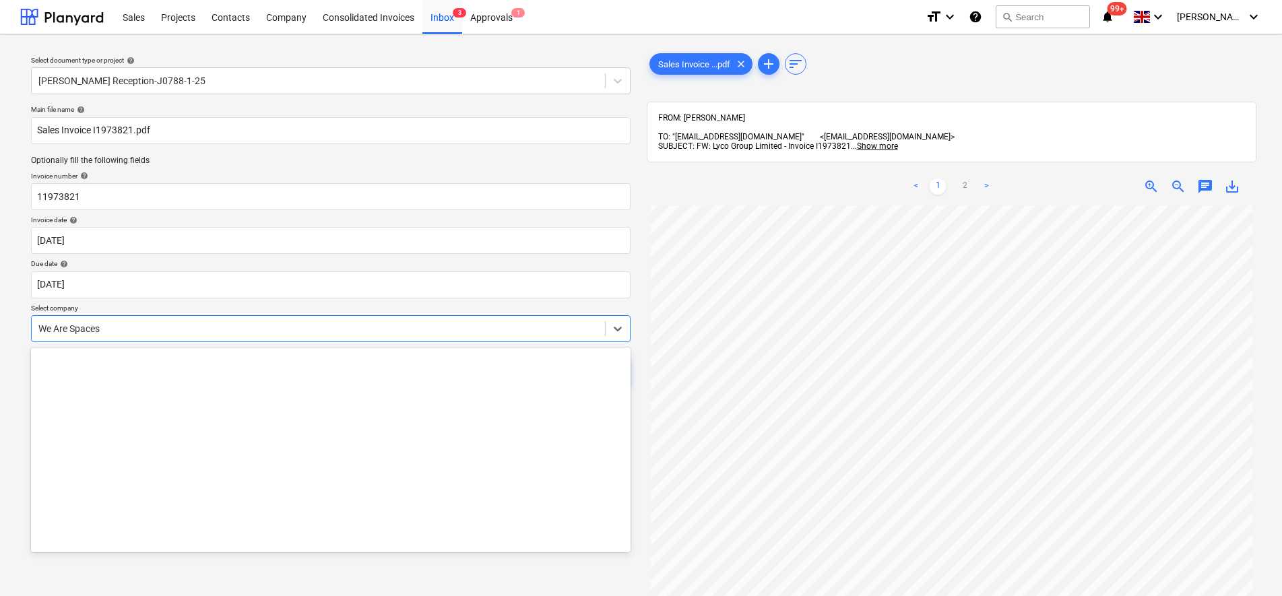
drag, startPoint x: 90, startPoint y: 323, endPoint x: 129, endPoint y: 318, distance: 39.4
click at [90, 323] on div at bounding box center [318, 328] width 560 height 13
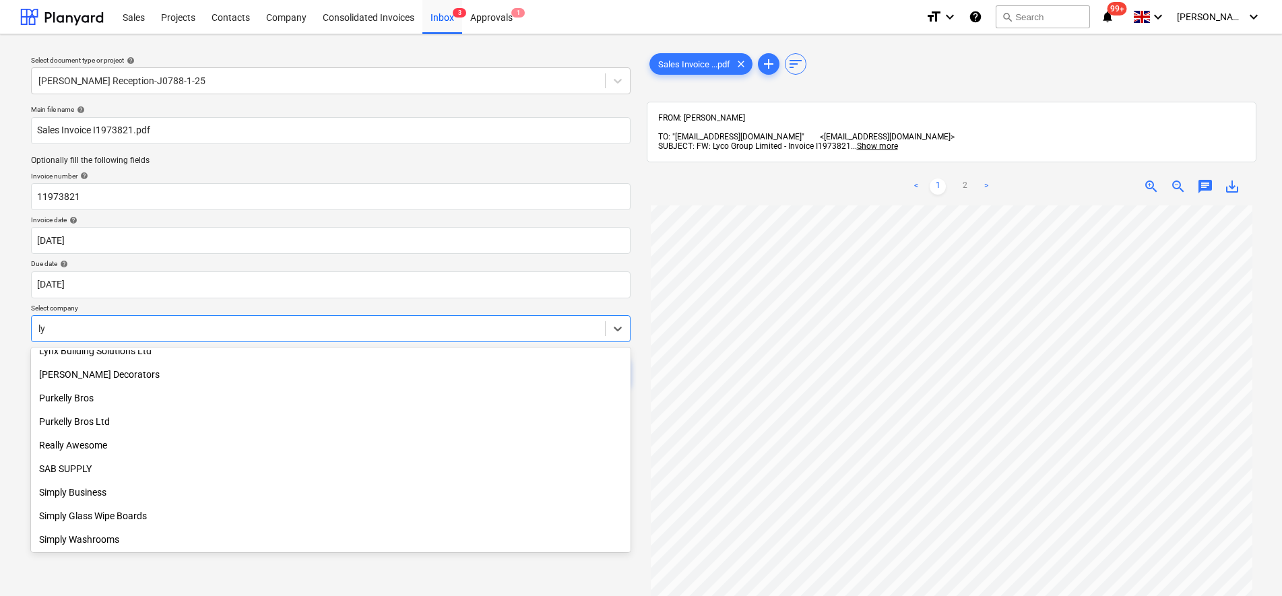
scroll to position [364, 0]
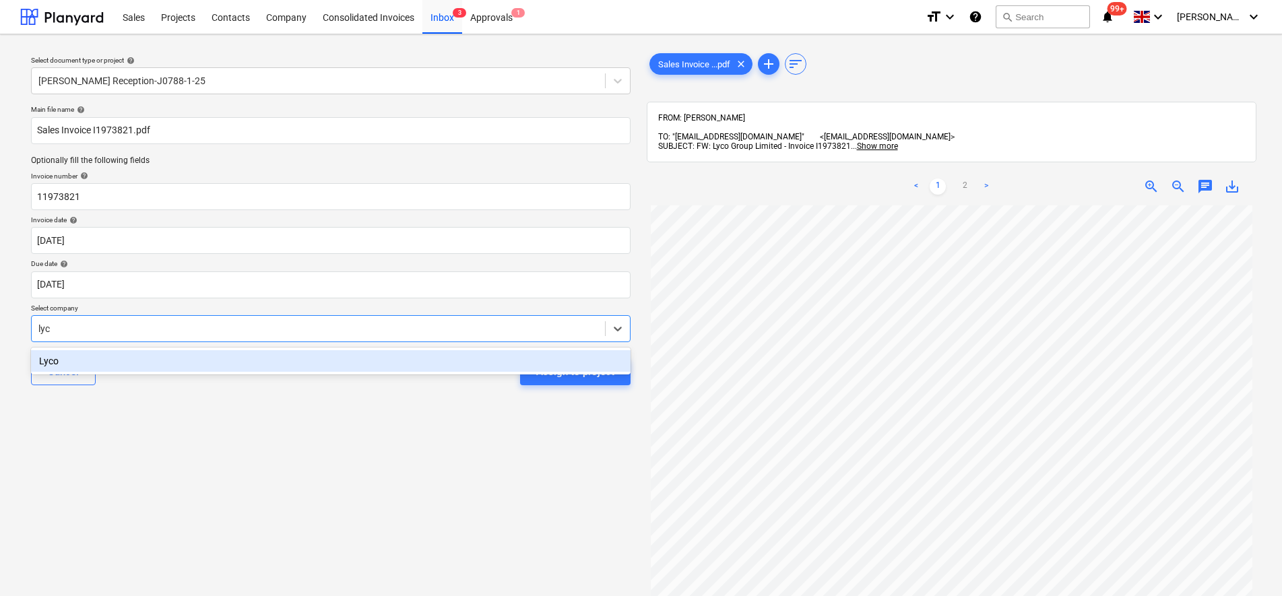
type input "lyco"
click at [86, 370] on div "Lyco" at bounding box center [330, 361] width 599 height 22
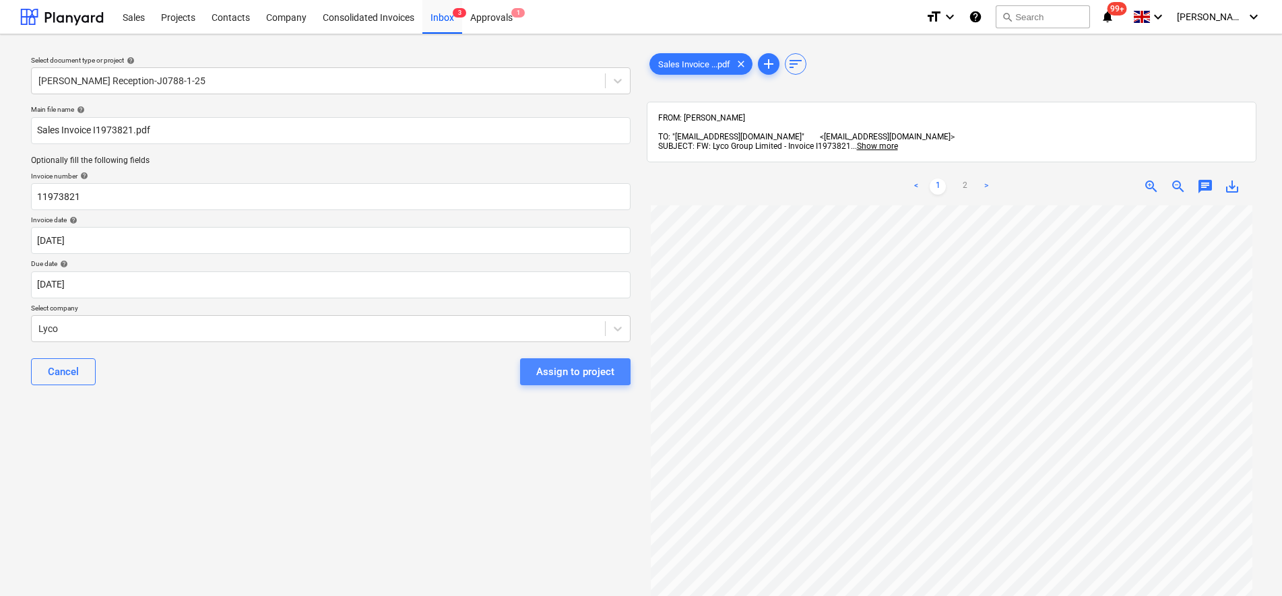
click at [574, 364] on div "Assign to project" at bounding box center [575, 372] width 78 height 18
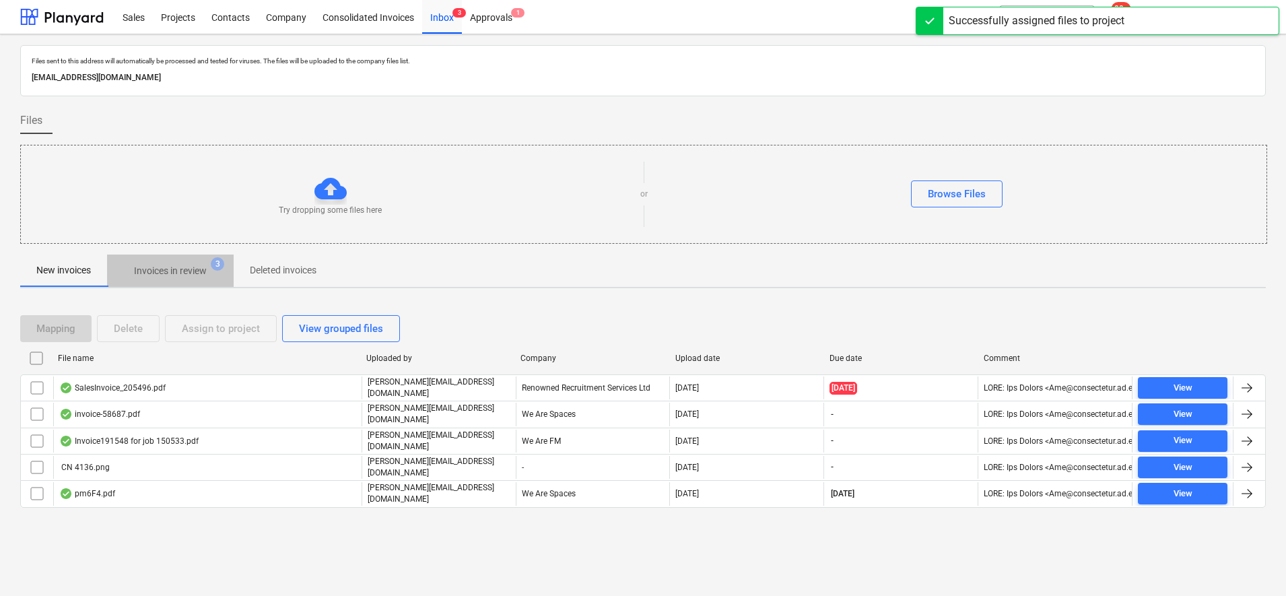
click at [167, 267] on p "Invoices in review" at bounding box center [170, 271] width 73 height 14
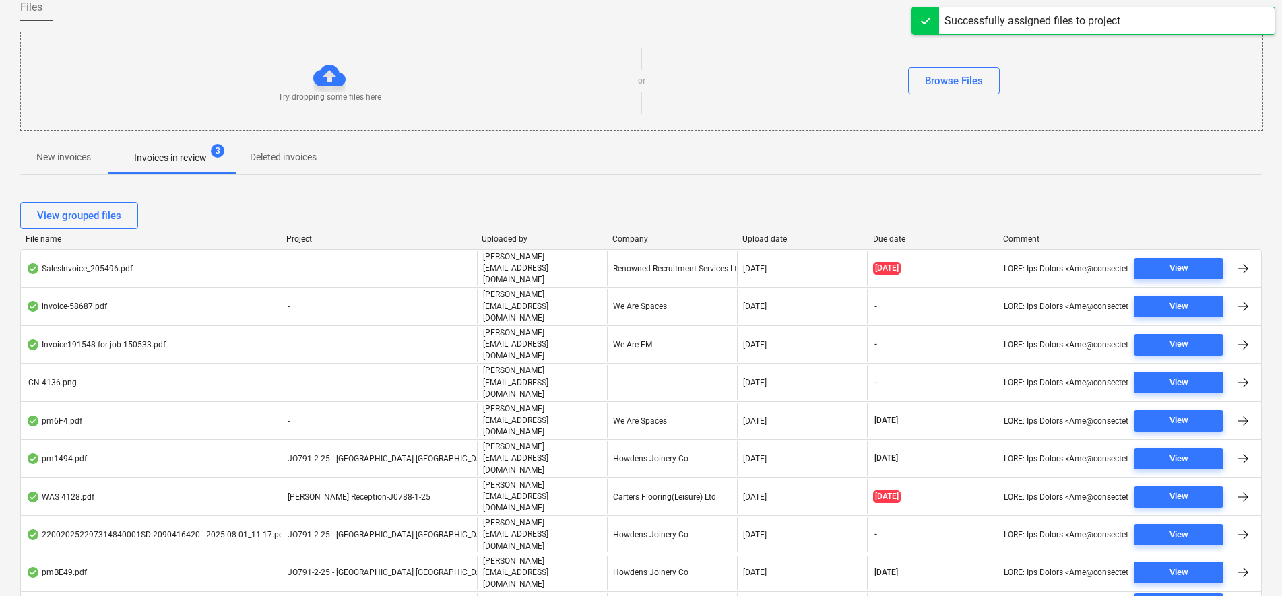
scroll to position [114, 0]
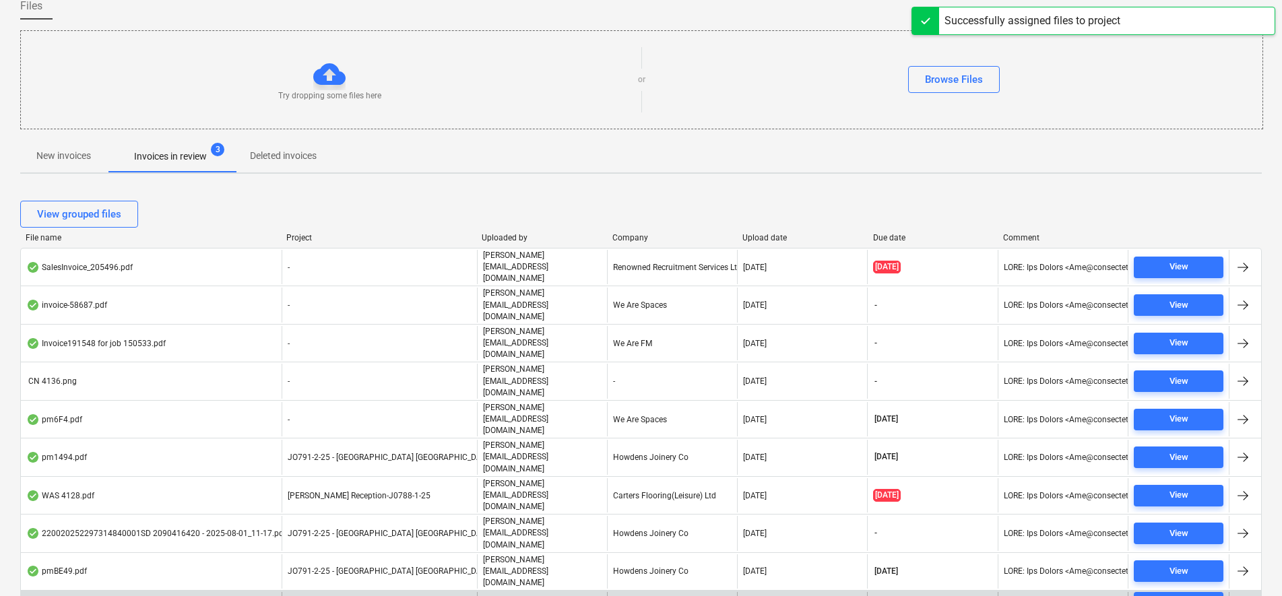
click at [535, 592] on div "[PERSON_NAME]" at bounding box center [542, 603] width 130 height 22
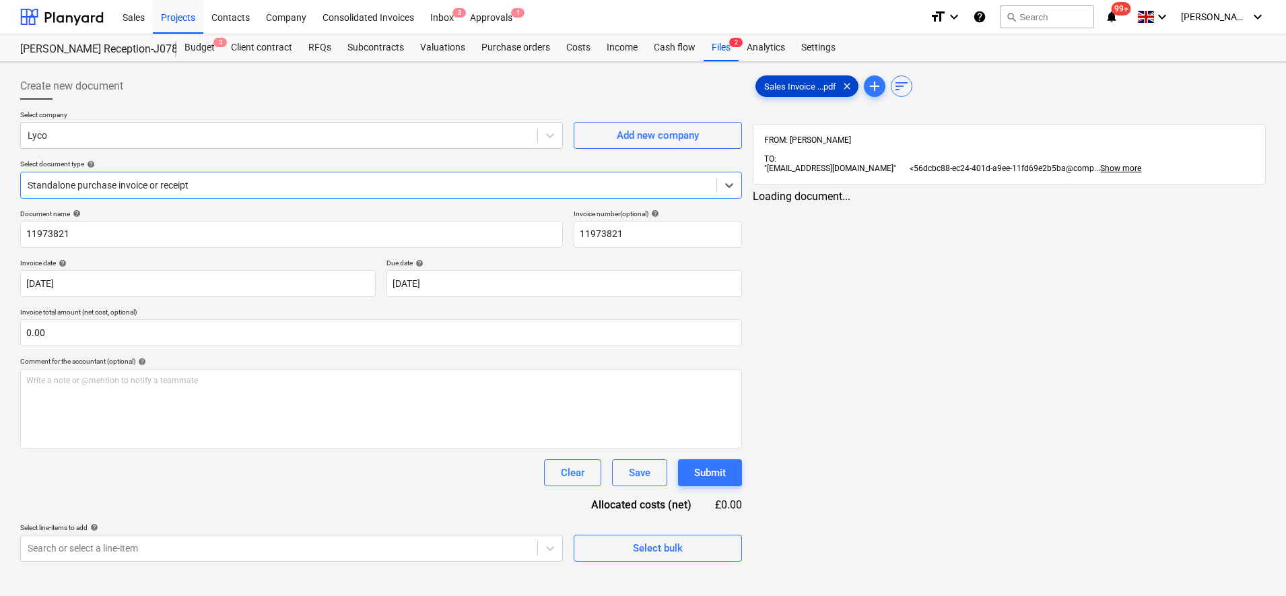
click at [814, 85] on span "Sales Invoice ...pdf" at bounding box center [800, 86] width 88 height 10
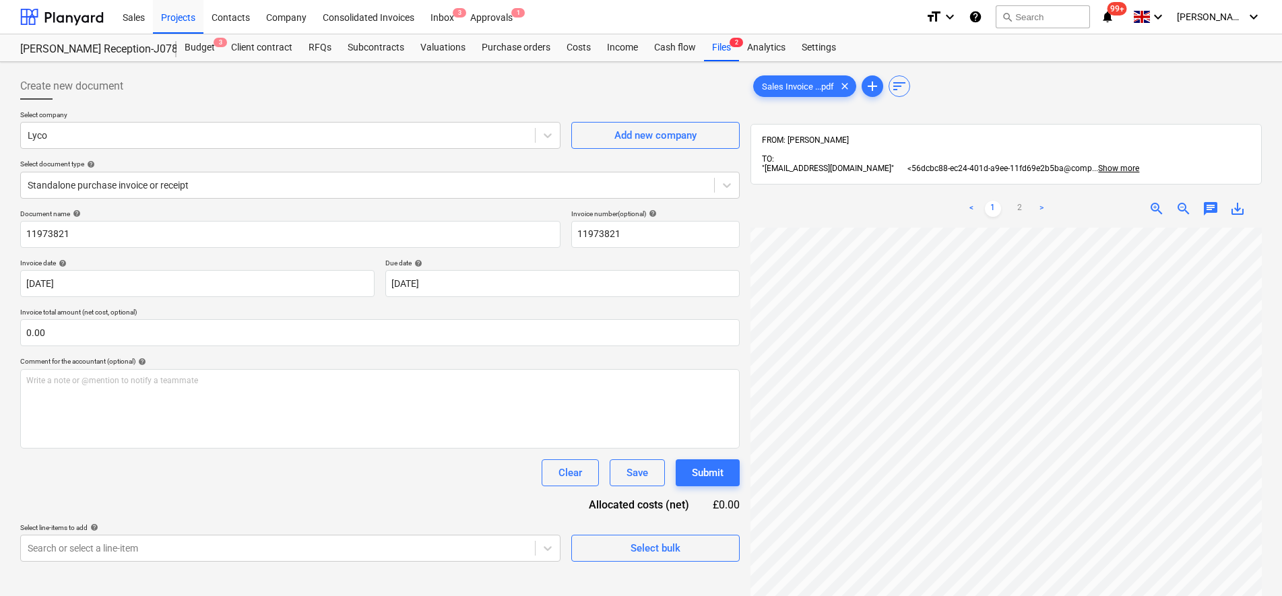
scroll to position [302, 98]
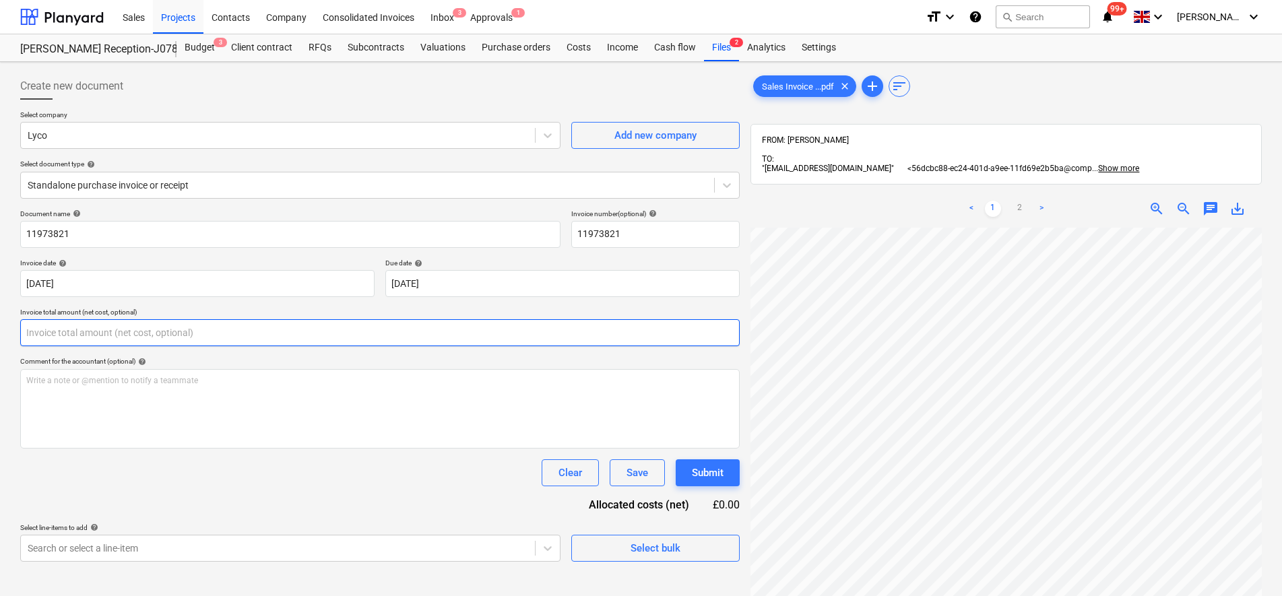
click at [83, 323] on input "text" at bounding box center [379, 332] width 719 height 27
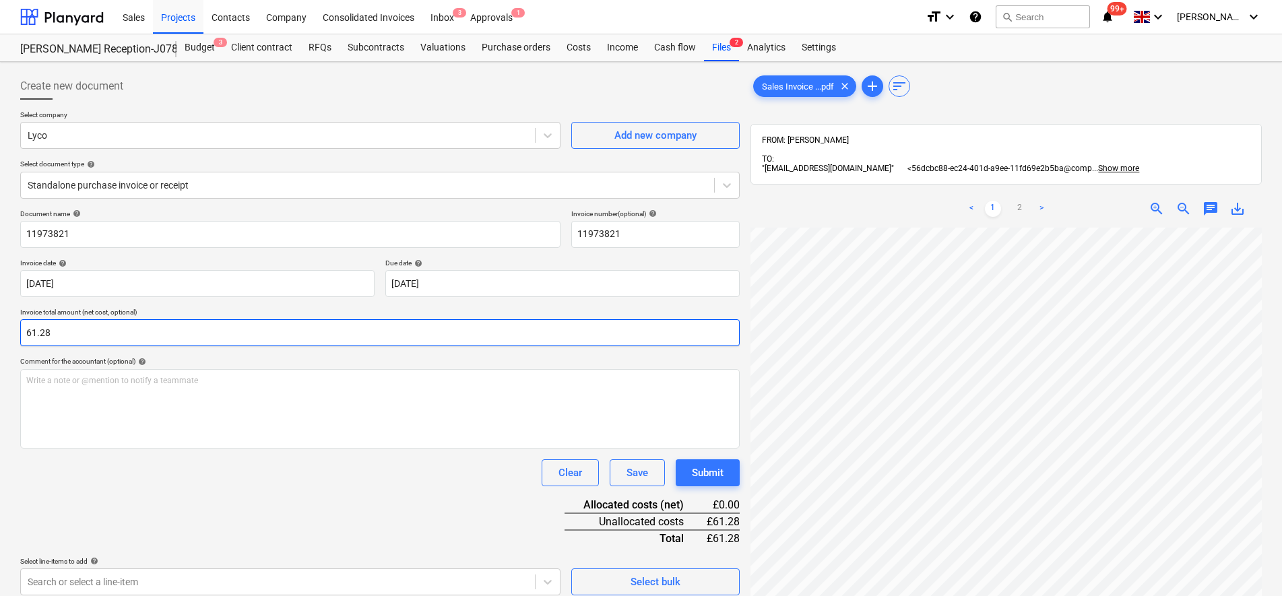
type input "61.28"
click at [159, 488] on div "Document name help 11973821 Invoice number (optional) help 11973821 Invoice dat…" at bounding box center [379, 402] width 719 height 386
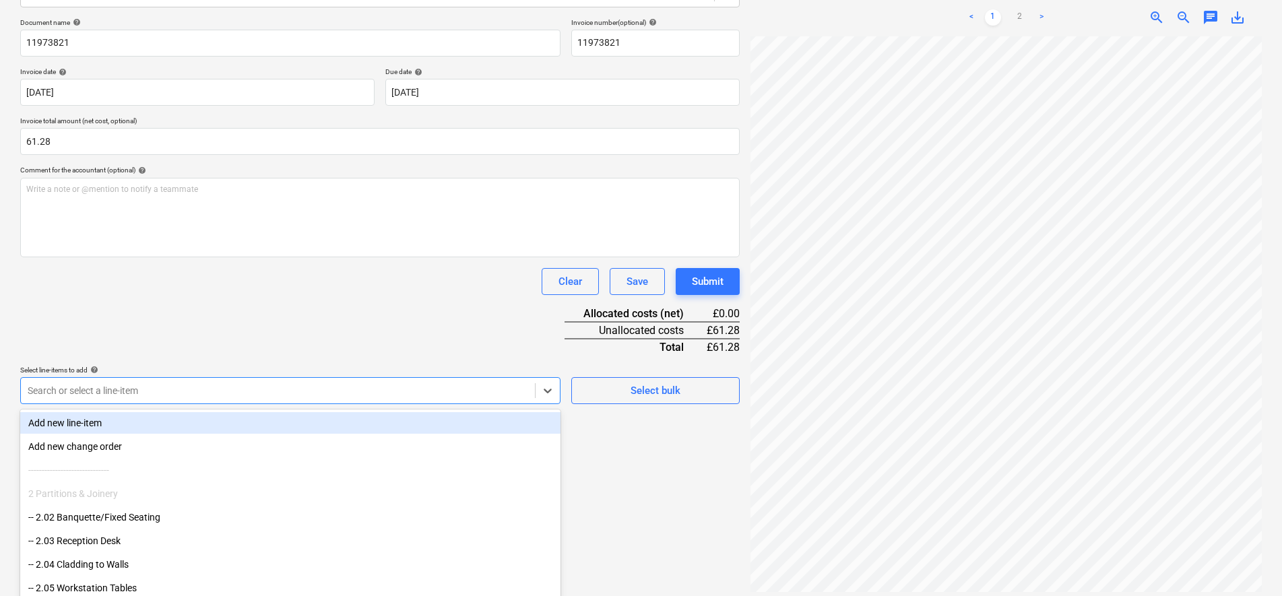
scroll to position [209, 0]
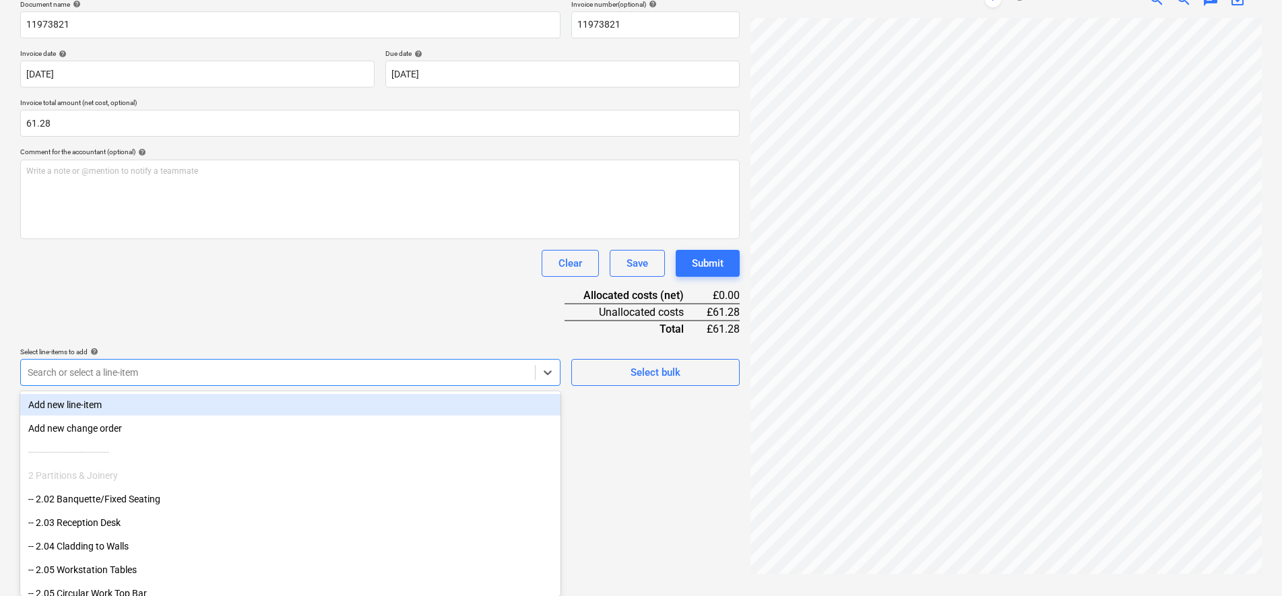
click at [527, 387] on div "Create new document Select company Lyco Add new company Select document type he…" at bounding box center [380, 220] width 730 height 724
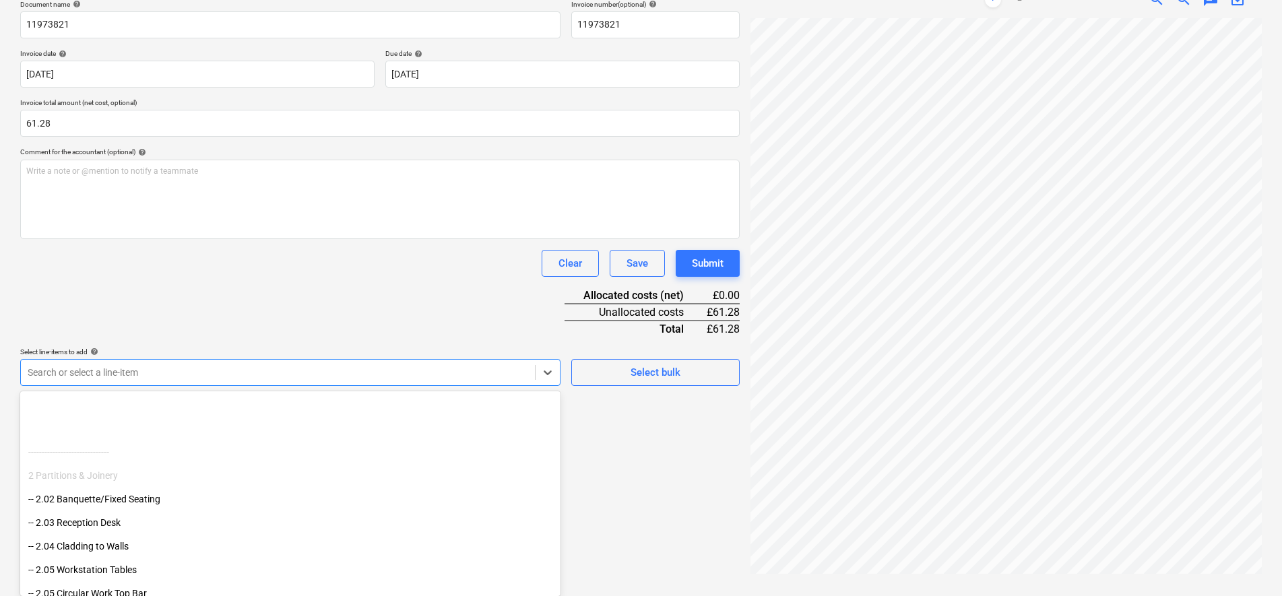
scroll to position [505, 0]
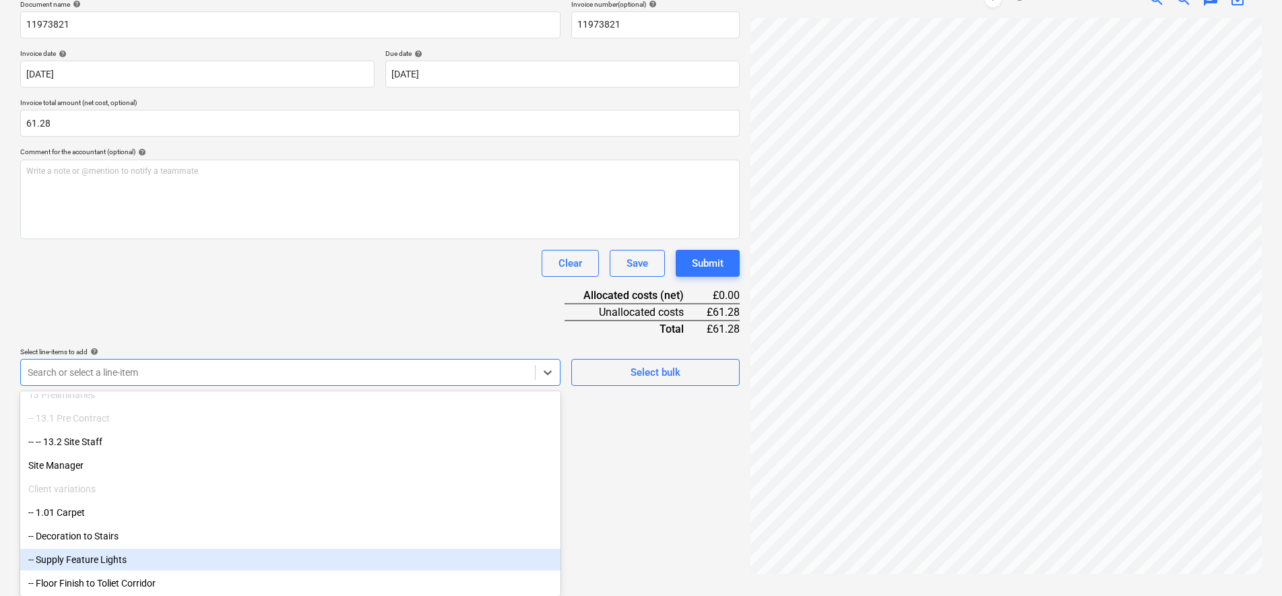
click at [123, 558] on div "-- Supply Feature Lights" at bounding box center [290, 560] width 540 height 22
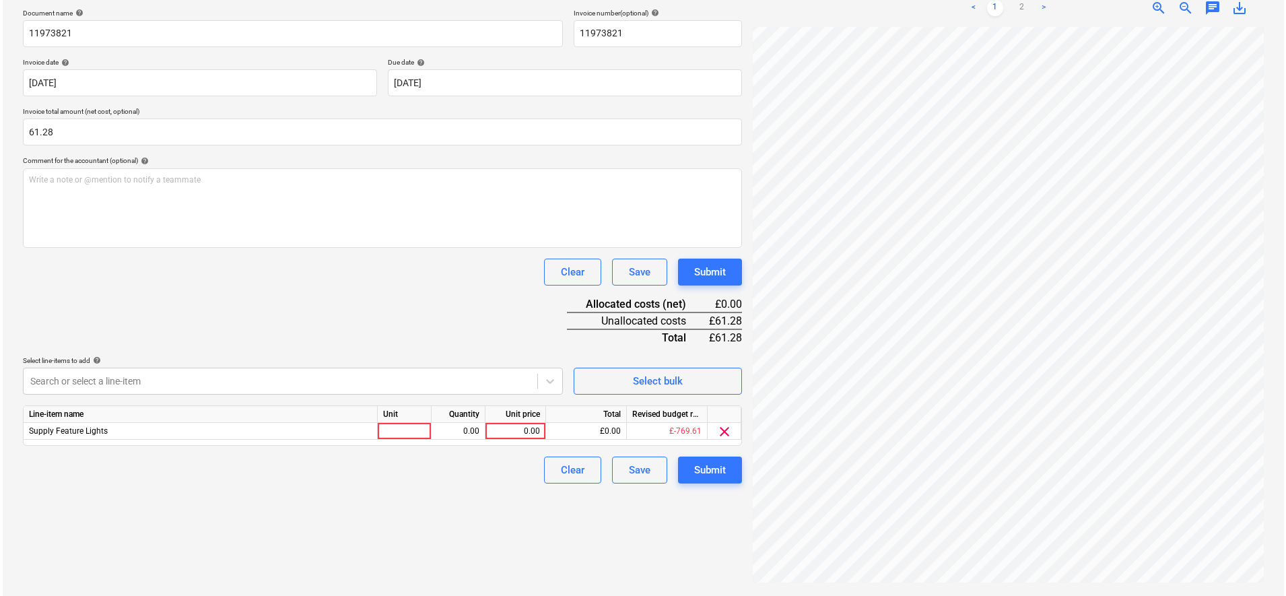
scroll to position [191, 0]
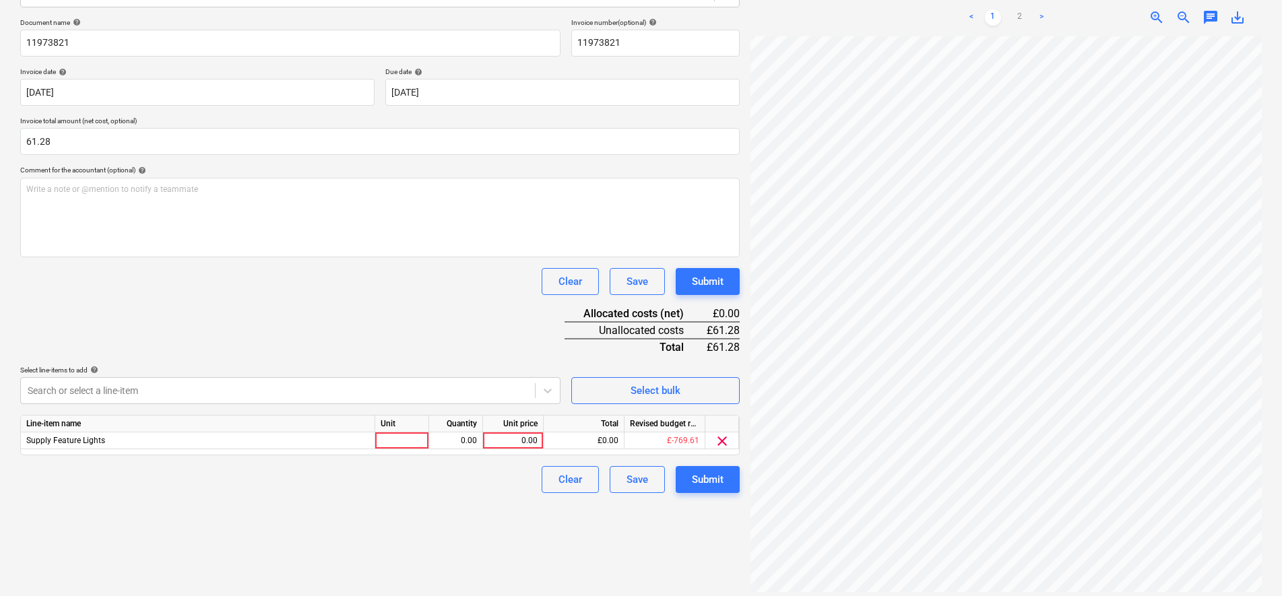
click at [263, 270] on div "Clear Save Submit" at bounding box center [379, 281] width 719 height 27
click at [400, 438] on div at bounding box center [402, 440] width 54 height 17
type input "pcs"
type input "51.07"
click at [698, 472] on div "Submit" at bounding box center [708, 480] width 32 height 18
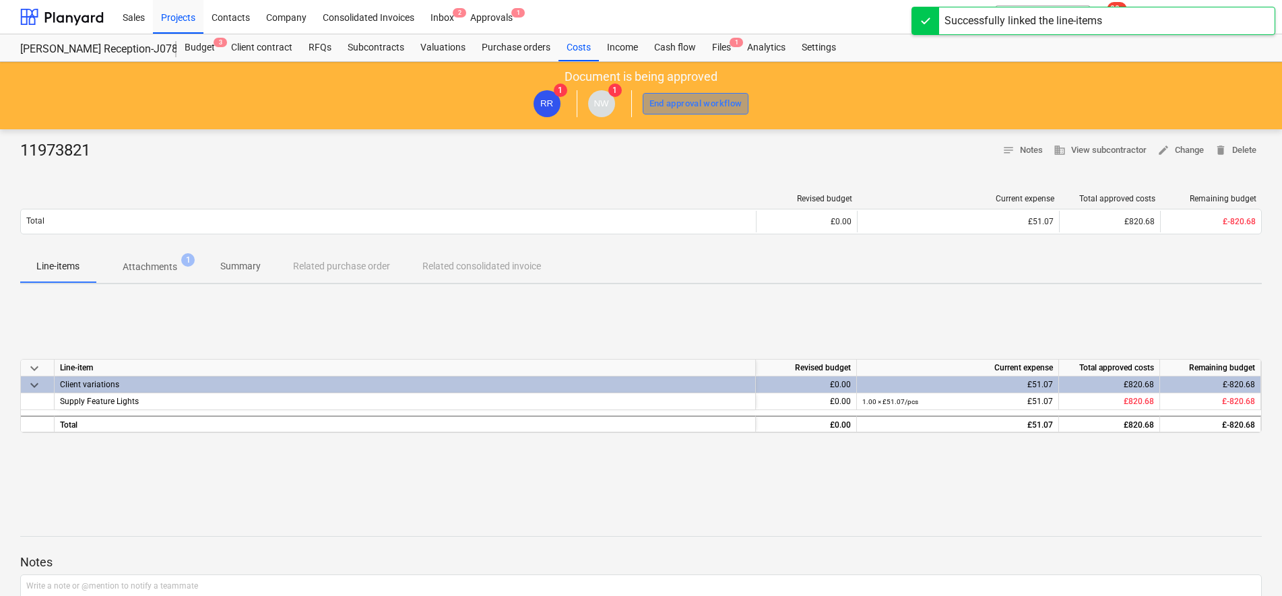
click at [658, 93] on button "End approval workflow" at bounding box center [695, 104] width 106 height 22
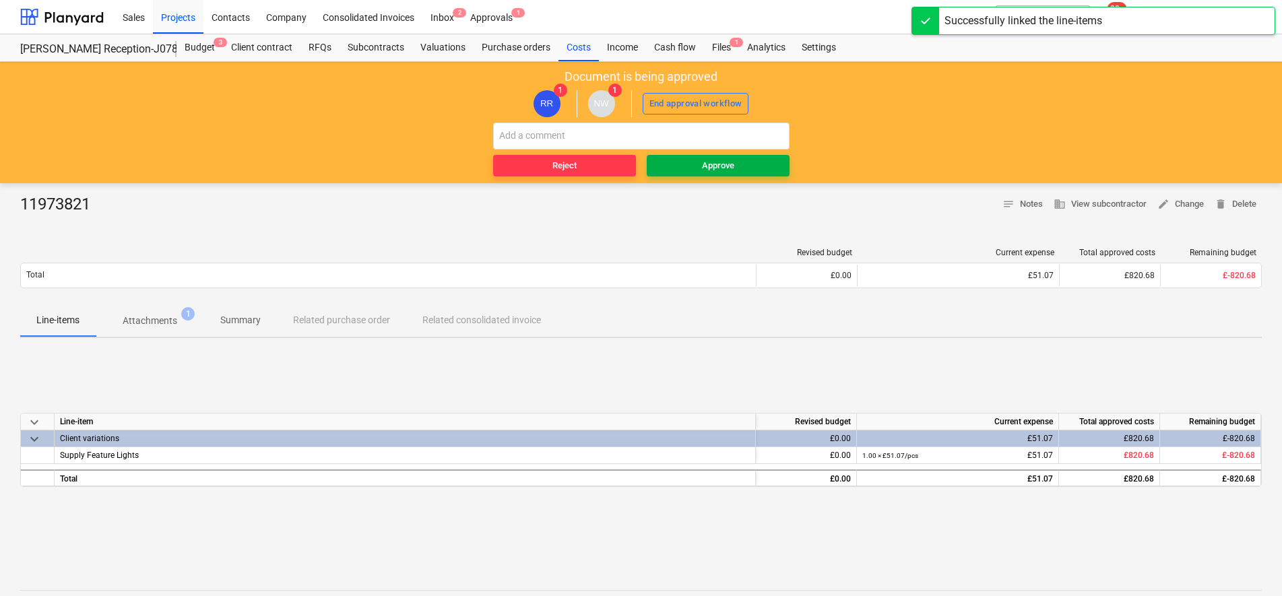
drag, startPoint x: 710, startPoint y: 189, endPoint x: 702, endPoint y: 168, distance: 22.2
click at [708, 185] on div "11973821 notes Notes business View subcontractor edit Change delete Delete Revi…" at bounding box center [641, 472] width 1282 height 578
click at [702, 169] on div "Approve" at bounding box center [718, 165] width 32 height 15
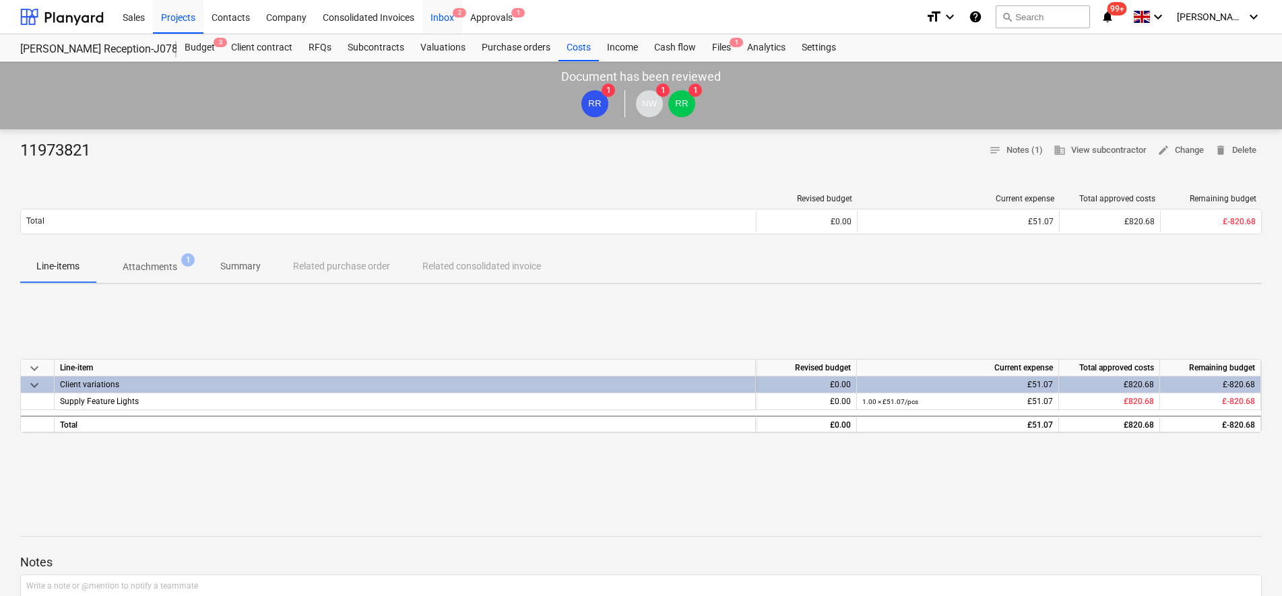
click at [440, 21] on div "Inbox 2" at bounding box center [442, 16] width 40 height 34
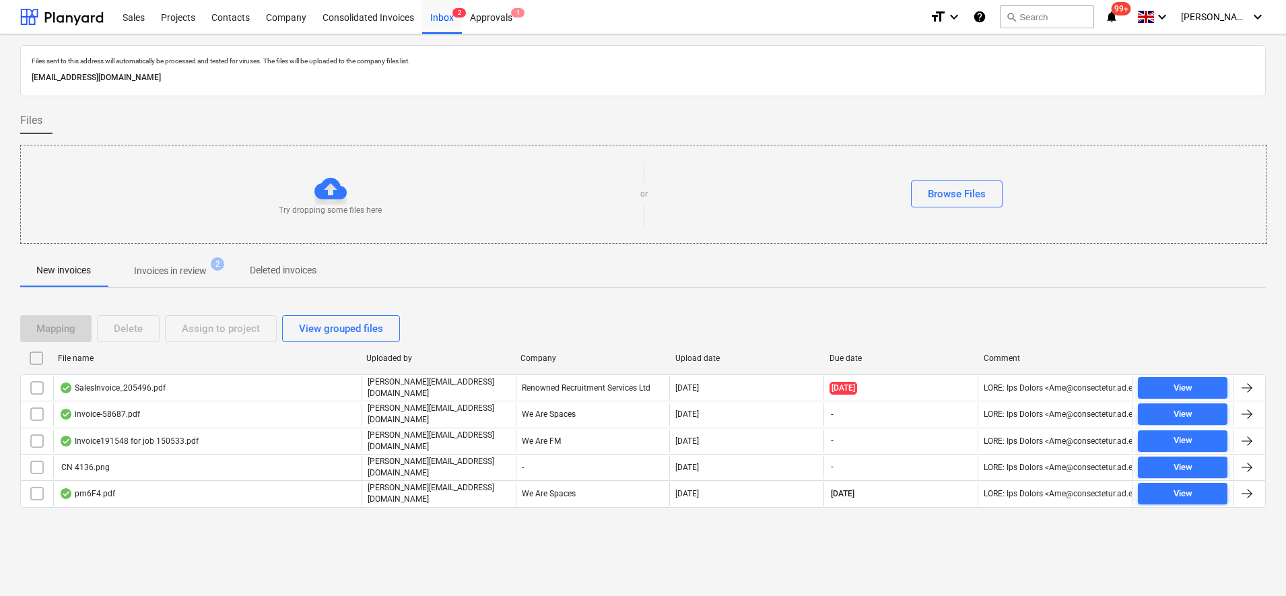
click at [161, 273] on p "Invoices in review" at bounding box center [170, 271] width 73 height 14
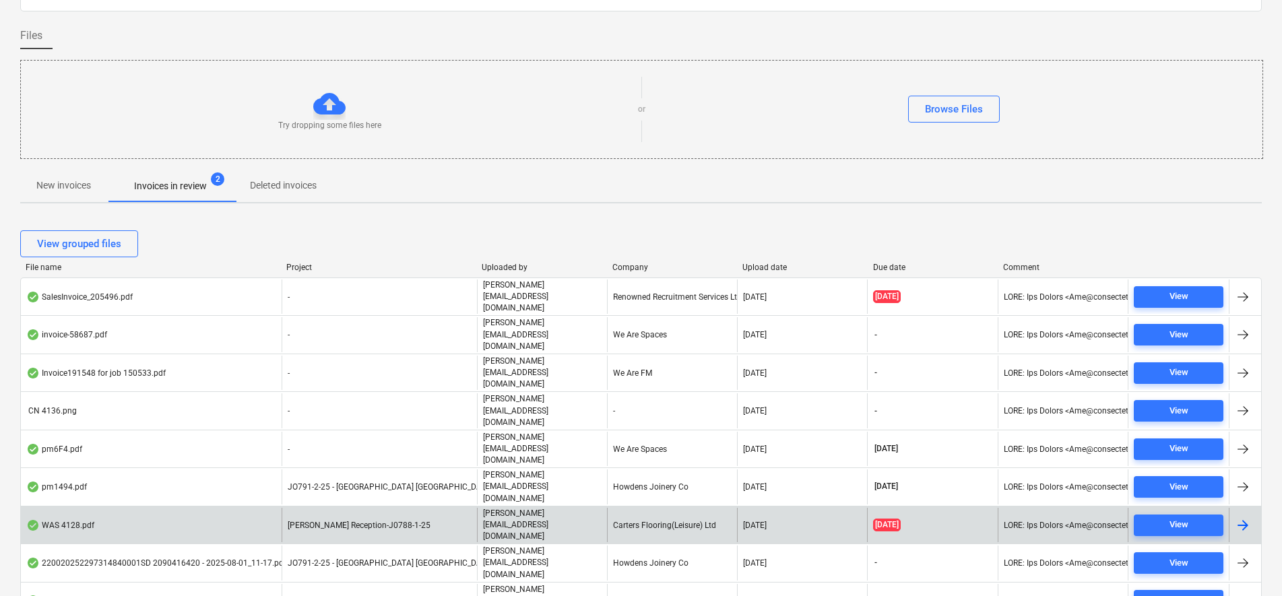
scroll to position [90, 0]
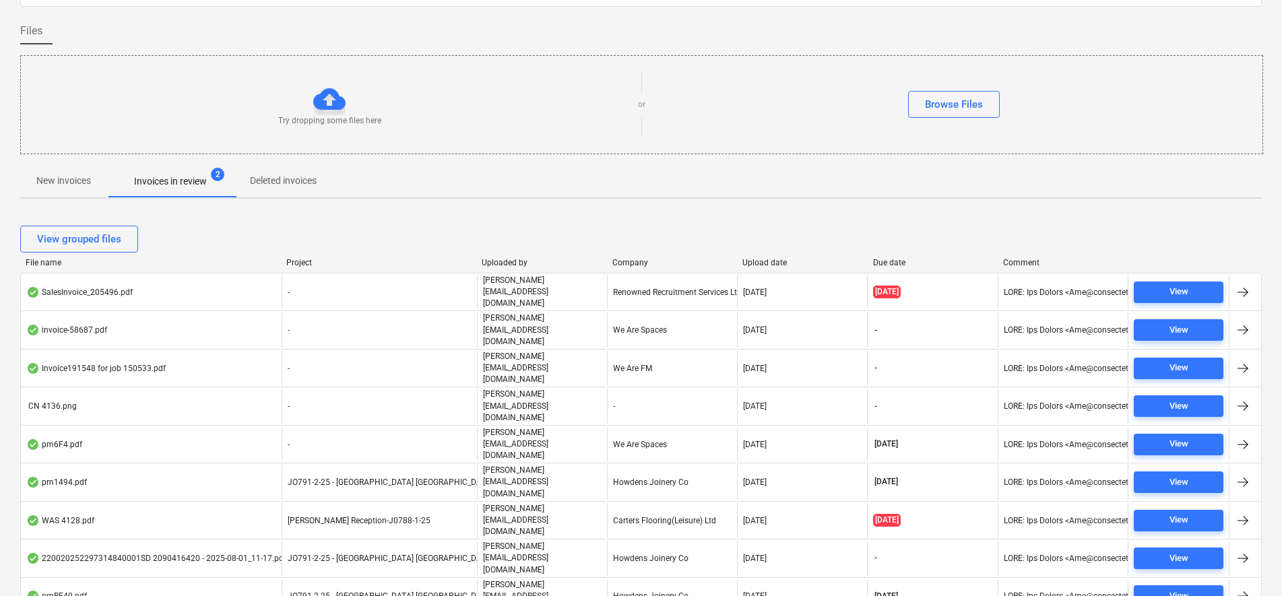
click at [449, 465] on div "JO791-2-25 - [GEOGRAPHIC_DATA] [GEOGRAPHIC_DATA]" at bounding box center [378, 482] width 195 height 34
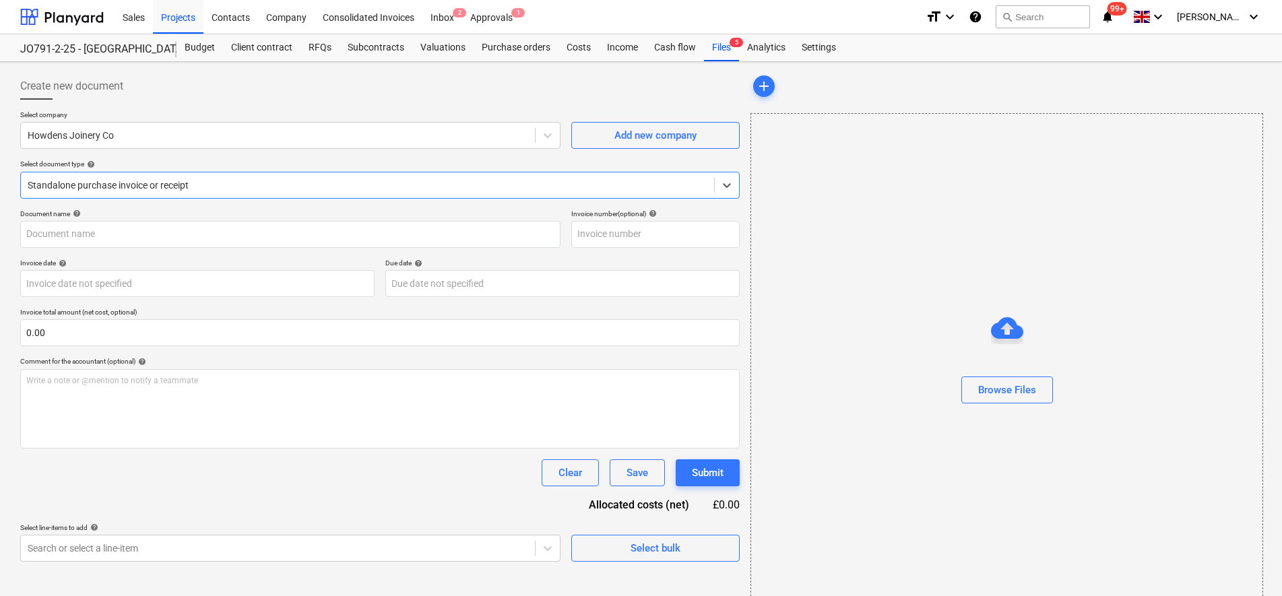
type input "0149654"
type input "[DATE]"
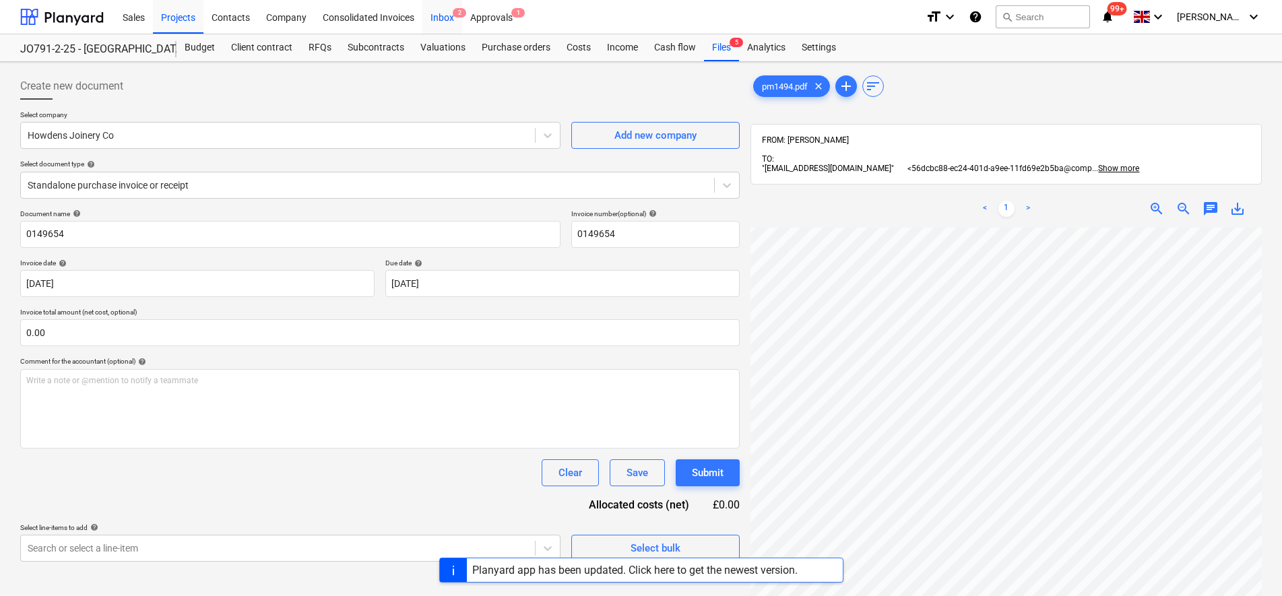
click at [452, 10] on div "Inbox 2" at bounding box center [442, 16] width 40 height 34
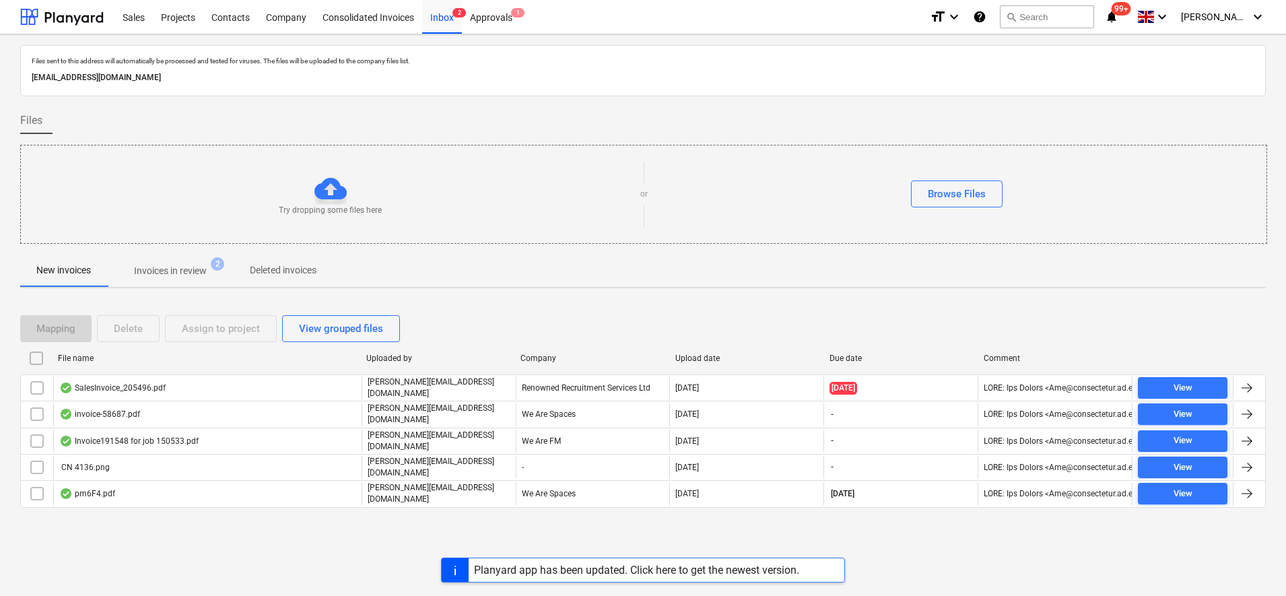
click at [197, 275] on p "Invoices in review" at bounding box center [170, 271] width 73 height 14
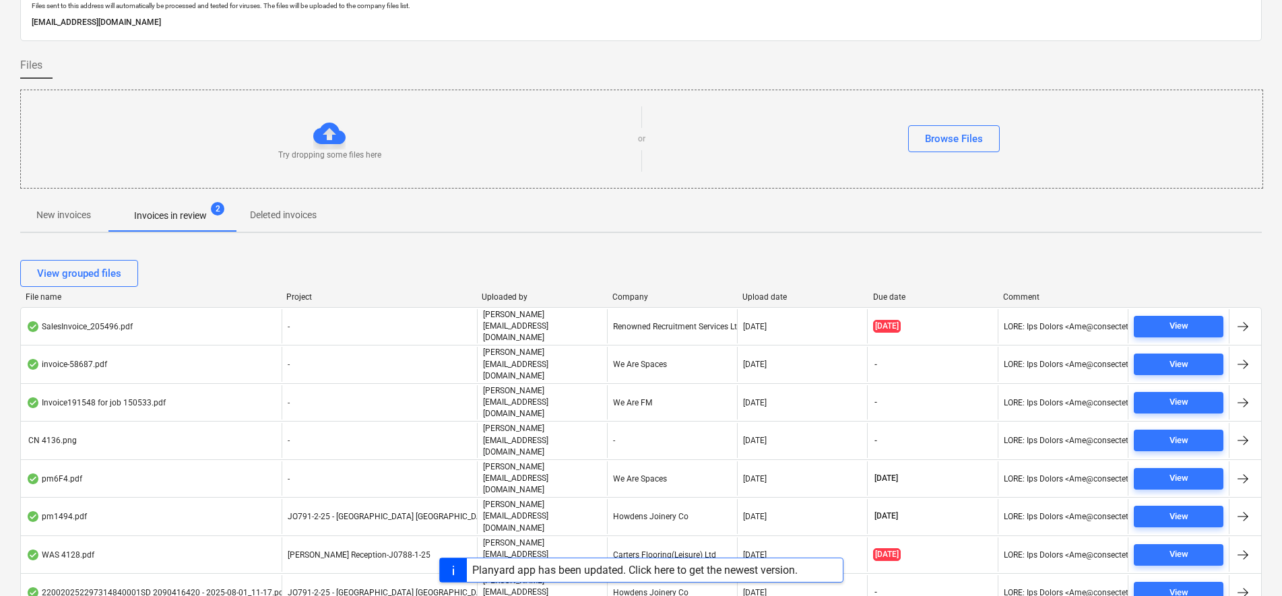
scroll to position [90, 0]
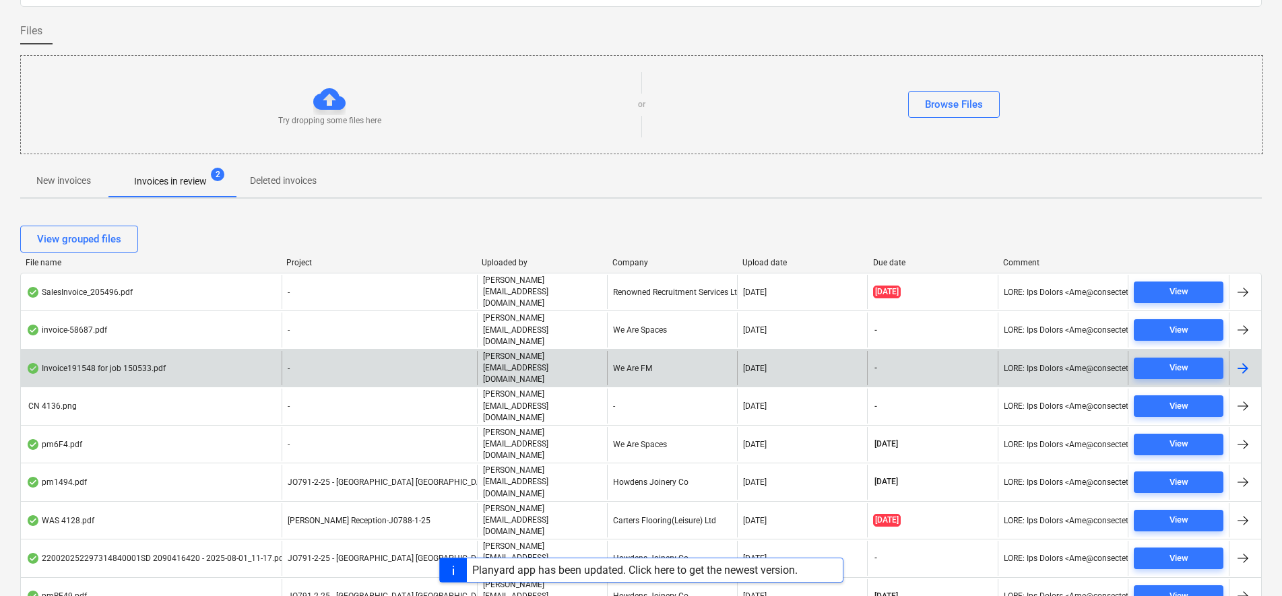
click at [630, 351] on div "We Are FM" at bounding box center [672, 368] width 130 height 34
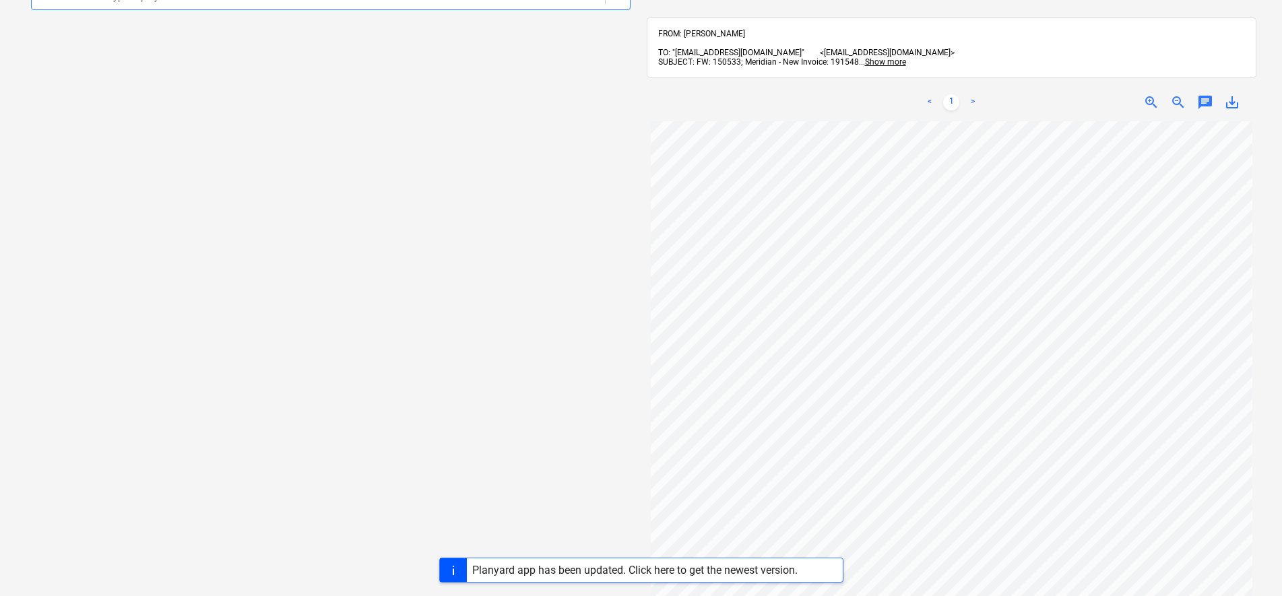
click at [1233, 84] on div "< 1 > zoom_in zoom_out chat 0 save_alt" at bounding box center [951, 103] width 610 height 38
click at [1234, 94] on span "save_alt" at bounding box center [1232, 102] width 16 height 16
click at [182, 146] on div "Select document type or project help Select document type or project" at bounding box center [330, 318] width 621 height 715
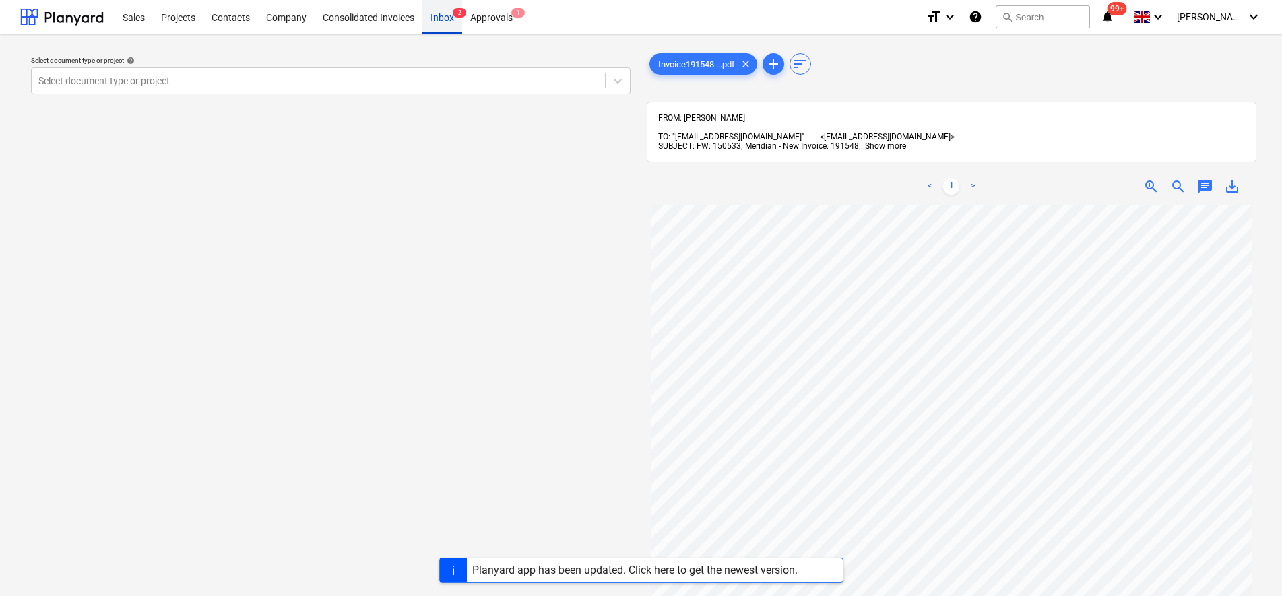
click at [442, 10] on div "Inbox 2" at bounding box center [442, 16] width 40 height 34
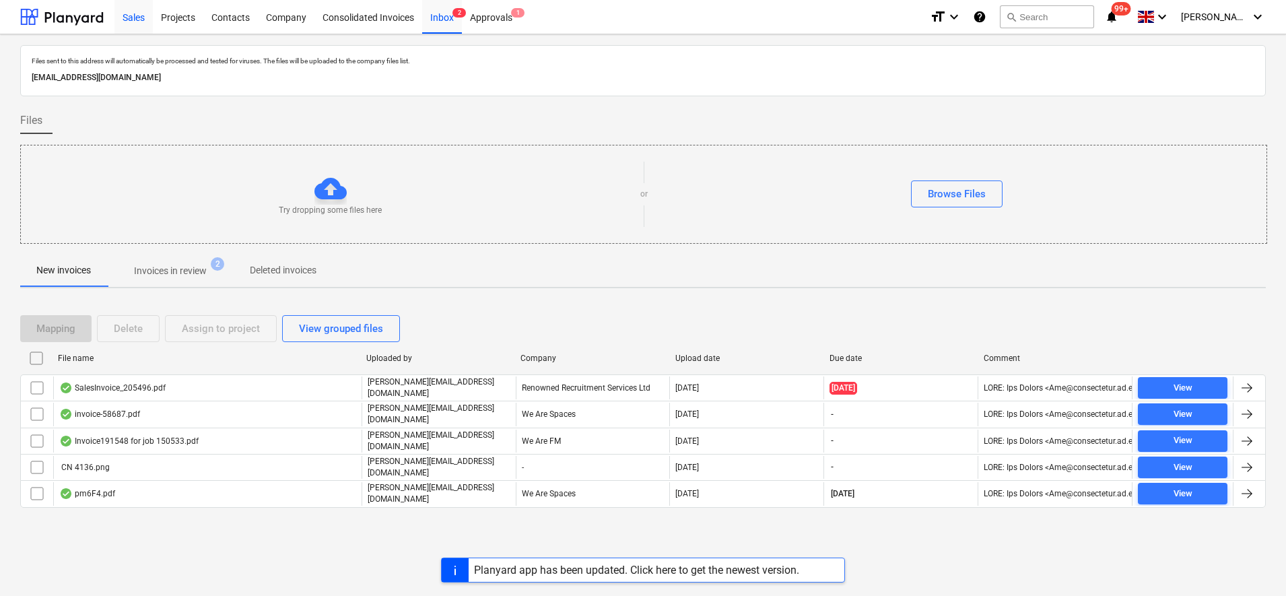
click at [135, 11] on div "Sales" at bounding box center [133, 16] width 38 height 34
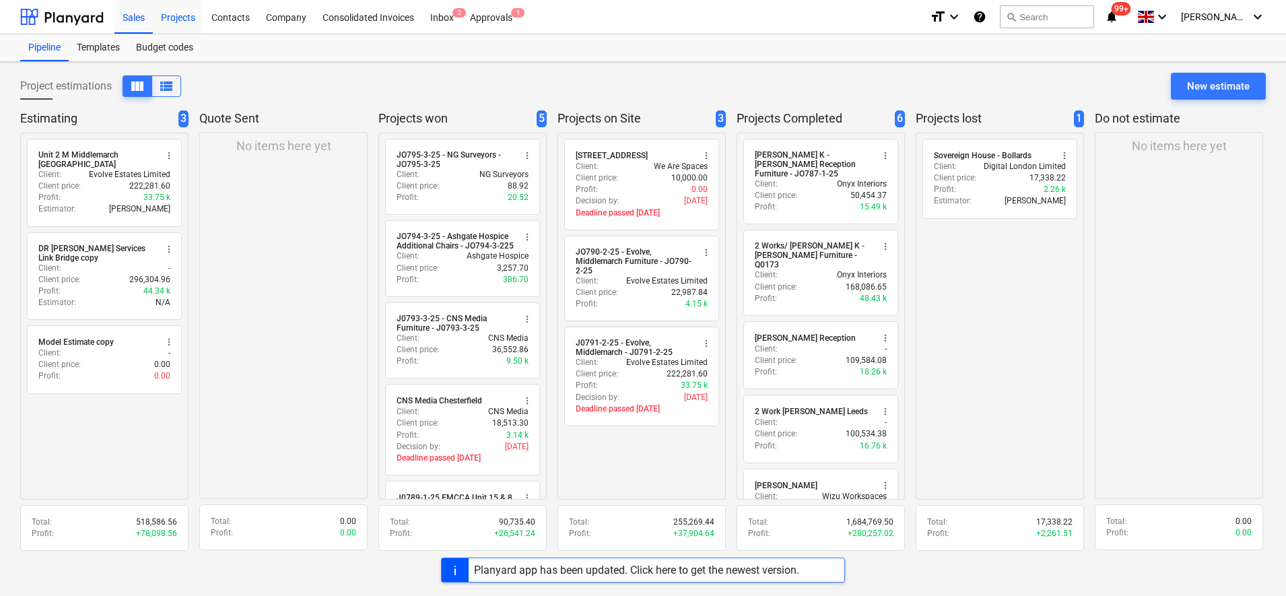
click at [195, 16] on div "Projects" at bounding box center [178, 16] width 51 height 34
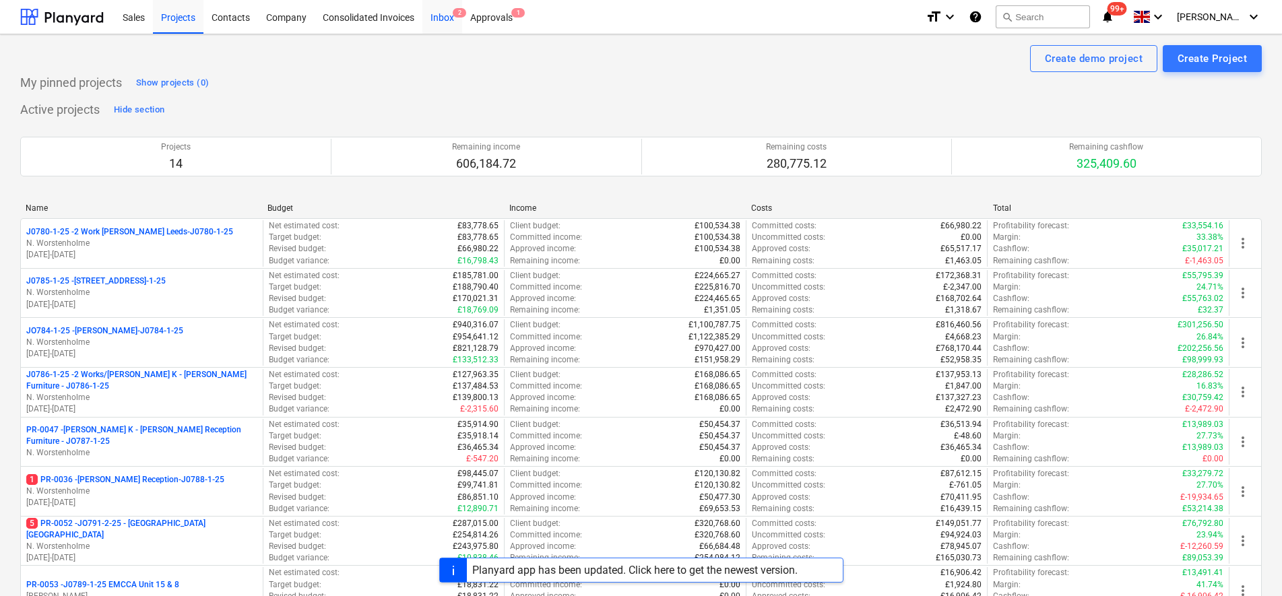
click at [441, 29] on div "Inbox 2" at bounding box center [442, 16] width 40 height 34
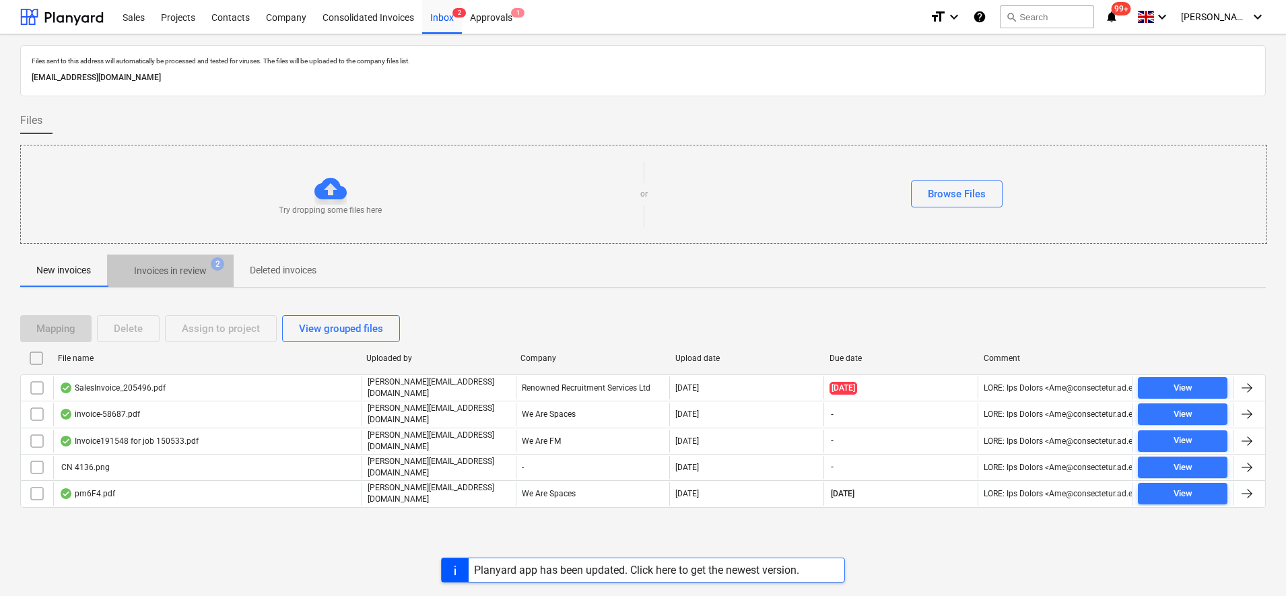
click at [207, 270] on p "Invoices in review" at bounding box center [170, 271] width 73 height 14
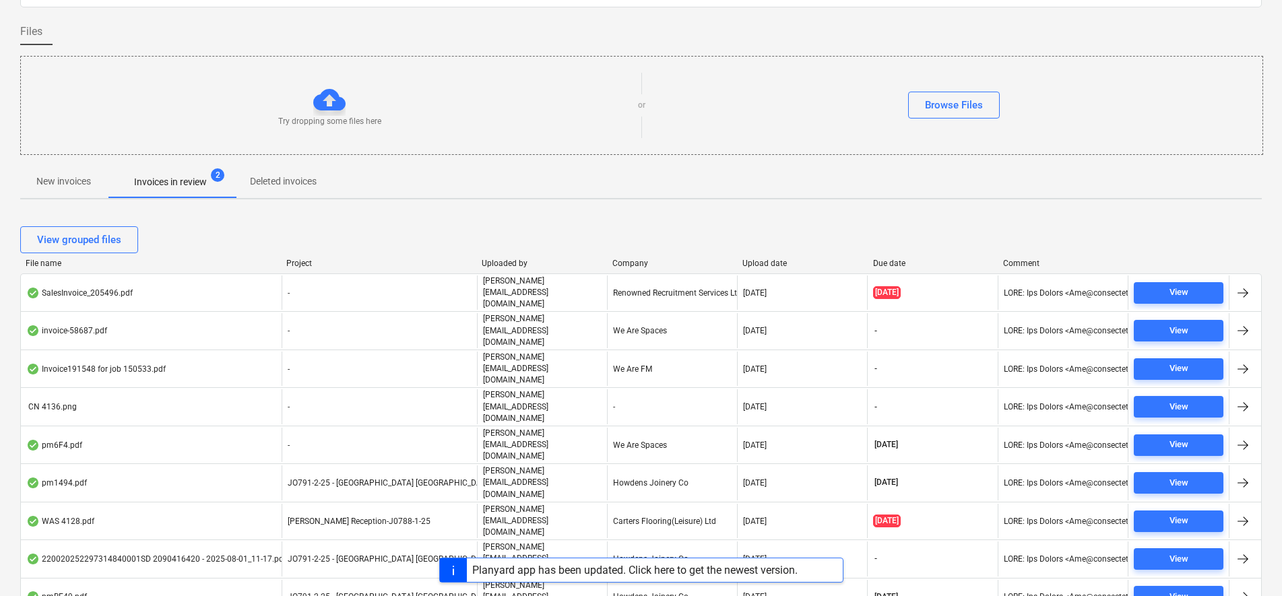
scroll to position [90, 0]
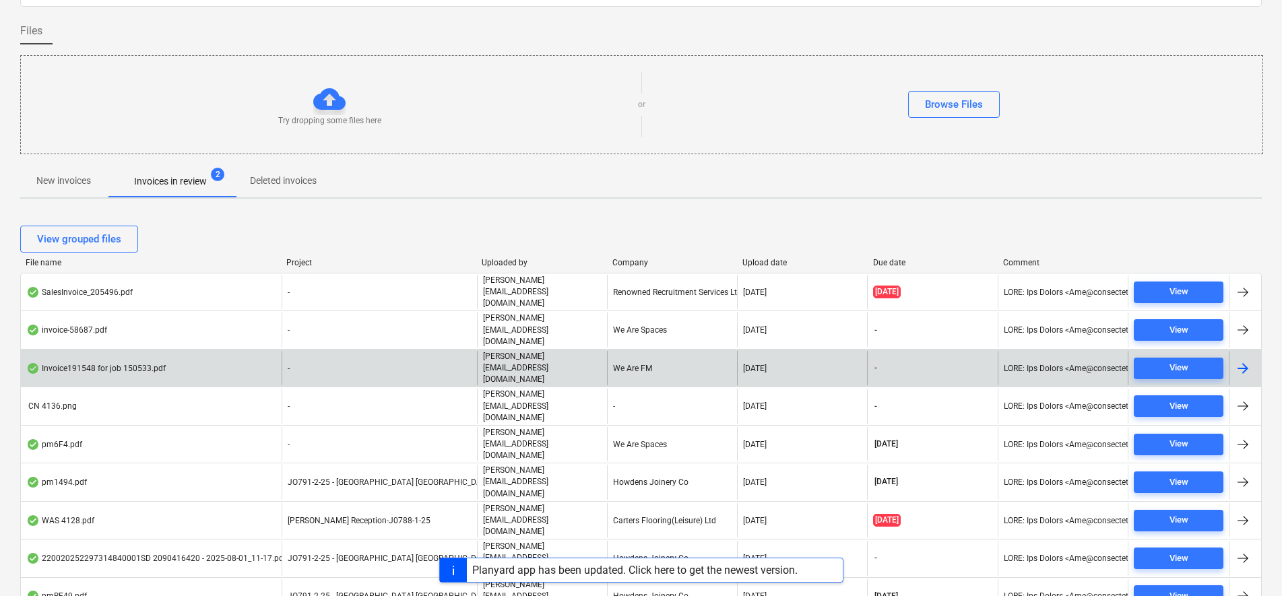
click at [350, 351] on div "-" at bounding box center [378, 368] width 195 height 34
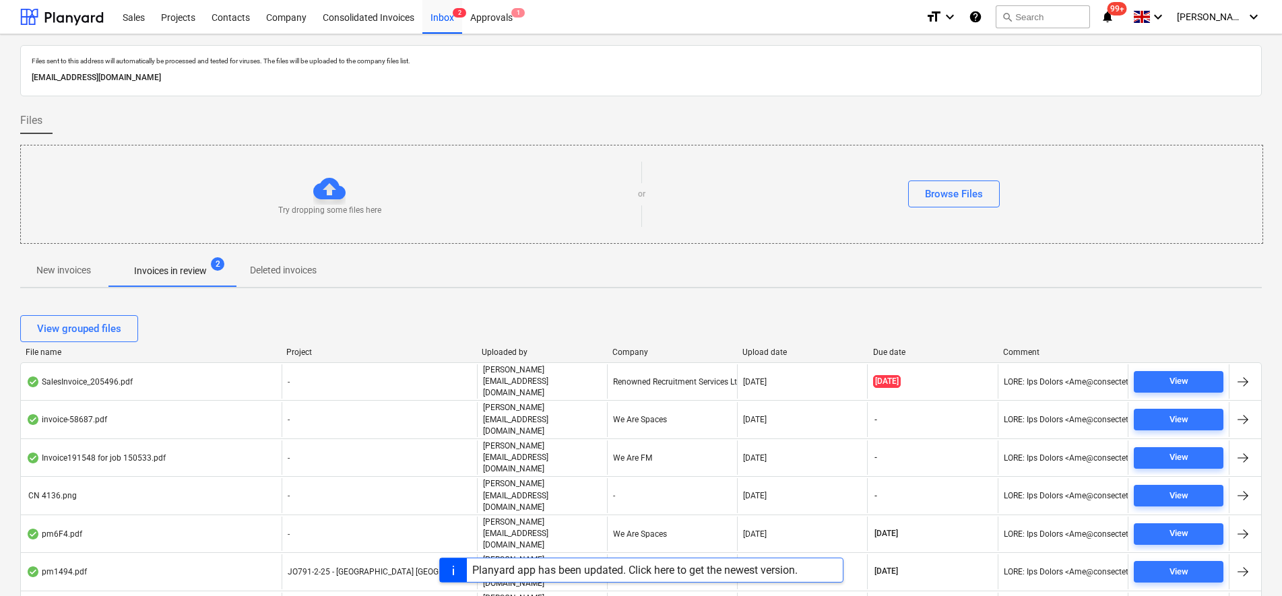
scroll to position [90, 0]
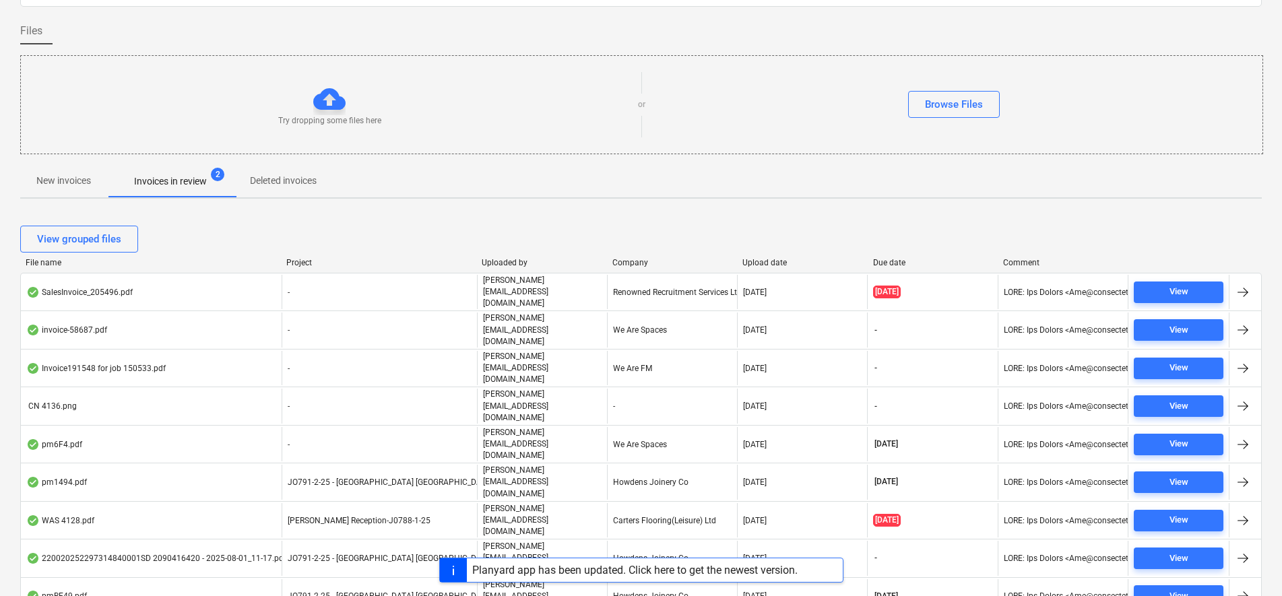
click at [28, 181] on span "New invoices" at bounding box center [63, 181] width 87 height 22
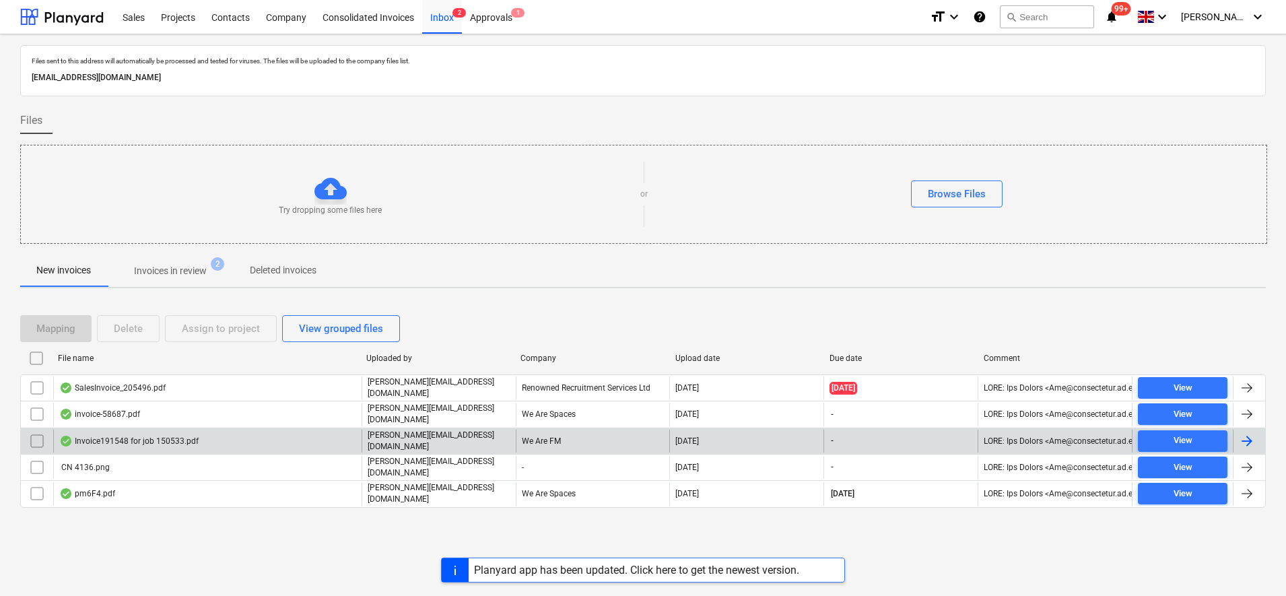
click at [34, 435] on input "checkbox" at bounding box center [37, 441] width 22 height 22
click at [141, 324] on div "Delete" at bounding box center [128, 329] width 29 height 18
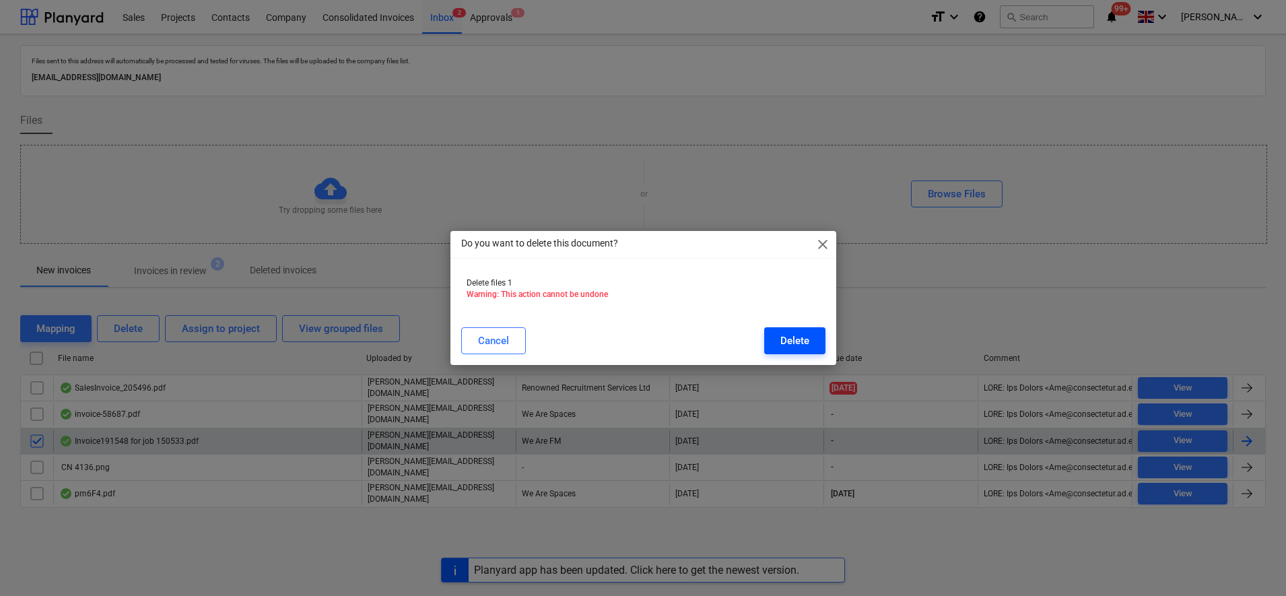
click at [795, 335] on div "Delete" at bounding box center [794, 341] width 29 height 18
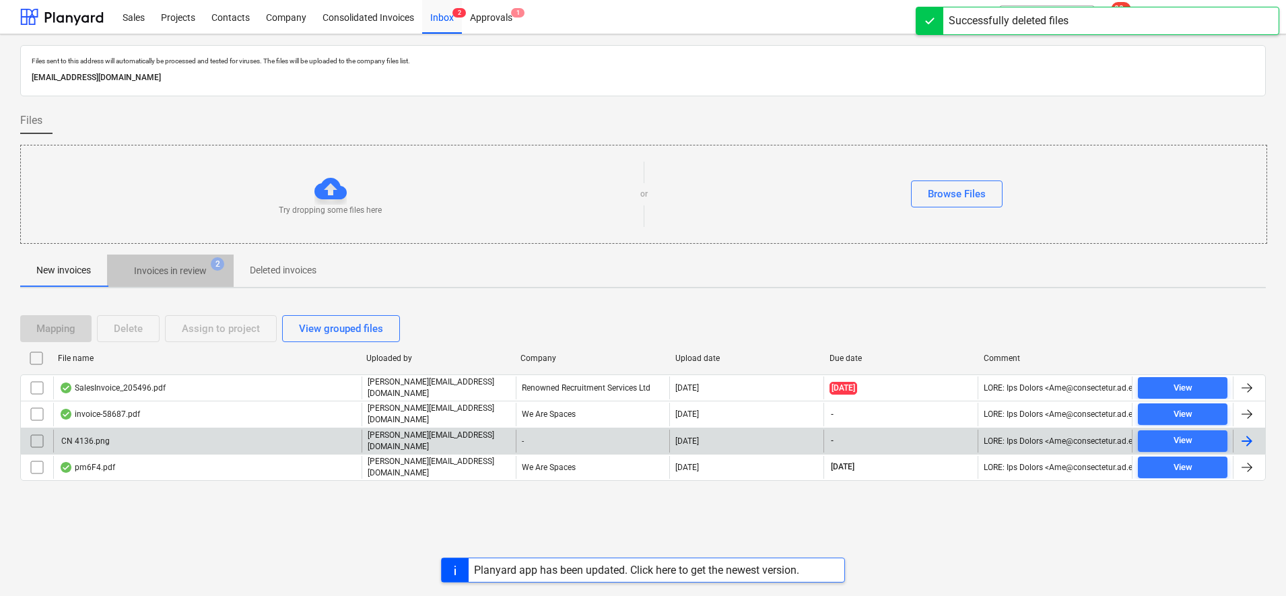
click at [168, 273] on p "Invoices in review" at bounding box center [170, 271] width 73 height 14
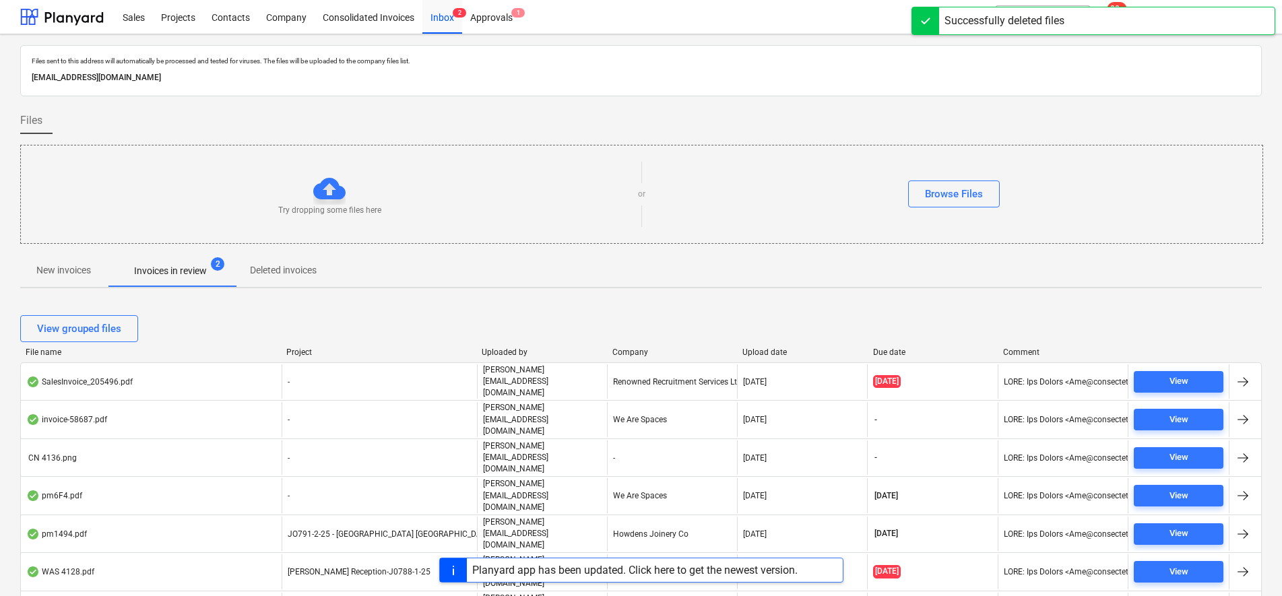
scroll to position [65, 0]
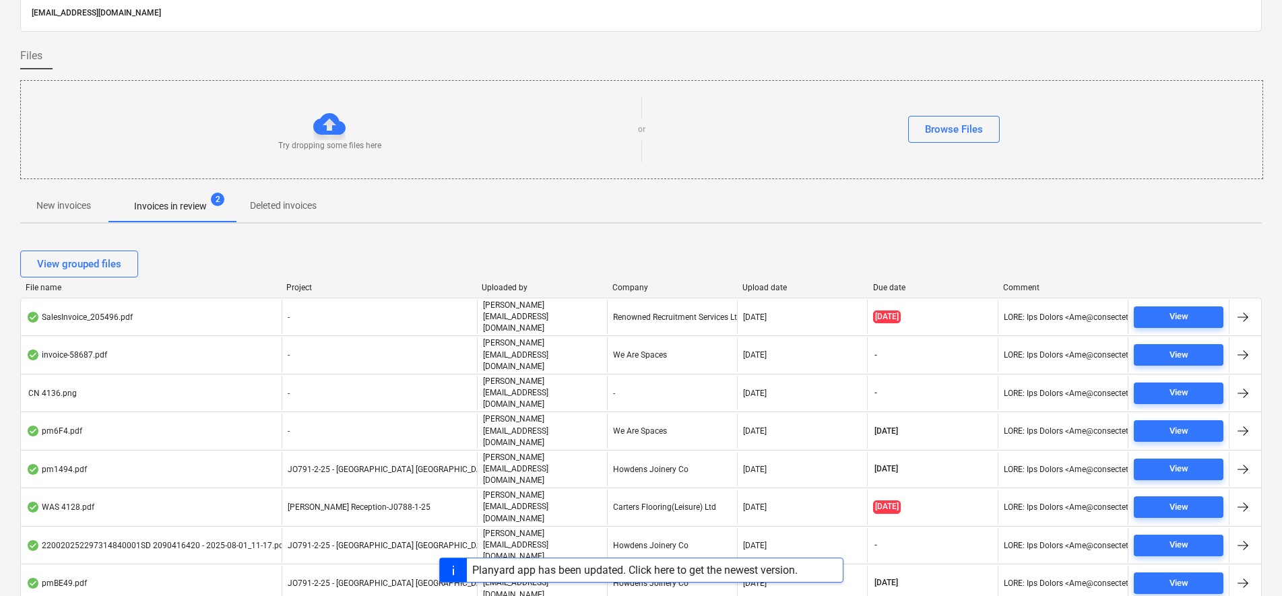
click at [609, 571] on div "Planyard app has been updated. Click here to get the newest version." at bounding box center [634, 570] width 325 height 13
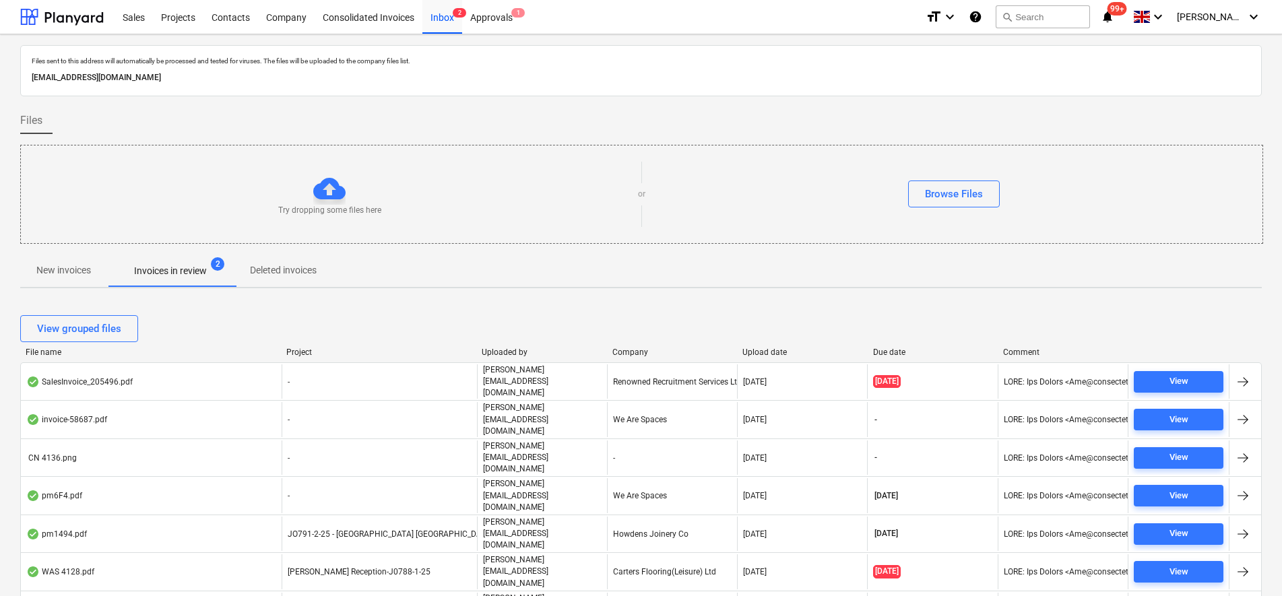
scroll to position [65, 0]
